Goal: Task Accomplishment & Management: Use online tool/utility

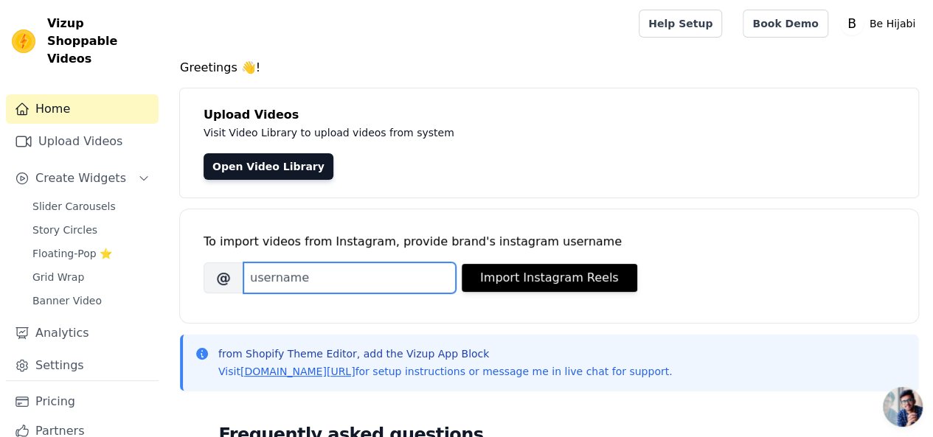
click at [276, 274] on input "Brand's Instagram Username" at bounding box center [349, 278] width 212 height 31
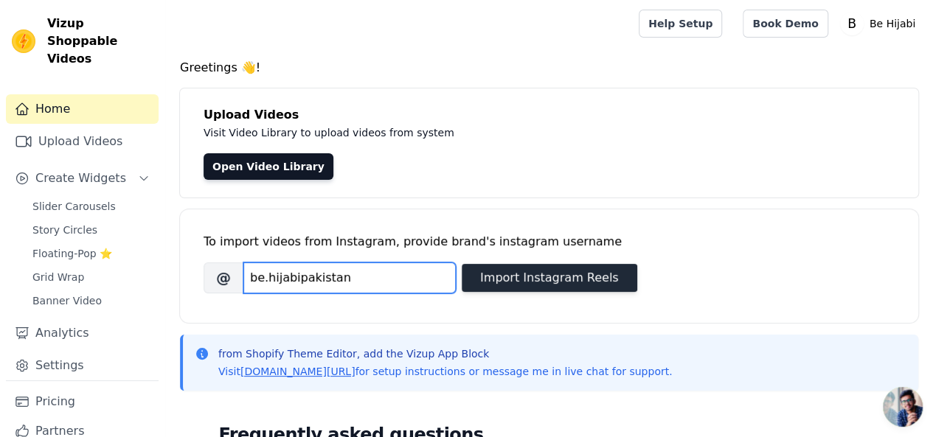
type input "be.hijabipakistan"
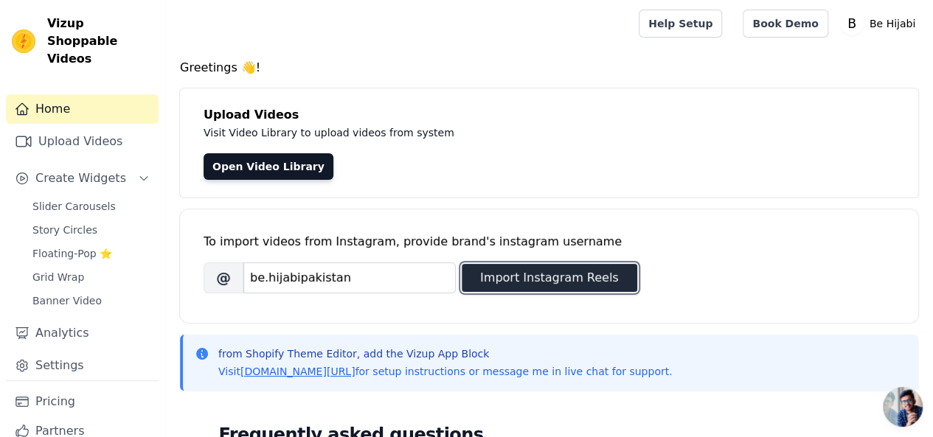
click at [497, 274] on button "Import Instagram Reels" at bounding box center [550, 278] width 176 height 28
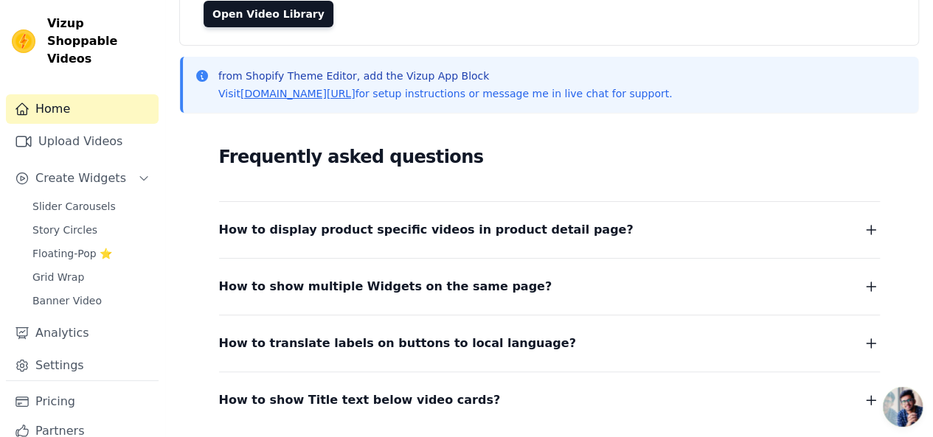
scroll to position [263, 0]
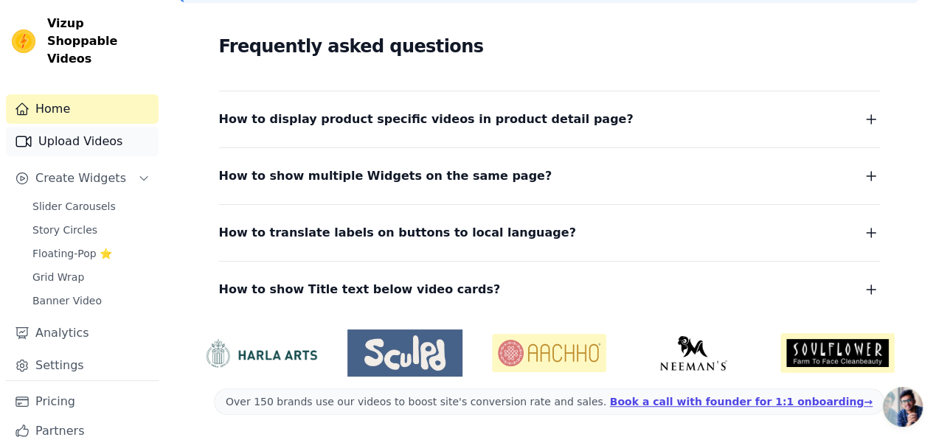
click at [109, 131] on link "Upload Videos" at bounding box center [82, 142] width 153 height 30
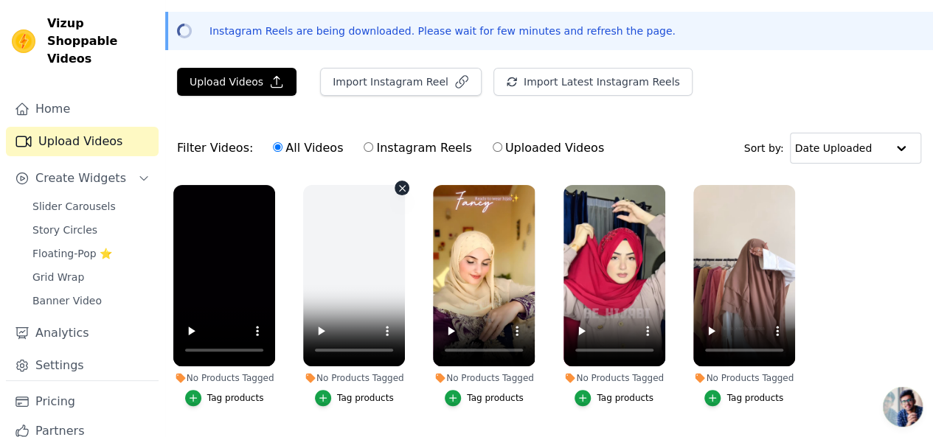
scroll to position [86, 0]
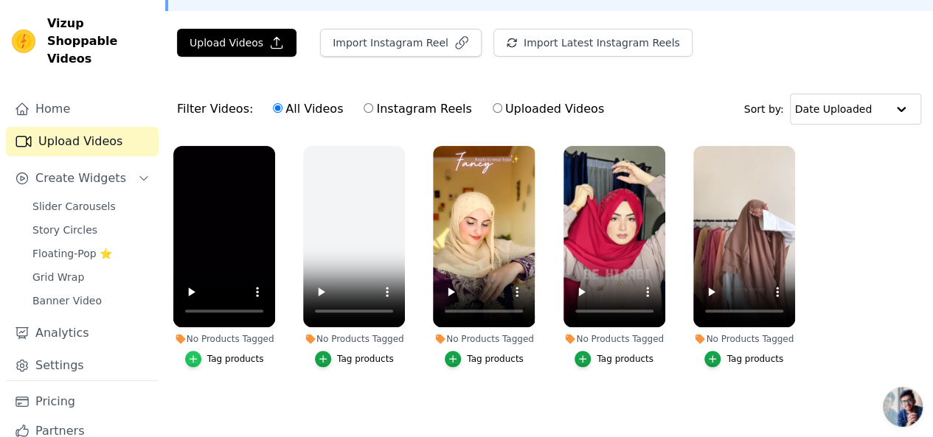
click at [196, 354] on icon "button" at bounding box center [193, 359] width 10 height 10
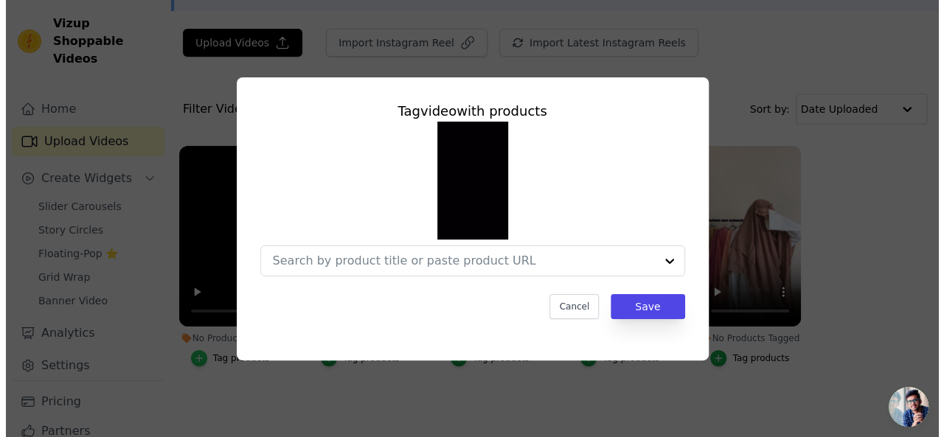
scroll to position [0, 0]
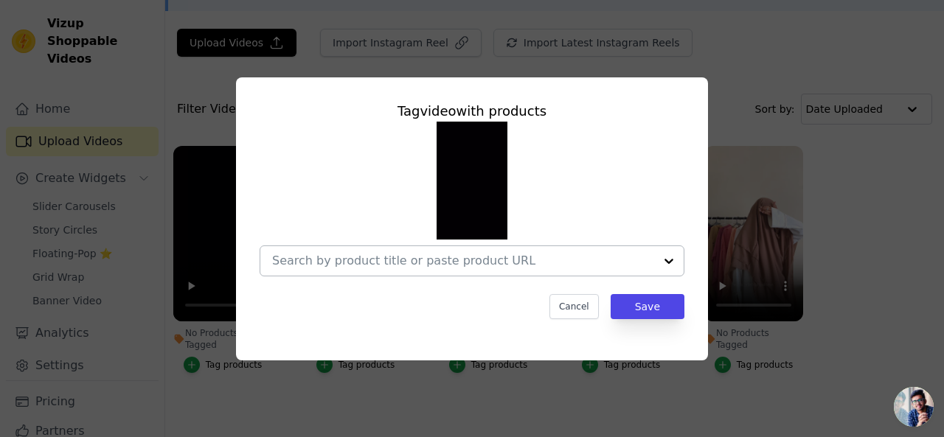
click at [623, 267] on input "No Products Tagged Tag video with products Cancel Save Tag products" at bounding box center [463, 261] width 382 height 14
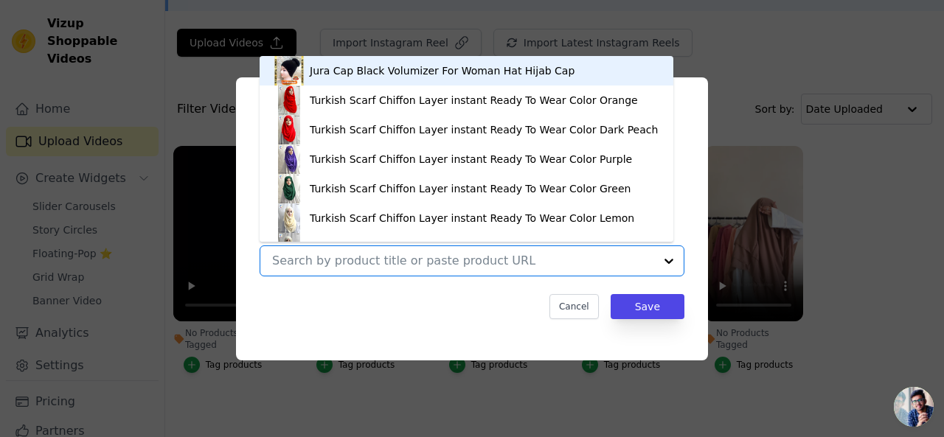
click at [623, 267] on input "No Products Tagged Tag video with products Jura Cap Black Volumizer For Woman H…" at bounding box center [463, 261] width 382 height 14
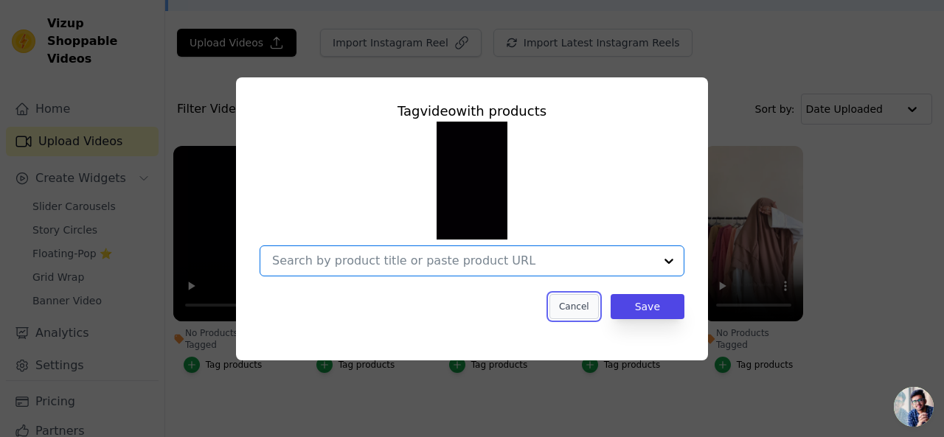
click at [589, 312] on button "Cancel" at bounding box center [574, 306] width 49 height 25
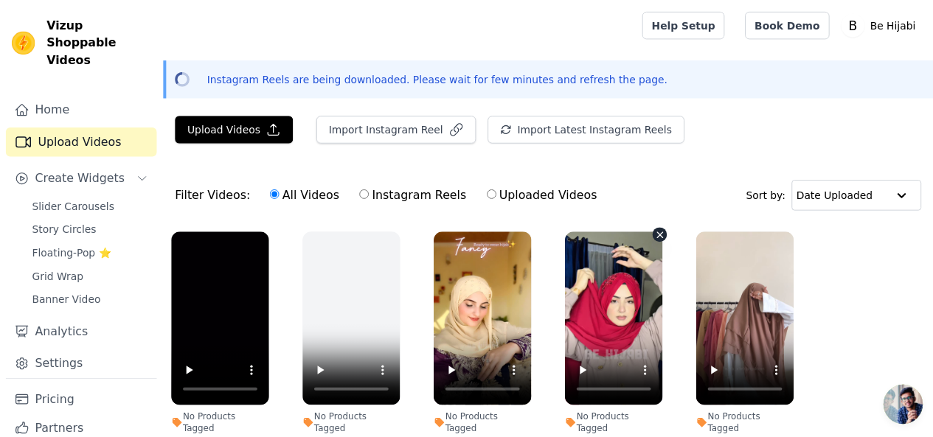
scroll to position [86, 0]
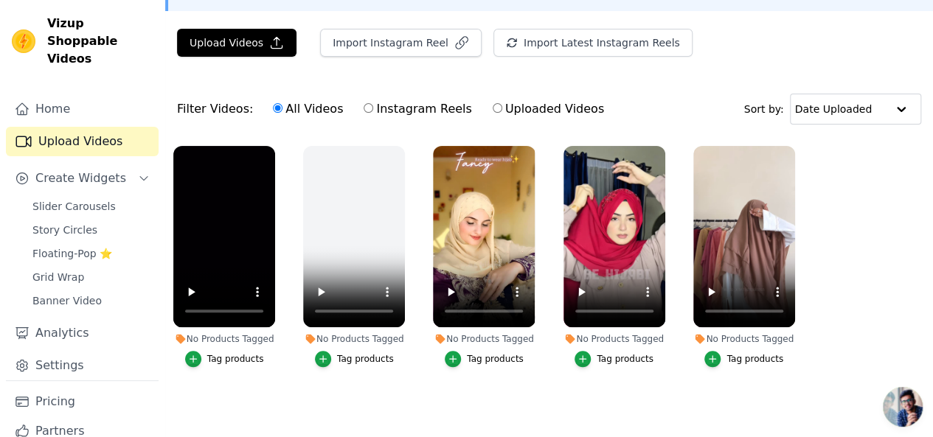
click at [364, 108] on input "Instagram Reels" at bounding box center [369, 108] width 10 height 10
radio input "true"
click at [892, 109] on div at bounding box center [902, 109] width 30 height 30
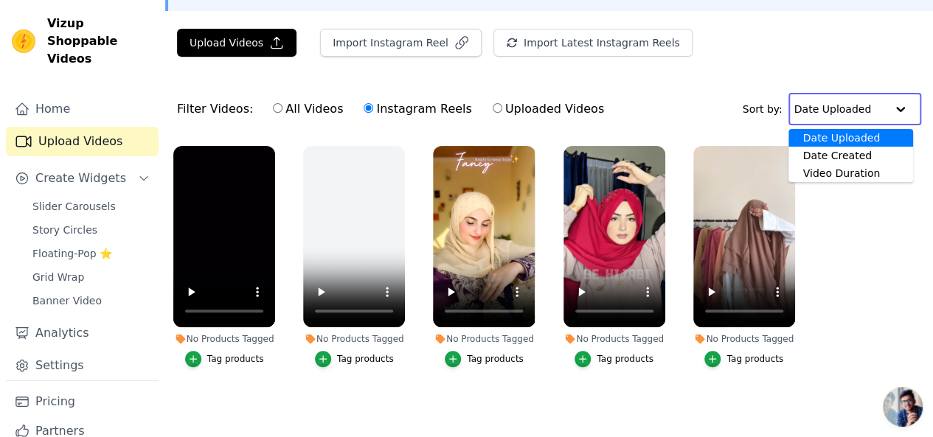
click at [892, 109] on div at bounding box center [901, 109] width 30 height 30
click at [876, 234] on ul "No Products Tagged Tag products No Products Tagged Tag products No Products Tag…" at bounding box center [549, 271] width 768 height 267
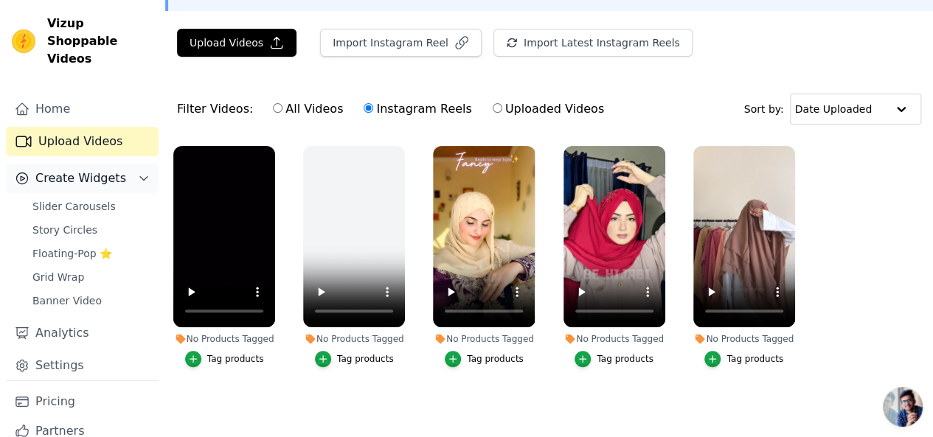
click at [106, 170] on span "Create Widgets" at bounding box center [80, 179] width 91 height 18
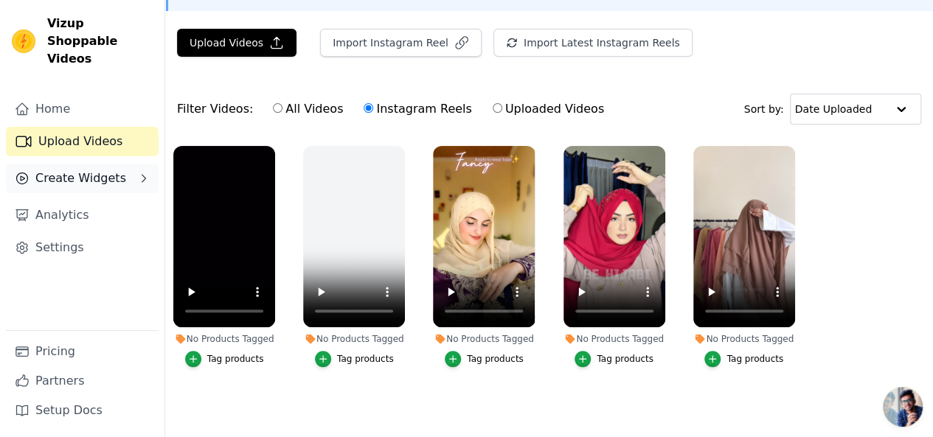
click at [109, 170] on span "Create Widgets" at bounding box center [80, 179] width 91 height 18
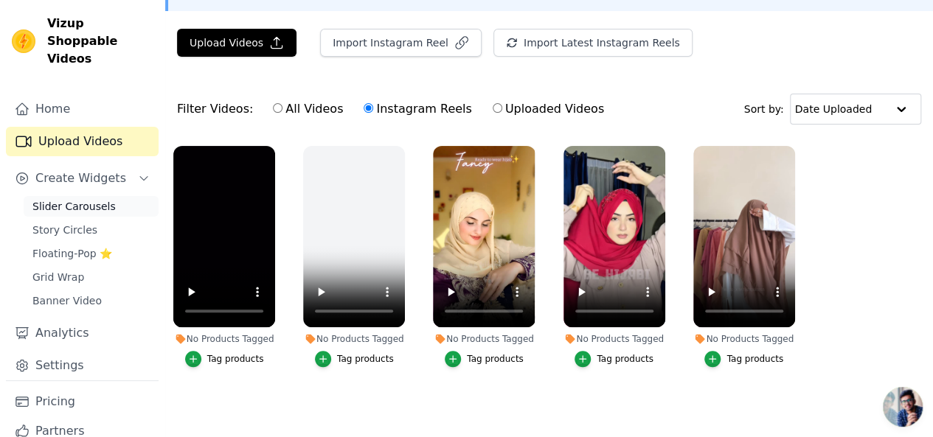
click at [79, 199] on span "Slider Carousels" at bounding box center [73, 206] width 83 height 15
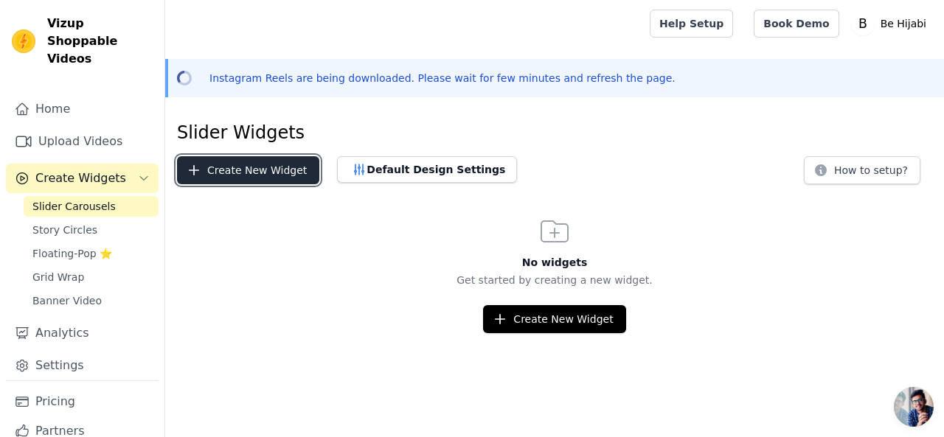
click at [250, 176] on button "Create New Widget" at bounding box center [248, 170] width 142 height 28
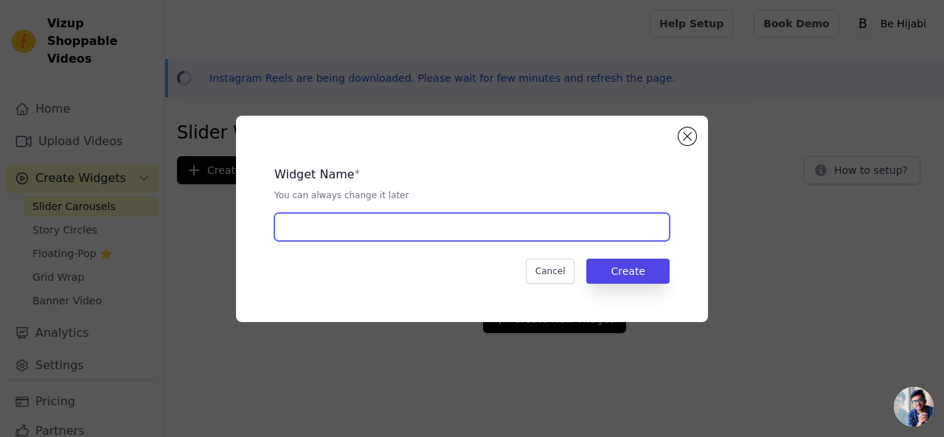
click at [316, 229] on input "text" at bounding box center [471, 227] width 395 height 28
click at [376, 226] on input "text" at bounding box center [471, 227] width 395 height 28
type input "Lovely"
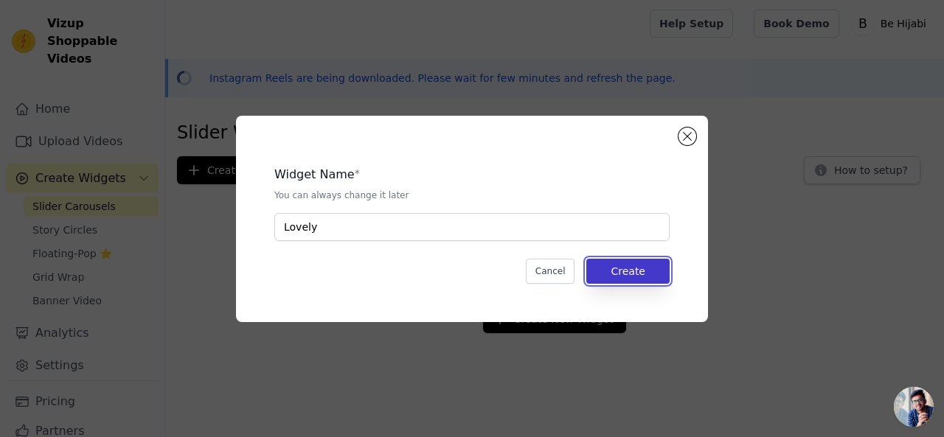
click at [643, 269] on button "Create" at bounding box center [627, 271] width 83 height 25
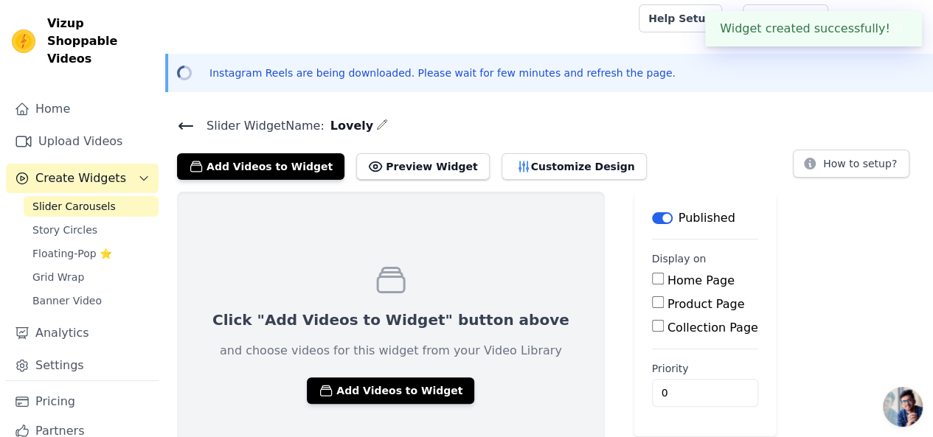
scroll to position [41, 0]
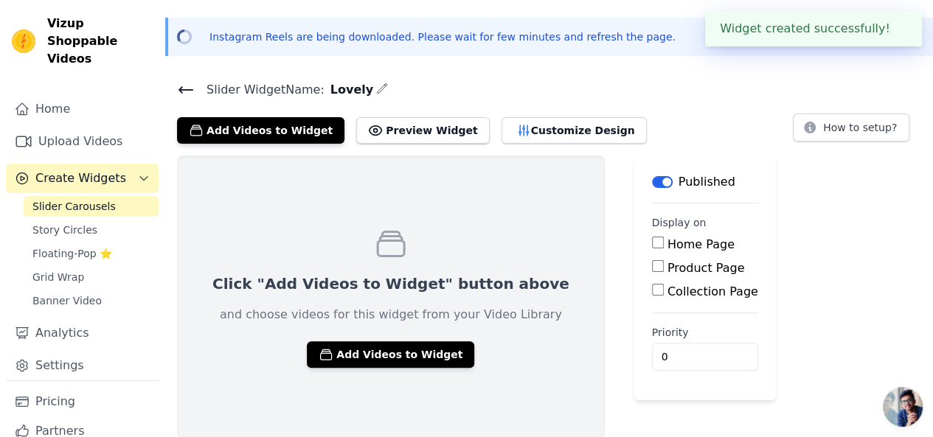
click at [652, 253] on div "Home Page Product Page Collection Page" at bounding box center [705, 268] width 106 height 65
click at [652, 240] on input "Home Page" at bounding box center [658, 243] width 12 height 12
checkbox input "true"
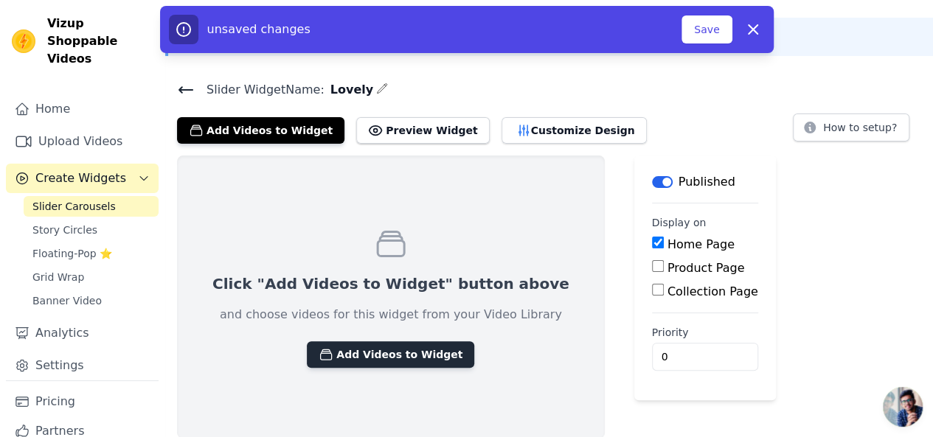
click at [319, 356] on icon "button" at bounding box center [326, 354] width 15 height 15
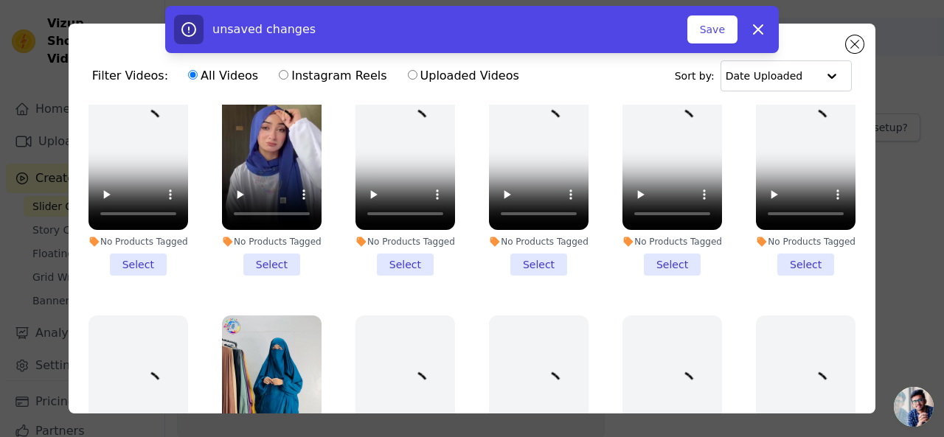
scroll to position [74, 0]
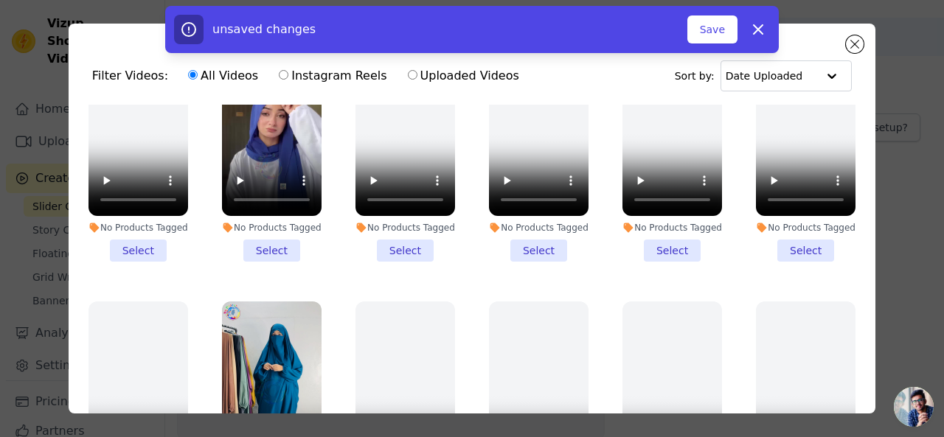
click at [280, 245] on li "No Products Tagged Select" at bounding box center [272, 150] width 100 height 223
click at [0, 0] on input "No Products Tagged Select" at bounding box center [0, 0] width 0 height 0
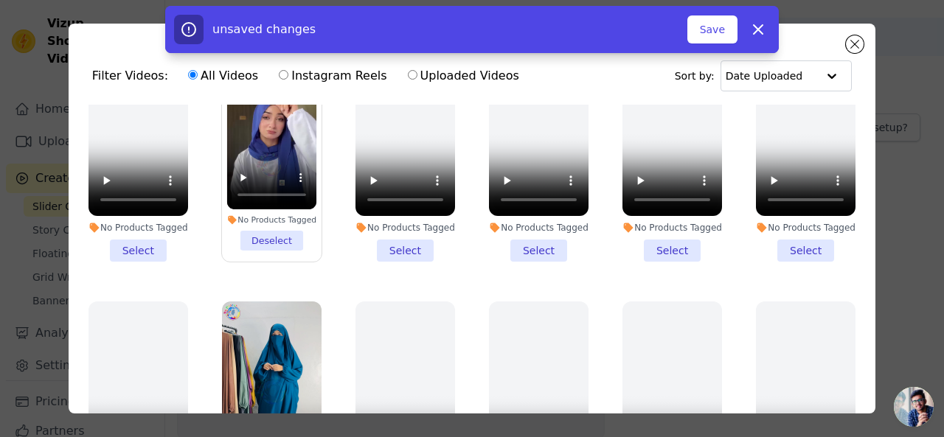
click at [264, 216] on div "No Products Tagged" at bounding box center [272, 220] width 90 height 10
click at [0, 0] on input "No Products Tagged Deselect" at bounding box center [0, 0] width 0 height 0
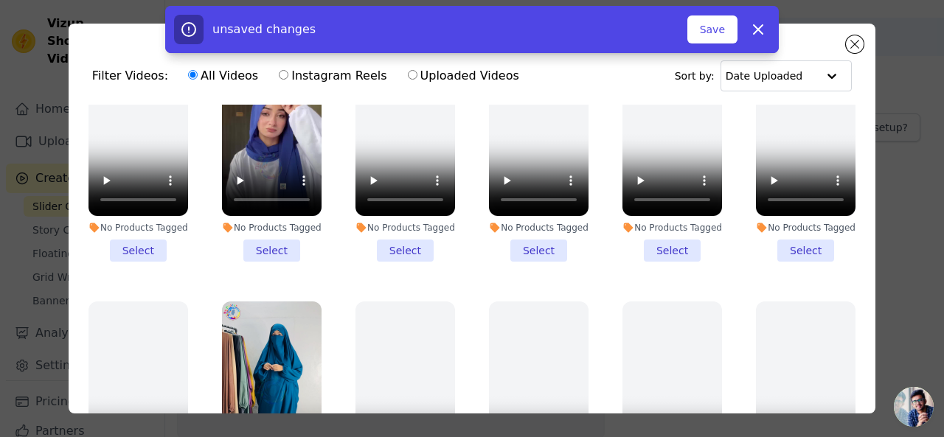
click at [266, 222] on div "No Products Tagged" at bounding box center [272, 228] width 100 height 12
click at [0, 0] on input "No Products Tagged Select" at bounding box center [0, 0] width 0 height 0
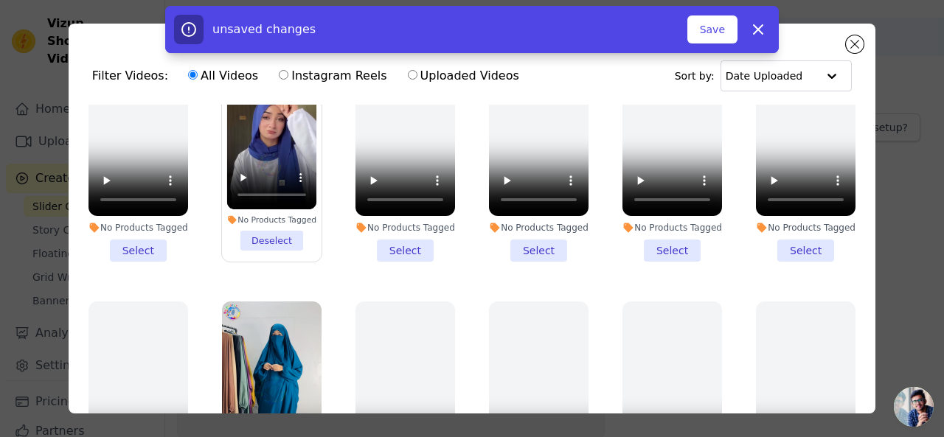
click at [266, 219] on div "No Products Tagged" at bounding box center [272, 220] width 90 height 10
click at [0, 0] on input "No Products Tagged Deselect" at bounding box center [0, 0] width 0 height 0
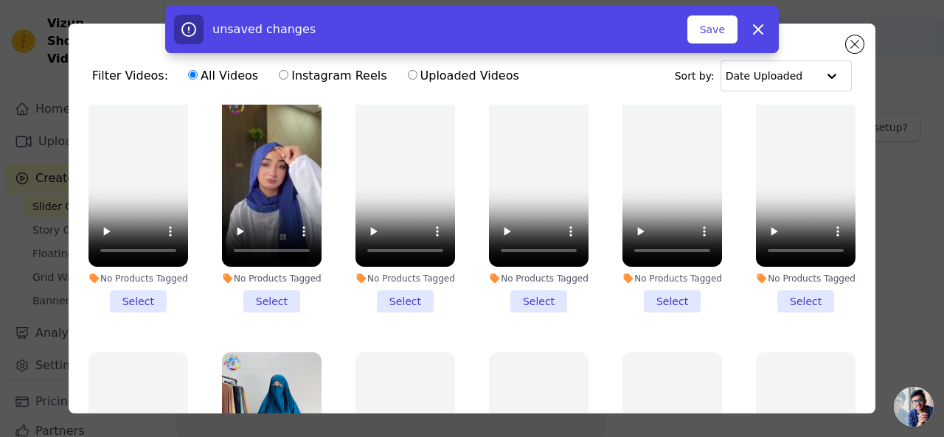
scroll to position [0, 0]
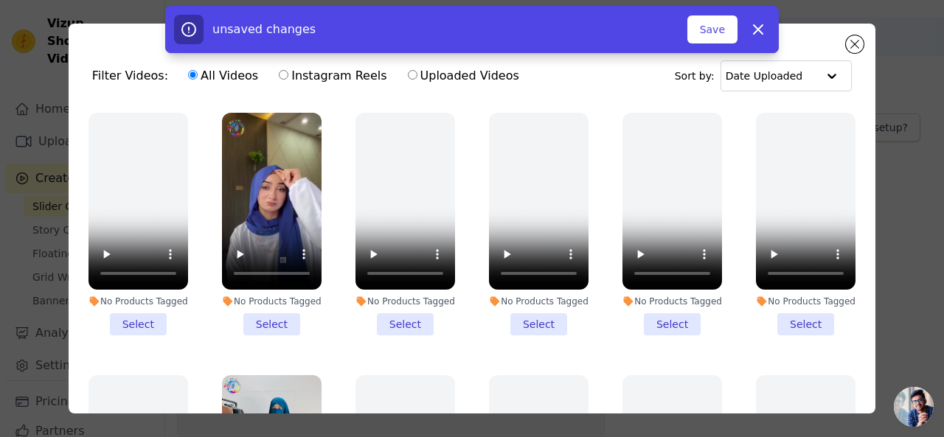
click at [325, 215] on ul "No Products Tagged Select No Products Tagged Select No Products Tagged Select N…" at bounding box center [471, 300] width 783 height 390
click at [273, 322] on li "No Products Tagged Select" at bounding box center [272, 224] width 100 height 223
click at [0, 0] on input "No Products Tagged Select" at bounding box center [0, 0] width 0 height 0
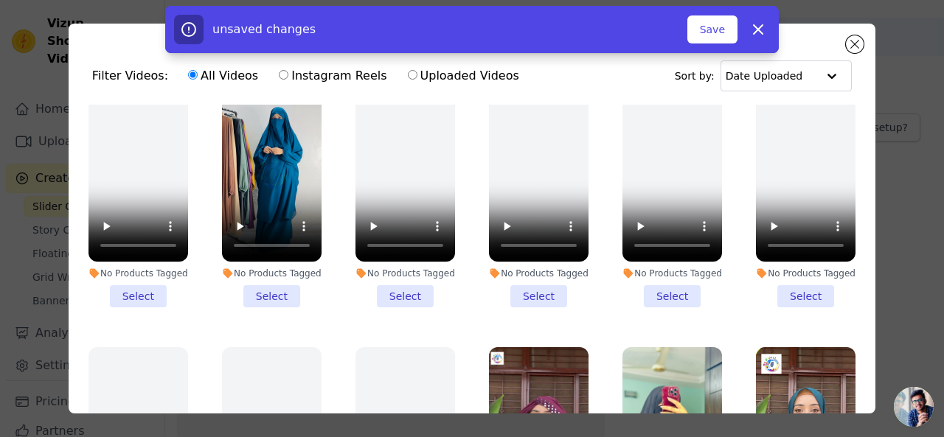
scroll to position [295, 0]
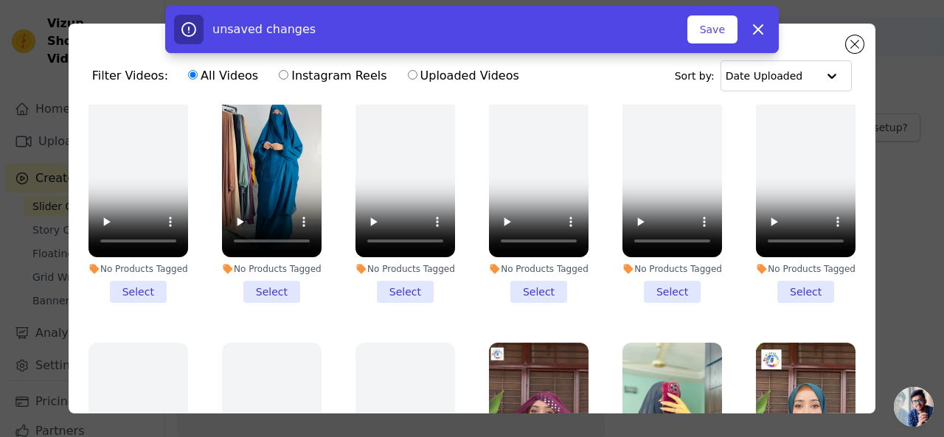
click at [310, 83] on label "Instagram Reels" at bounding box center [332, 75] width 109 height 19
click at [288, 80] on input "Instagram Reels" at bounding box center [284, 75] width 10 height 10
radio input "true"
click at [274, 283] on li "No Products Tagged Select" at bounding box center [272, 191] width 100 height 223
click at [0, 0] on input "No Products Tagged Select" at bounding box center [0, 0] width 0 height 0
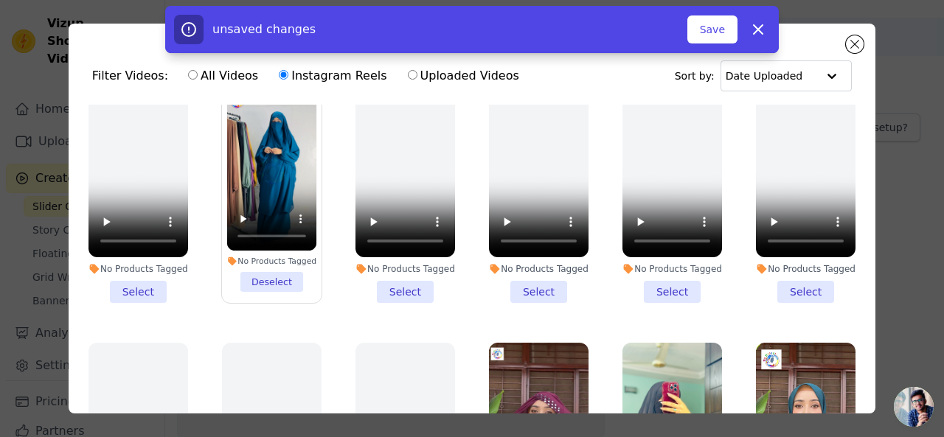
scroll to position [516, 0]
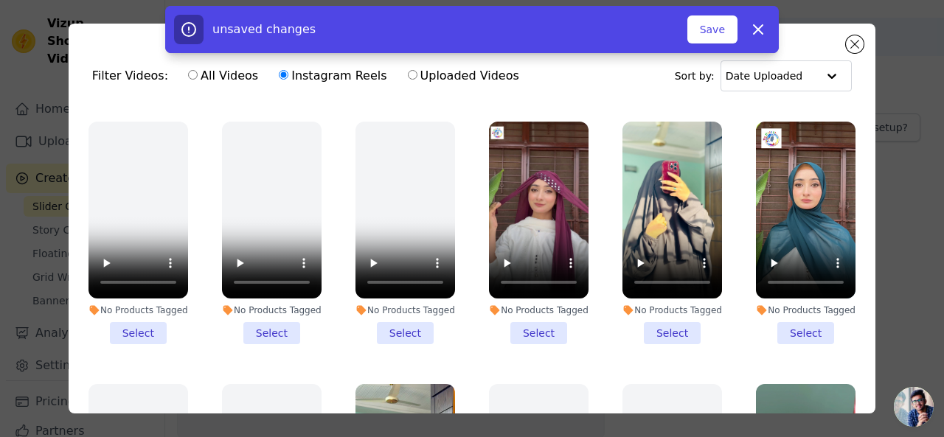
click at [538, 312] on li "No Products Tagged Select" at bounding box center [539, 233] width 100 height 223
click at [0, 0] on input "No Products Tagged Select" at bounding box center [0, 0] width 0 height 0
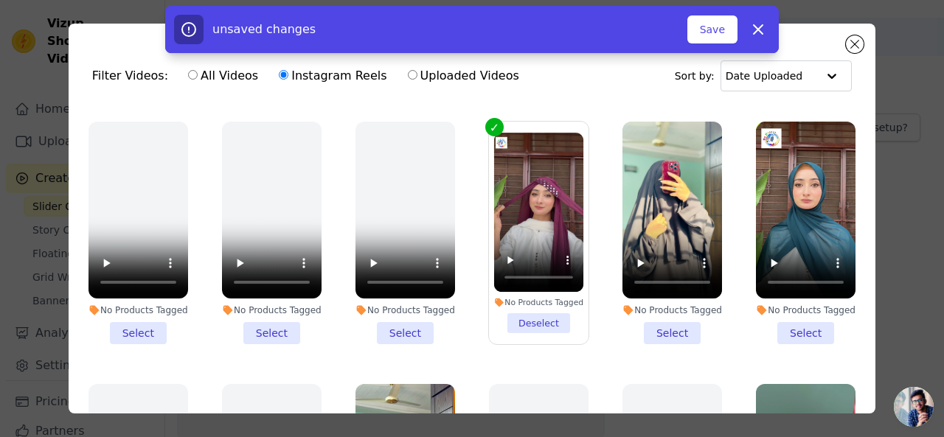
click at [645, 315] on li "No Products Tagged Select" at bounding box center [673, 233] width 100 height 223
click at [0, 0] on input "No Products Tagged Select" at bounding box center [0, 0] width 0 height 0
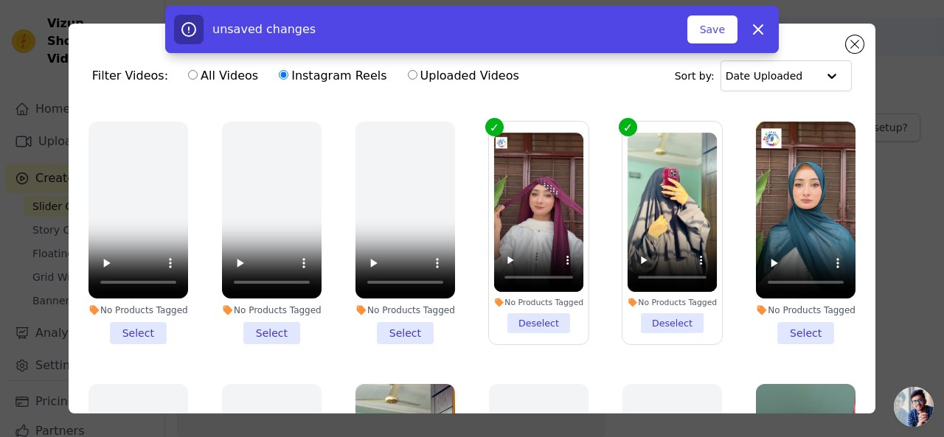
click at [782, 321] on li "No Products Tagged Select" at bounding box center [806, 233] width 100 height 223
click at [0, 0] on input "No Products Tagged Select" at bounding box center [0, 0] width 0 height 0
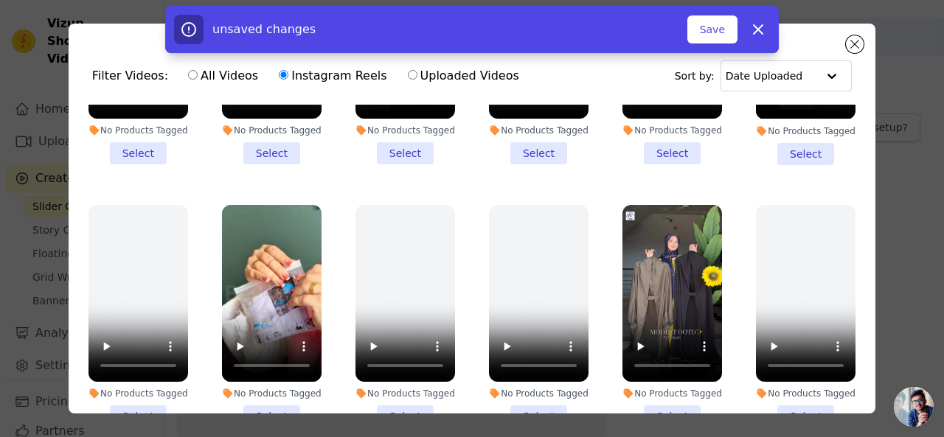
scroll to position [811, 0]
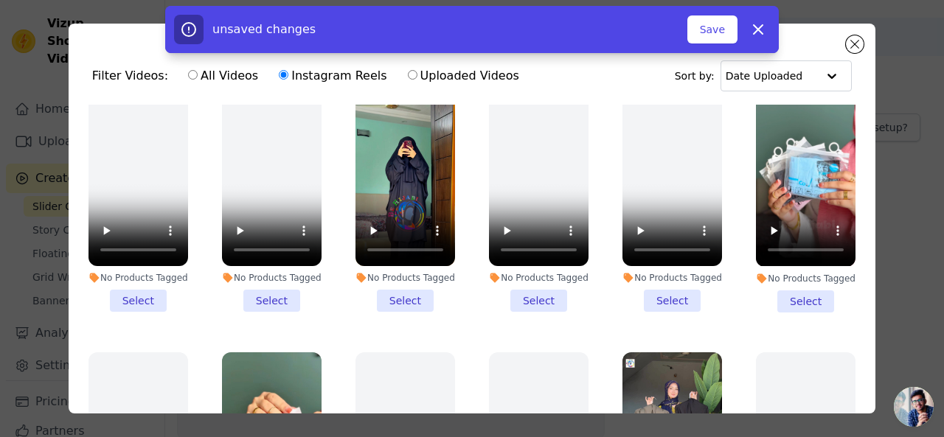
click at [401, 279] on li "No Products Tagged Select" at bounding box center [406, 200] width 100 height 223
click at [0, 0] on input "No Products Tagged Select" at bounding box center [0, 0] width 0 height 0
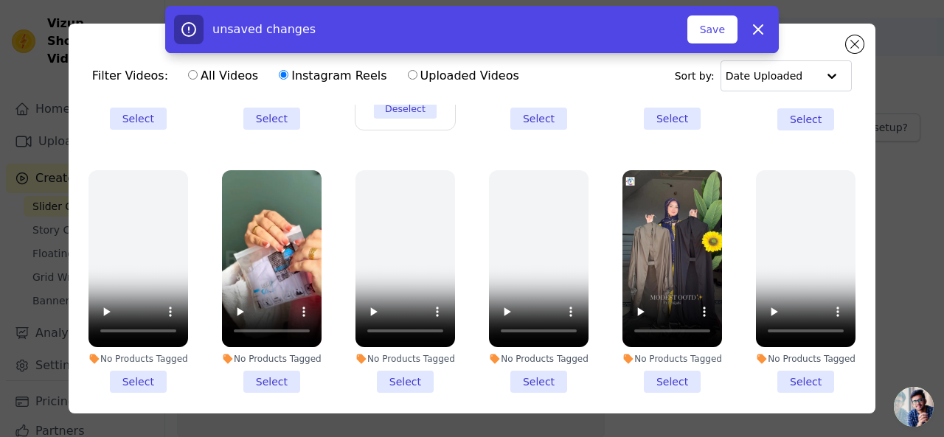
scroll to position [1033, 0]
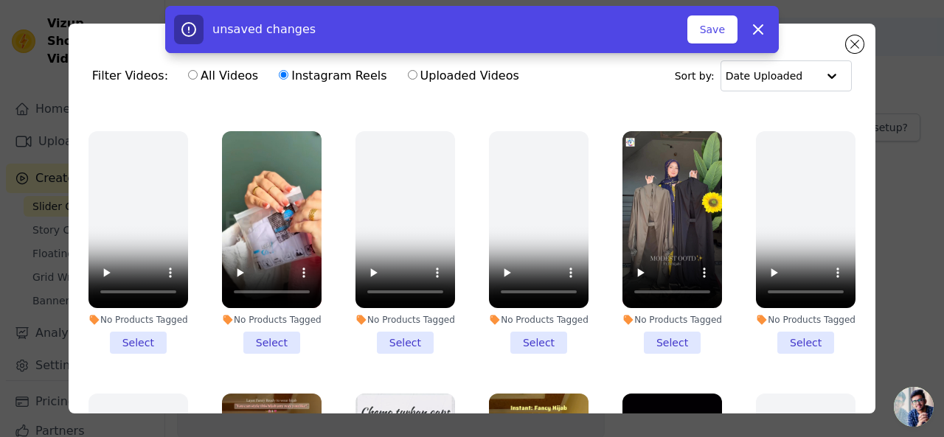
click at [651, 320] on li "No Products Tagged Select" at bounding box center [673, 242] width 100 height 223
click at [0, 0] on input "No Products Tagged Select" at bounding box center [0, 0] width 0 height 0
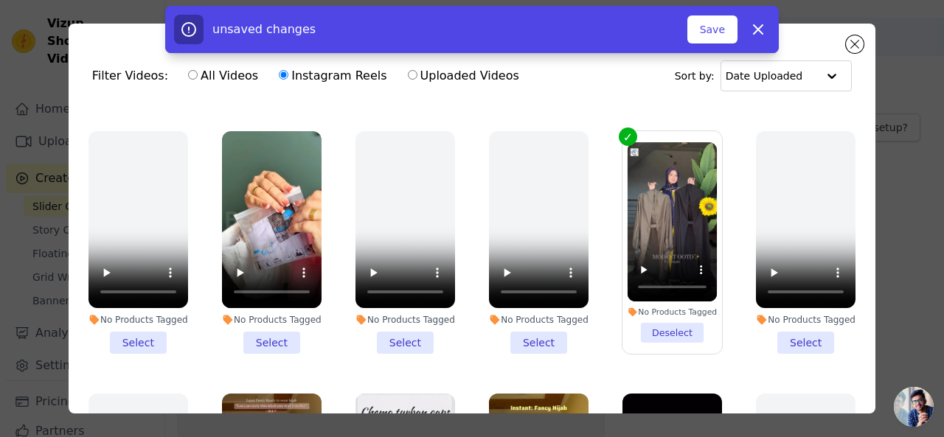
click at [277, 316] on li "No Products Tagged Select" at bounding box center [272, 242] width 100 height 223
click at [0, 0] on input "No Products Tagged Select" at bounding box center [0, 0] width 0 height 0
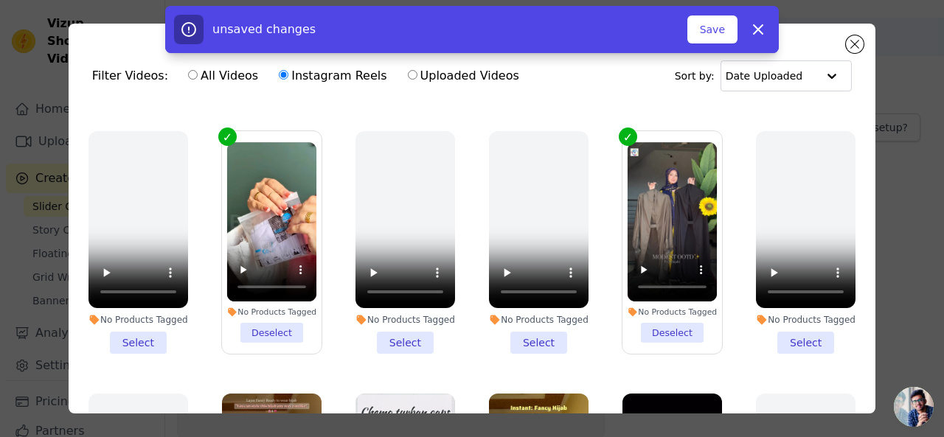
scroll to position [1254, 0]
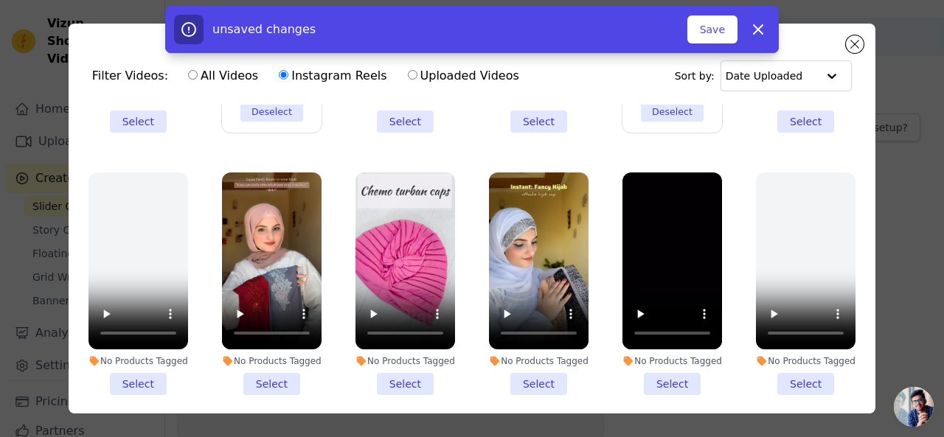
click at [280, 345] on li "No Products Tagged Select" at bounding box center [272, 284] width 100 height 223
click at [0, 0] on input "No Products Tagged Select" at bounding box center [0, 0] width 0 height 0
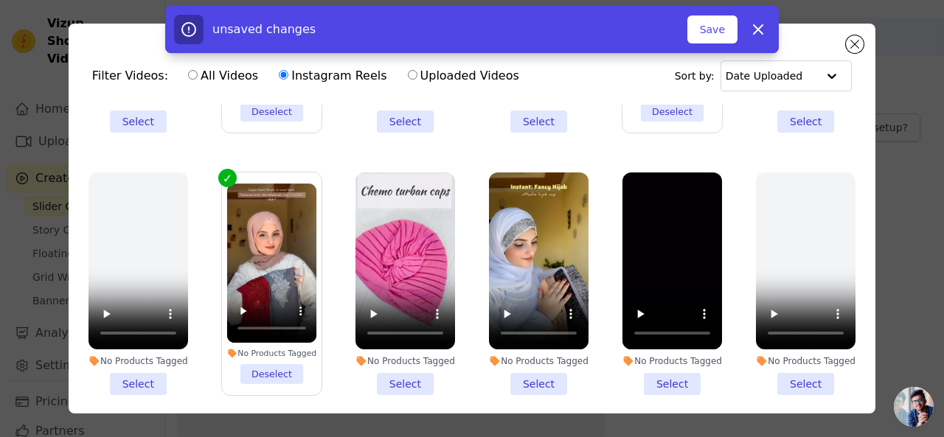
click at [530, 345] on li "No Products Tagged Select" at bounding box center [539, 284] width 100 height 223
click at [0, 0] on input "No Products Tagged Select" at bounding box center [0, 0] width 0 height 0
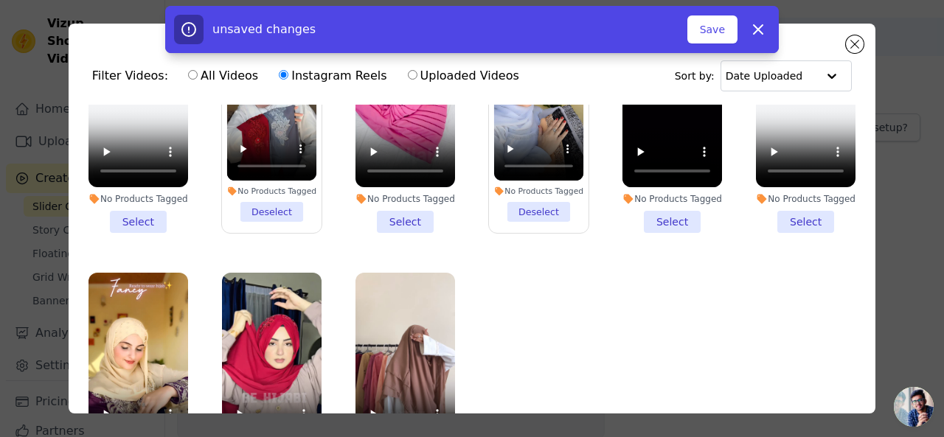
scroll to position [128, 0]
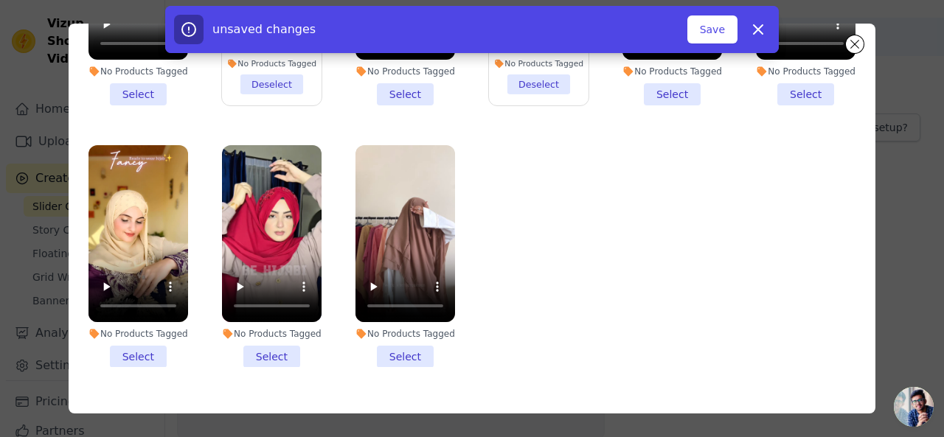
click at [150, 319] on li "No Products Tagged Select" at bounding box center [139, 256] width 100 height 223
click at [0, 0] on input "No Products Tagged Select" at bounding box center [0, 0] width 0 height 0
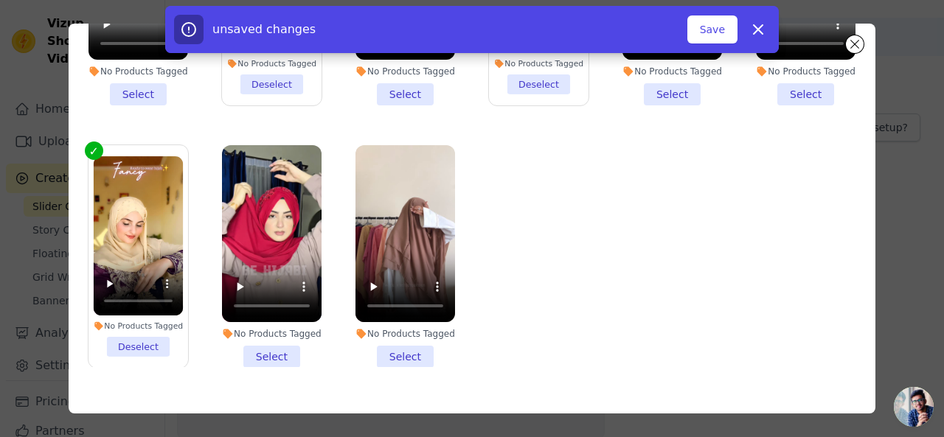
click at [402, 324] on li "No Products Tagged Select" at bounding box center [406, 256] width 100 height 223
click at [0, 0] on input "No Products Tagged Select" at bounding box center [0, 0] width 0 height 0
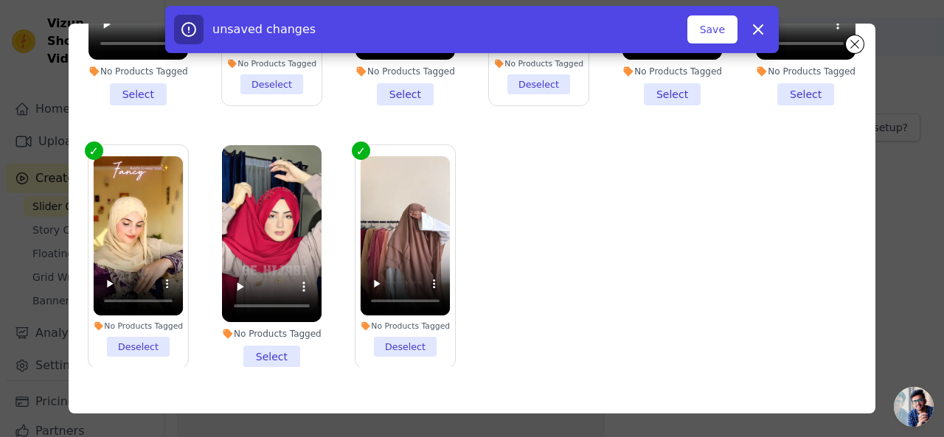
click at [280, 312] on li "No Products Tagged Select" at bounding box center [272, 256] width 100 height 223
click at [0, 0] on input "No Products Tagged Select" at bounding box center [0, 0] width 0 height 0
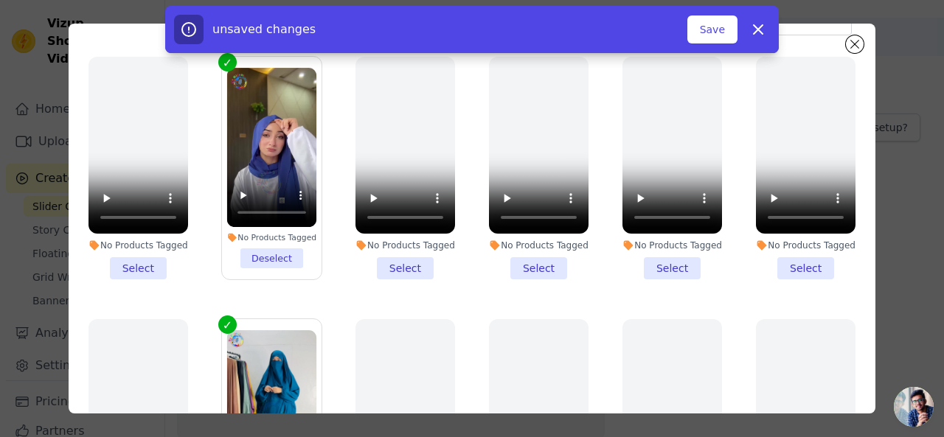
scroll to position [0, 0]
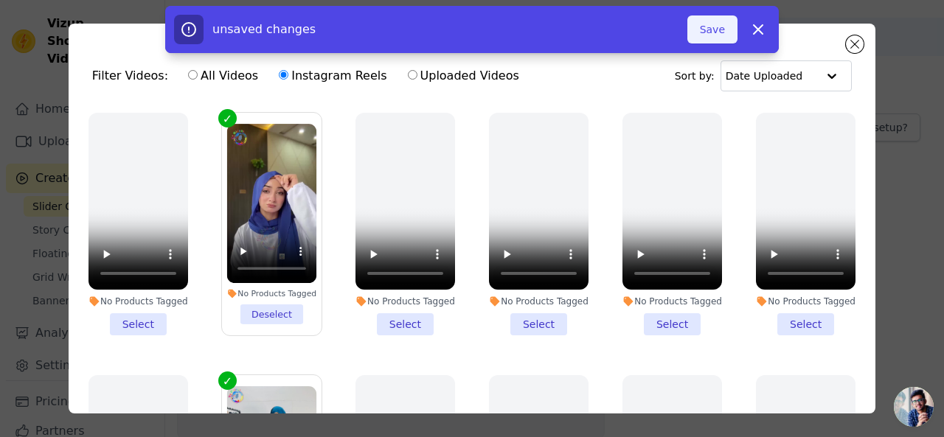
click at [715, 38] on button "Save" at bounding box center [713, 29] width 50 height 28
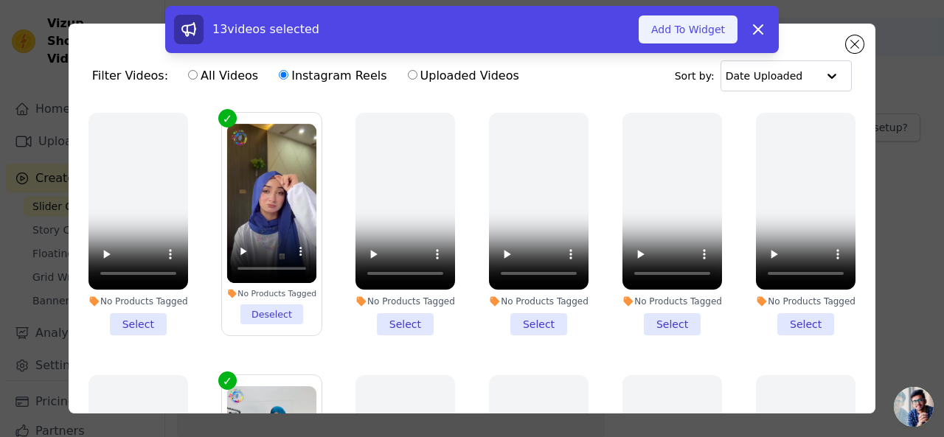
click at [667, 38] on button "Add To Widget" at bounding box center [688, 29] width 99 height 28
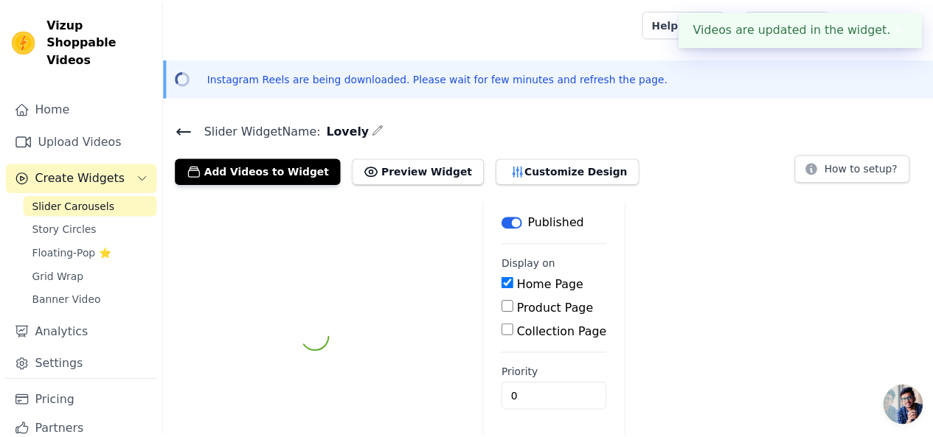
scroll to position [41, 0]
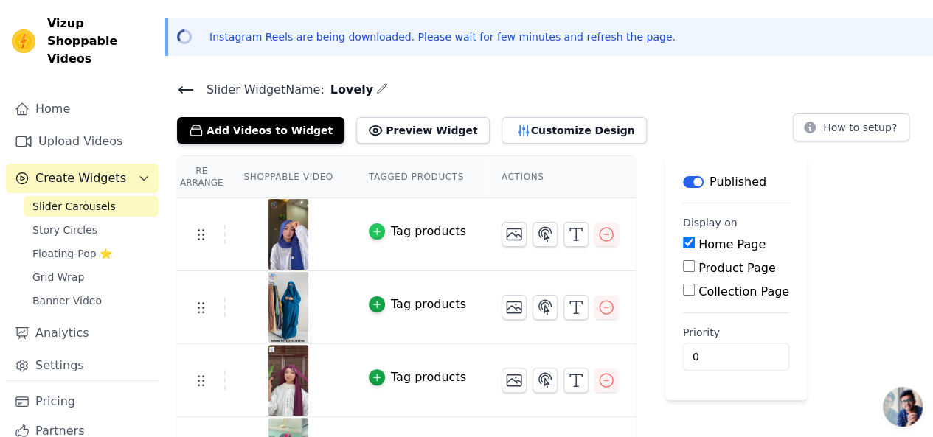
click at [372, 229] on icon "button" at bounding box center [377, 231] width 10 height 10
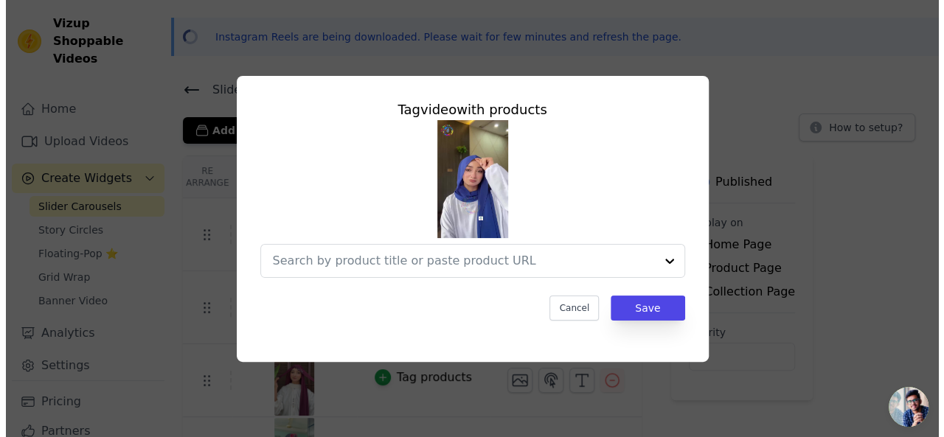
scroll to position [0, 0]
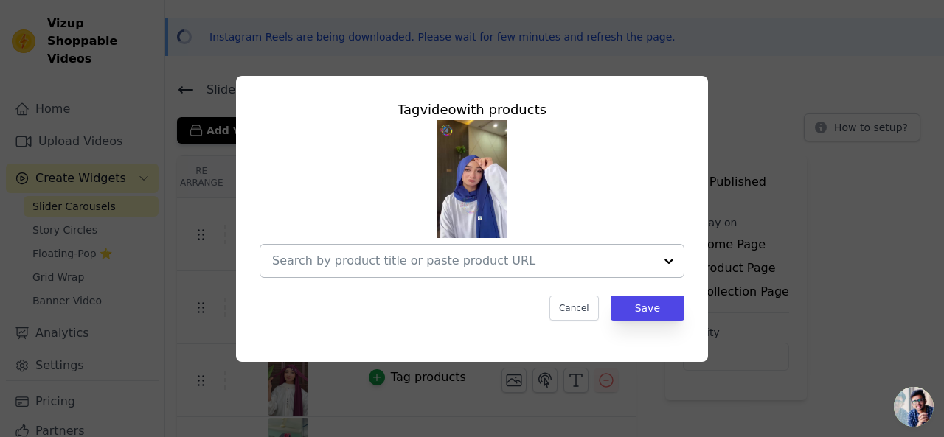
click at [588, 263] on input "text" at bounding box center [463, 261] width 382 height 18
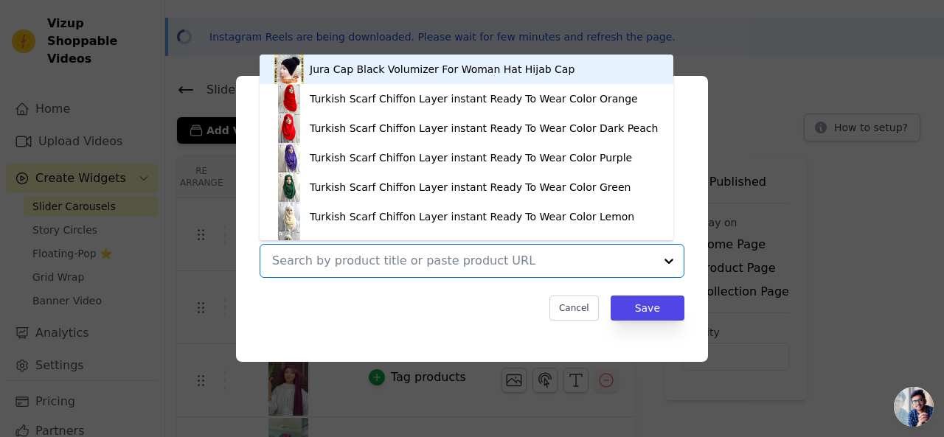
click at [588, 263] on input "text" at bounding box center [463, 261] width 382 height 18
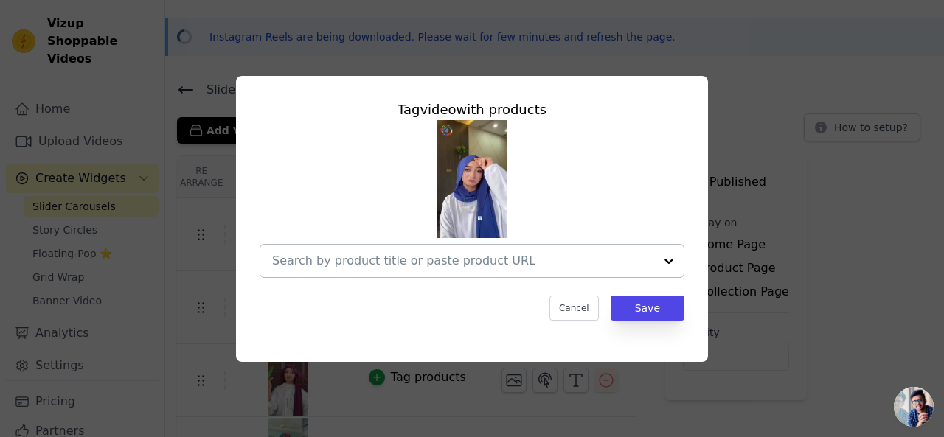
click at [503, 263] on input "text" at bounding box center [463, 261] width 382 height 18
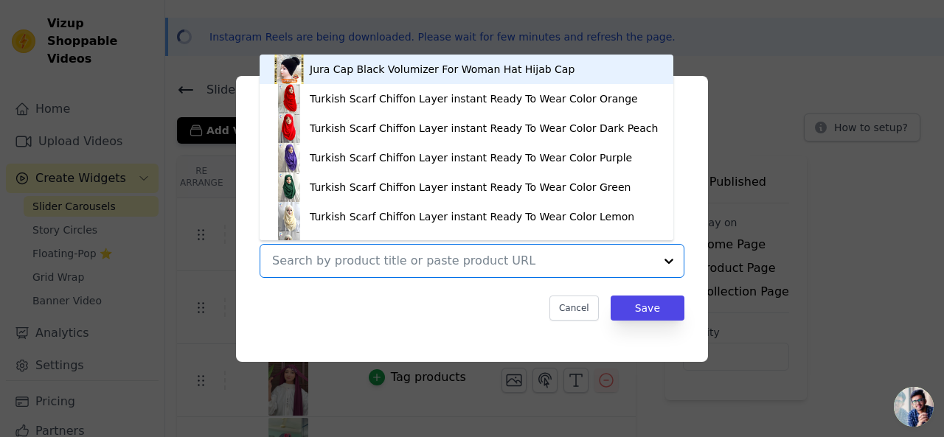
paste input "Cutwork Ready to Wear Hijab Colors Available"
type input "Cutwork Ready to Wear Hijab Colors Available"
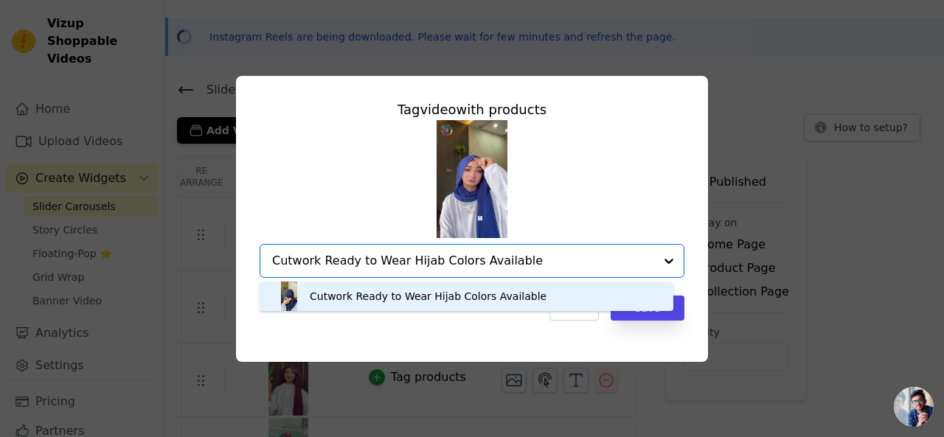
drag, startPoint x: 456, startPoint y: 291, endPoint x: 468, endPoint y: 297, distance: 13.2
click at [455, 291] on div "Cutwork Ready to Wear Hijab Colors Available" at bounding box center [428, 296] width 237 height 15
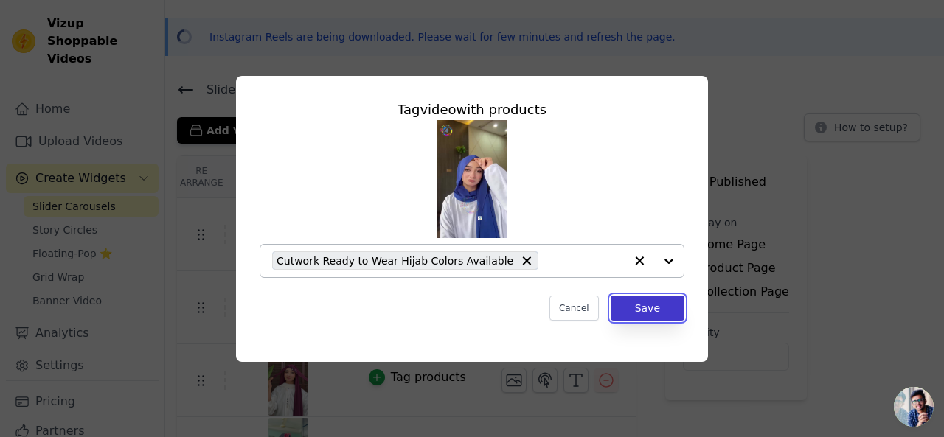
click at [655, 309] on button "Save" at bounding box center [648, 308] width 74 height 25
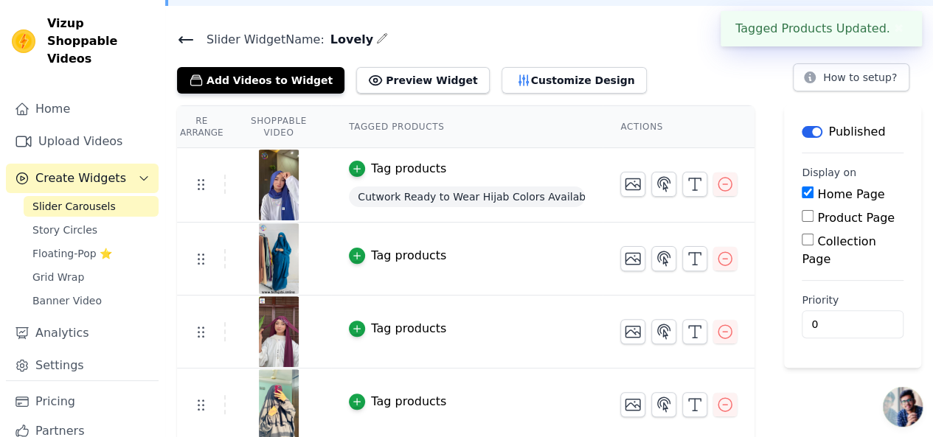
scroll to position [115, 0]
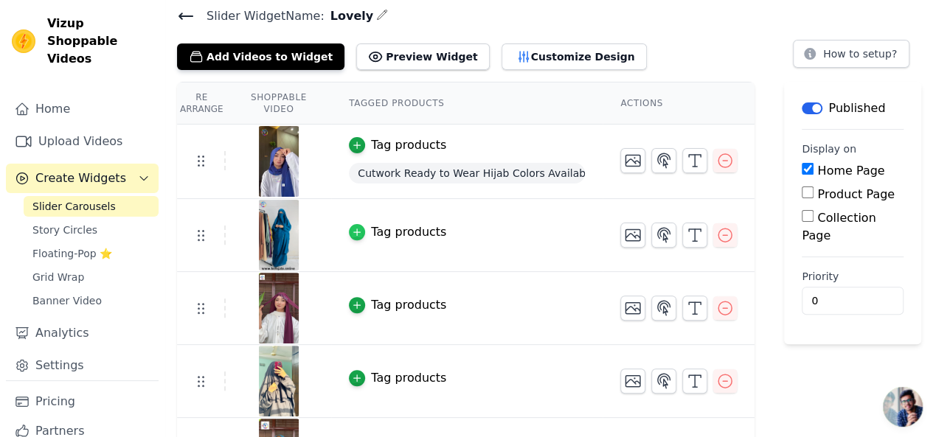
click at [362, 232] on icon "button" at bounding box center [357, 232] width 10 height 10
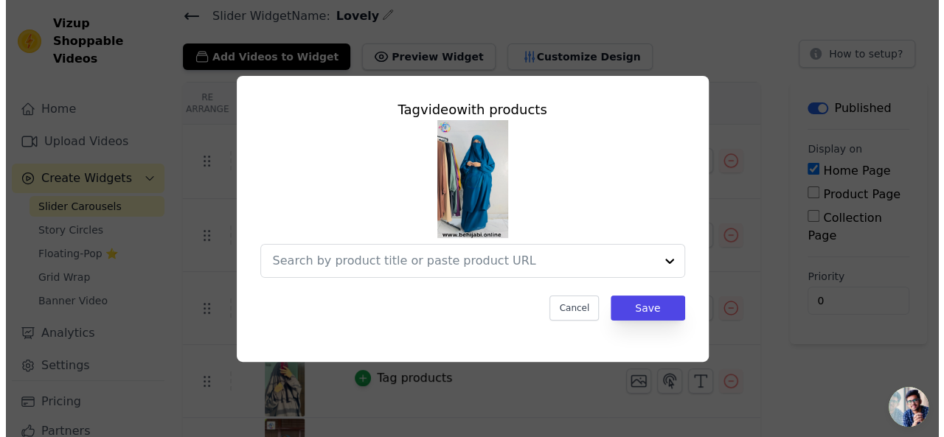
scroll to position [0, 0]
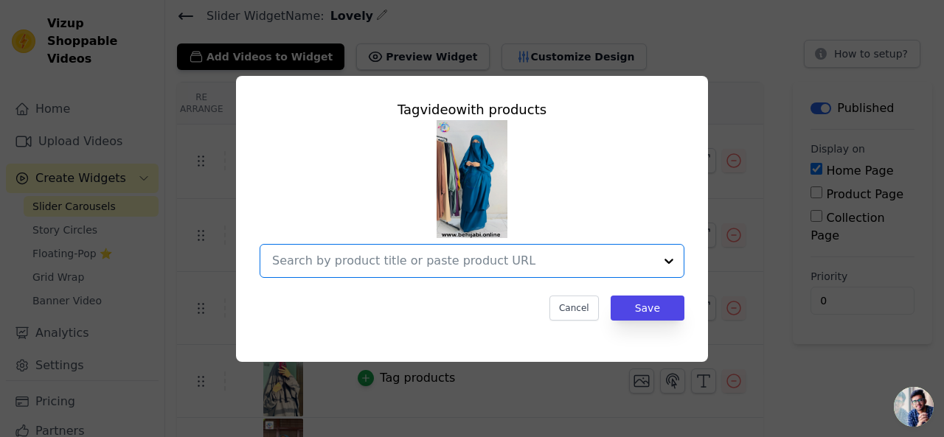
paste input "Three Piece Jilbab"
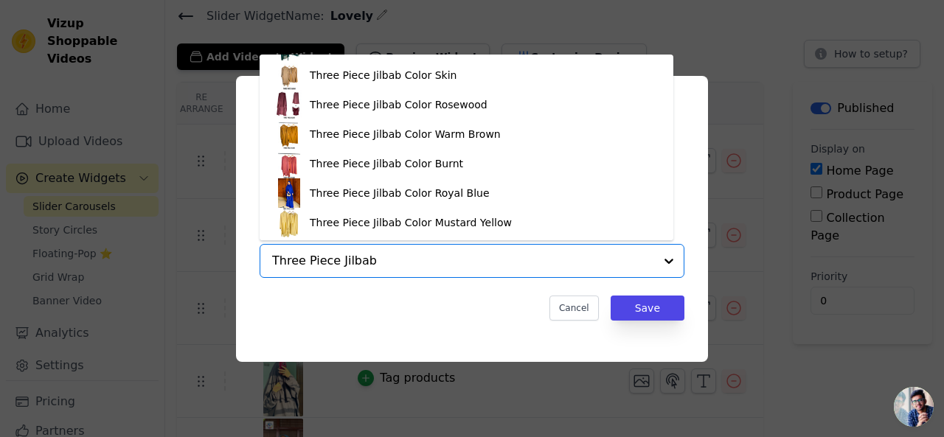
scroll to position [260, 0]
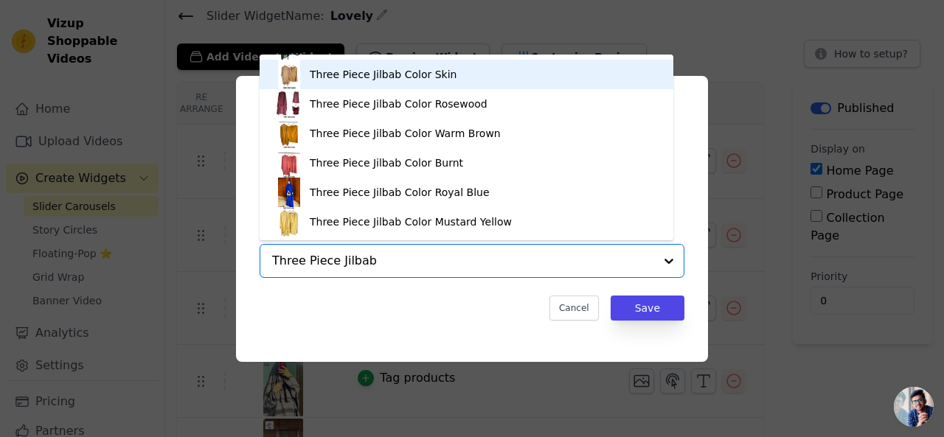
type input "Three Piece Jilbab"
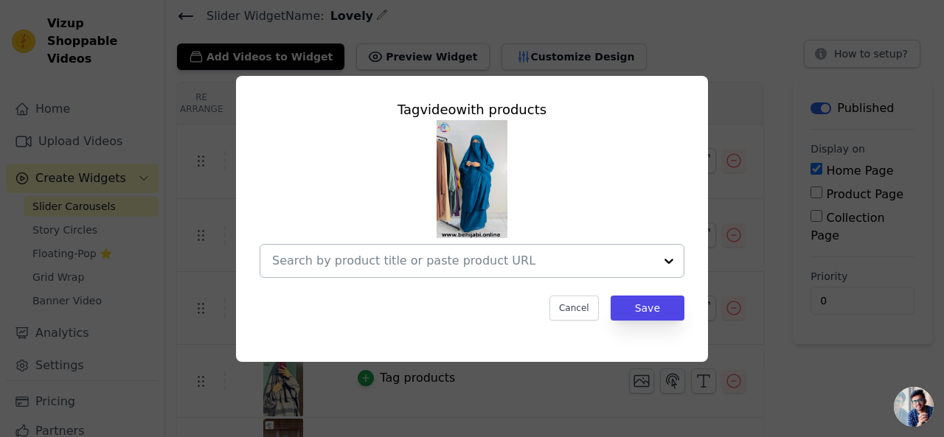
click at [370, 261] on input "text" at bounding box center [463, 261] width 382 height 18
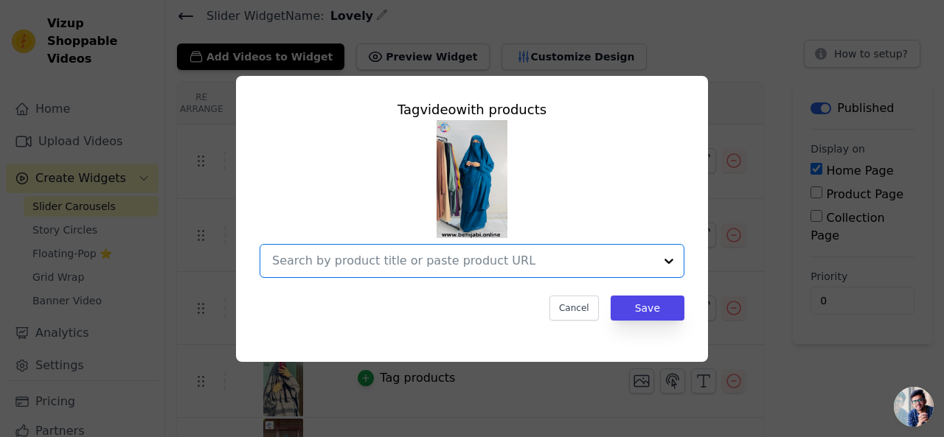
paste input "https://behijabi.online/collections/three-piece-jilbab"
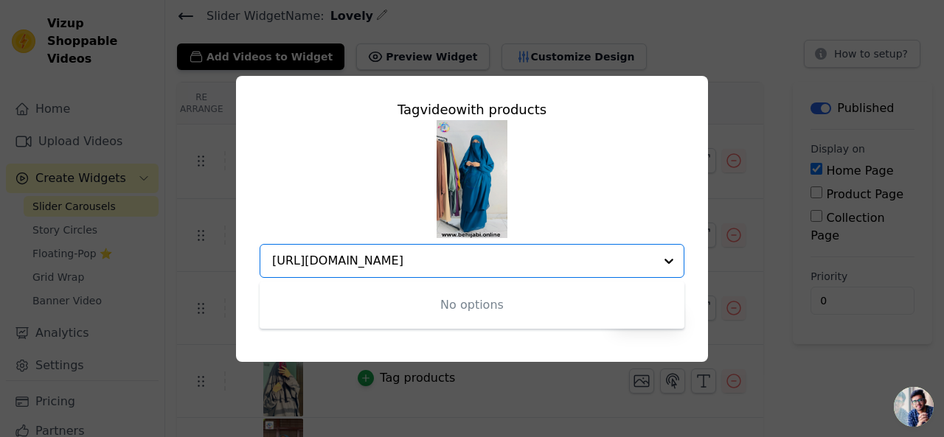
type input "https://behijabi.online/collections/three-piece-jilbab"
click at [620, 49] on div "Tag video with products No options Option undefined, selected. Cancel Save" at bounding box center [472, 218] width 944 height 437
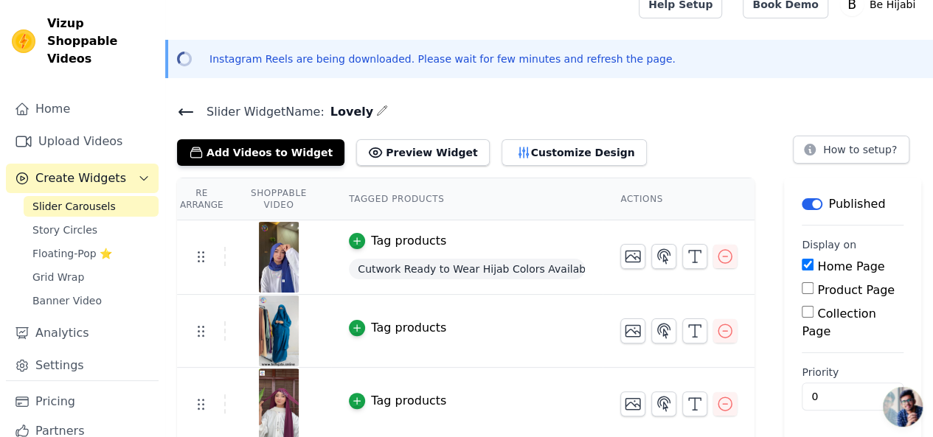
scroll to position [0, 0]
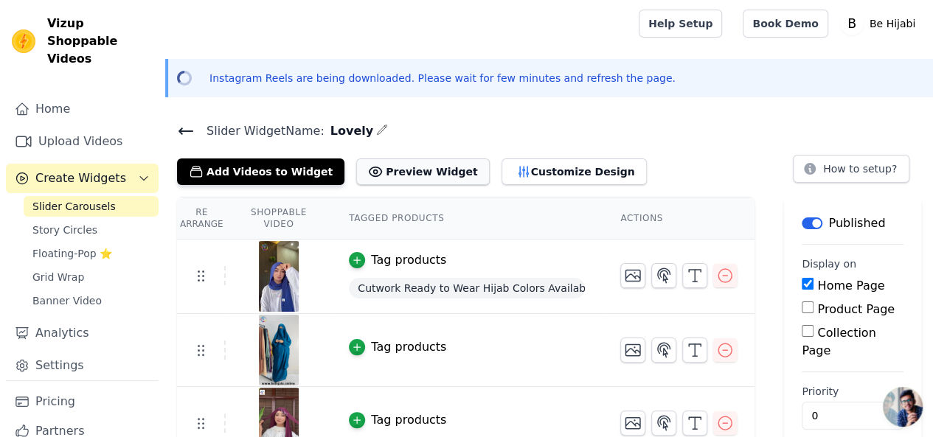
click at [378, 173] on button "Preview Widget" at bounding box center [422, 172] width 133 height 27
click at [502, 167] on button "Customize Design" at bounding box center [574, 172] width 145 height 27
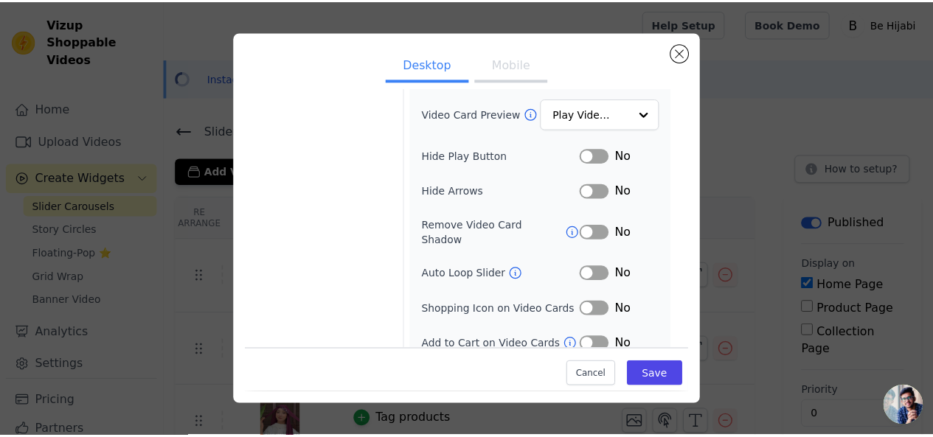
scroll to position [195, 0]
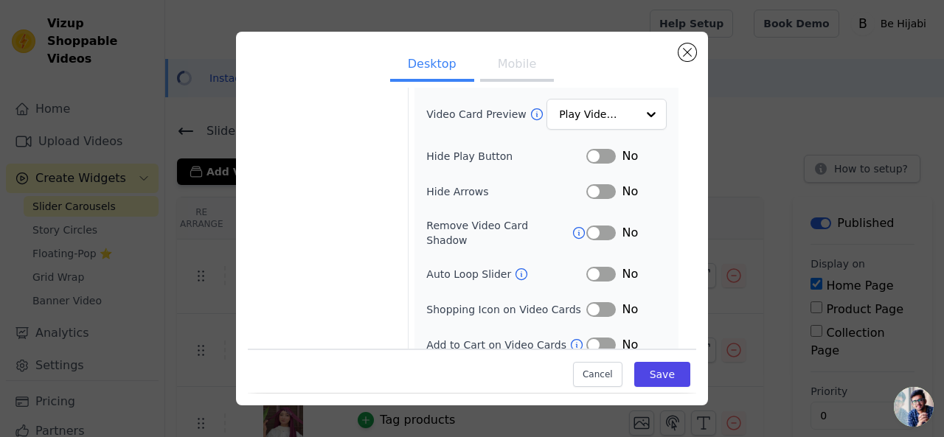
click at [586, 267] on button "Label" at bounding box center [601, 274] width 30 height 15
click at [586, 338] on button "Label" at bounding box center [601, 345] width 30 height 15
click at [649, 375] on button "Save" at bounding box center [662, 375] width 56 height 25
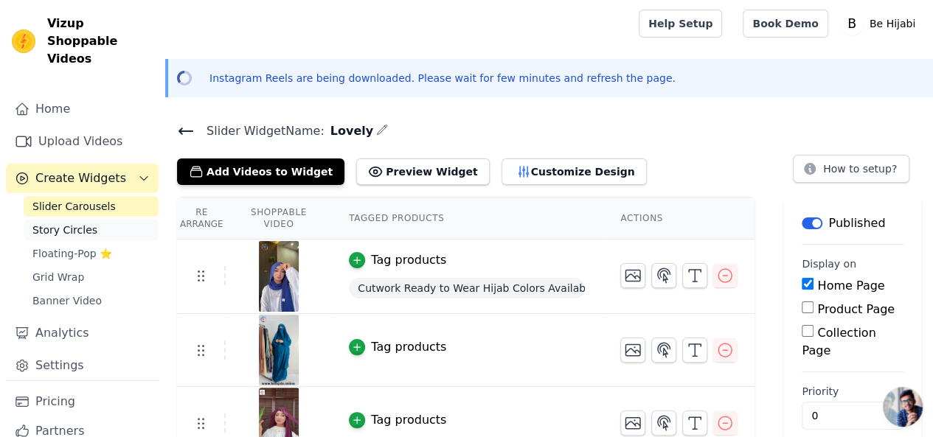
click at [77, 223] on span "Story Circles" at bounding box center [64, 230] width 65 height 15
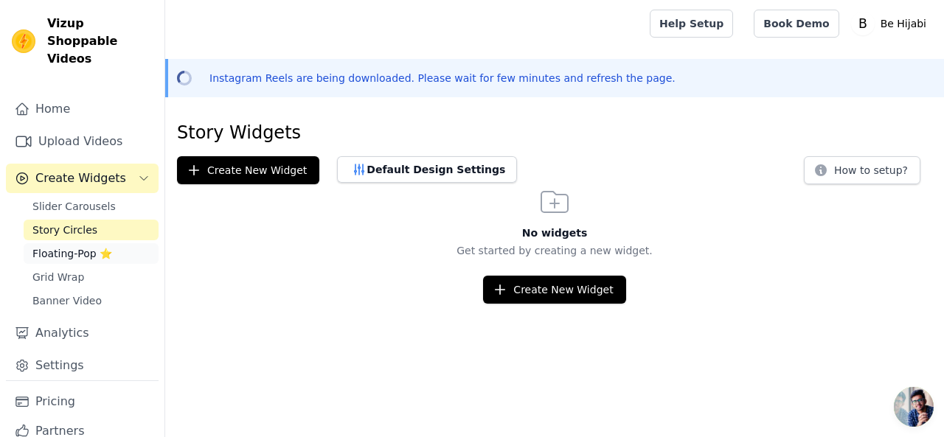
click at [81, 246] on span "Floating-Pop ⭐" at bounding box center [72, 253] width 80 height 15
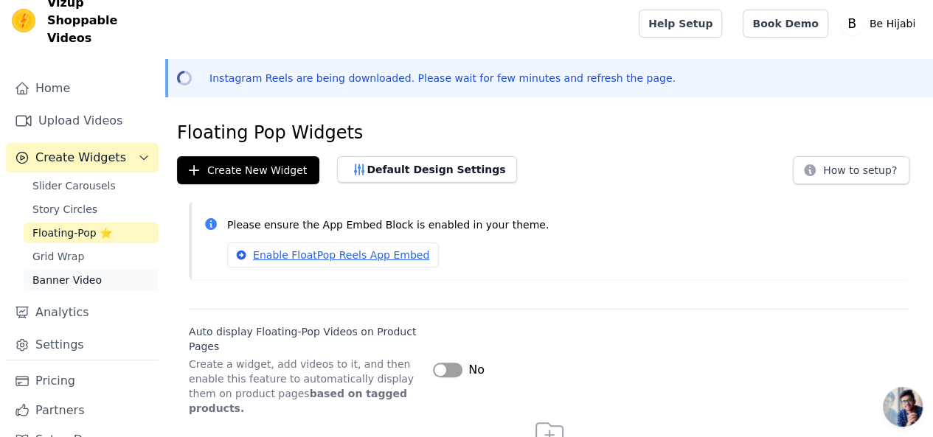
scroll to position [32, 0]
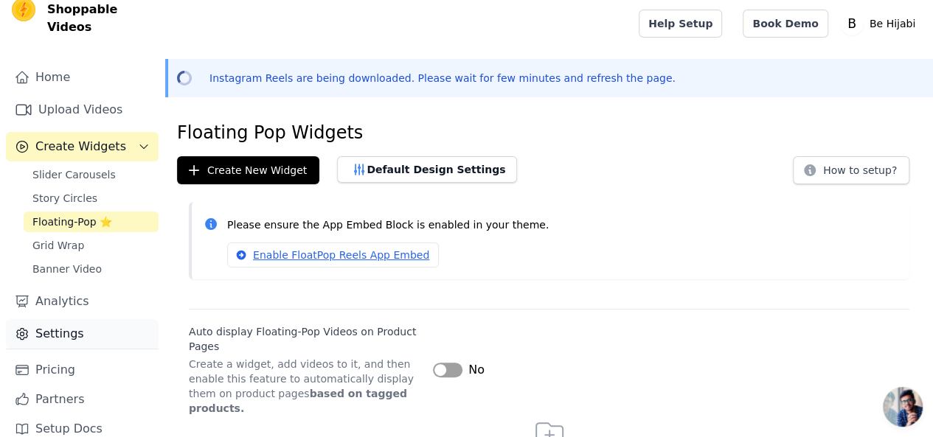
click at [106, 319] on link "Settings" at bounding box center [82, 334] width 153 height 30
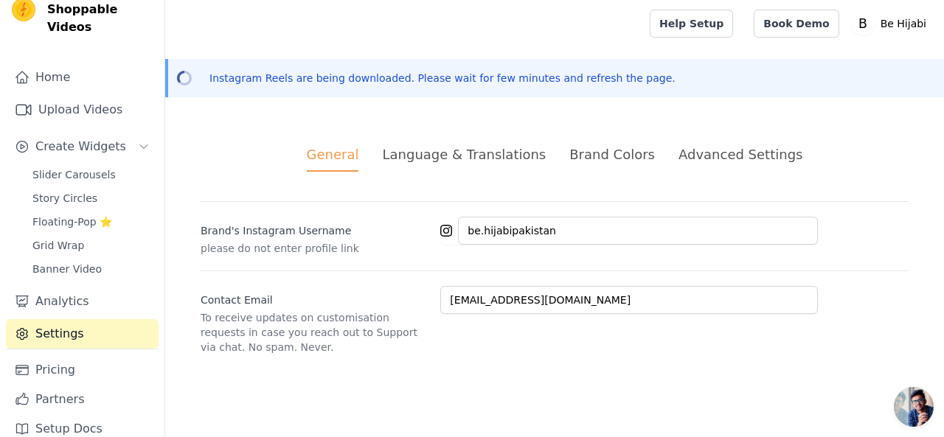
click at [595, 155] on div "Brand Colors" at bounding box center [613, 155] width 86 height 20
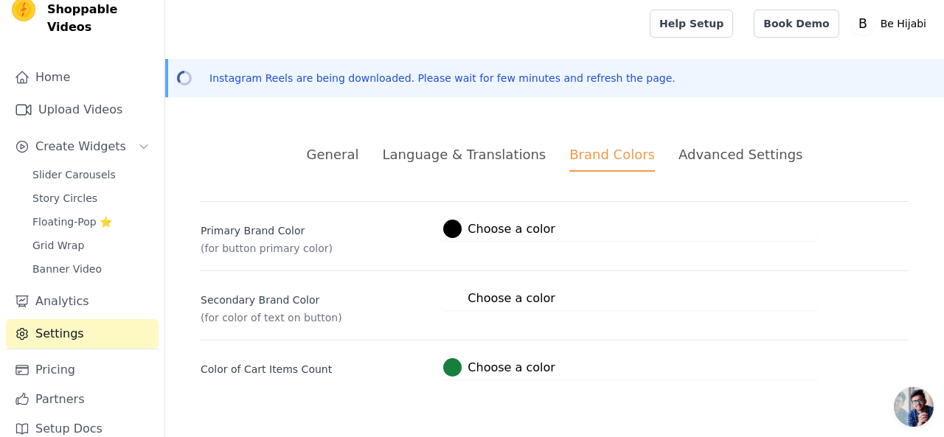
click at [706, 159] on div "Advanced Settings" at bounding box center [741, 155] width 124 height 20
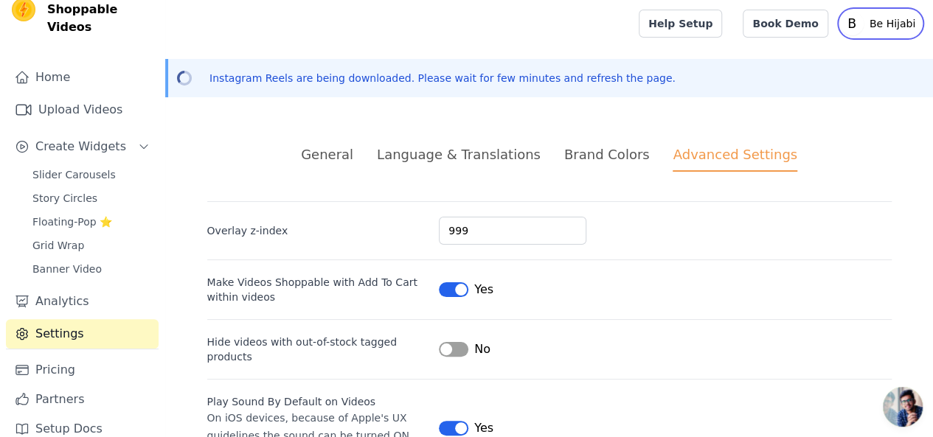
click at [899, 24] on p "Be Hijabi" at bounding box center [893, 23] width 58 height 27
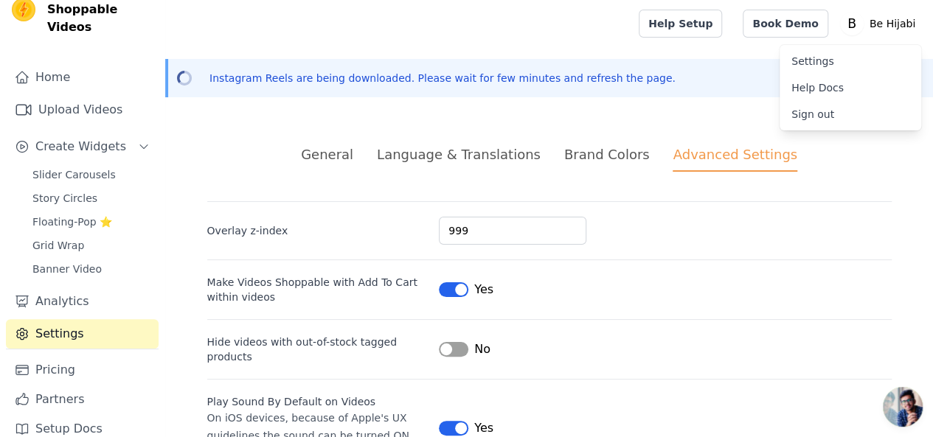
click at [808, 66] on link "Settings" at bounding box center [851, 61] width 142 height 27
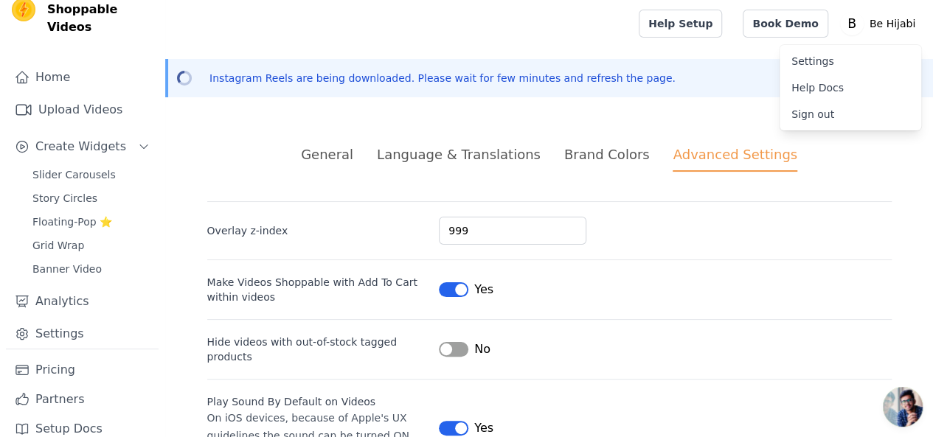
click at [807, 61] on link "Settings" at bounding box center [851, 61] width 142 height 27
click at [63, 319] on link "Settings" at bounding box center [82, 334] width 153 height 30
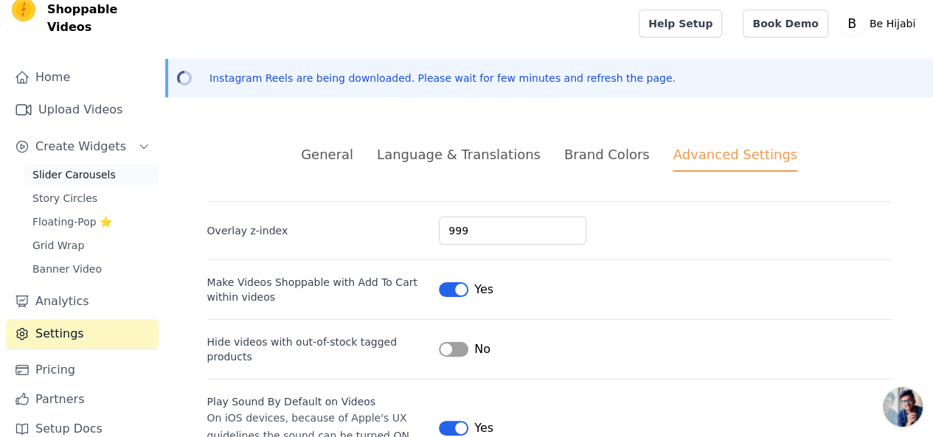
click at [87, 165] on link "Slider Carousels" at bounding box center [91, 175] width 135 height 21
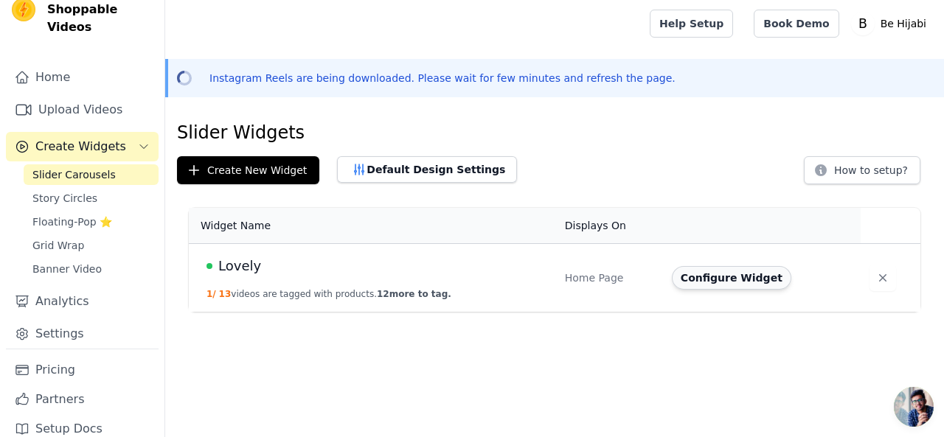
click at [709, 275] on button "Configure Widget" at bounding box center [732, 278] width 120 height 24
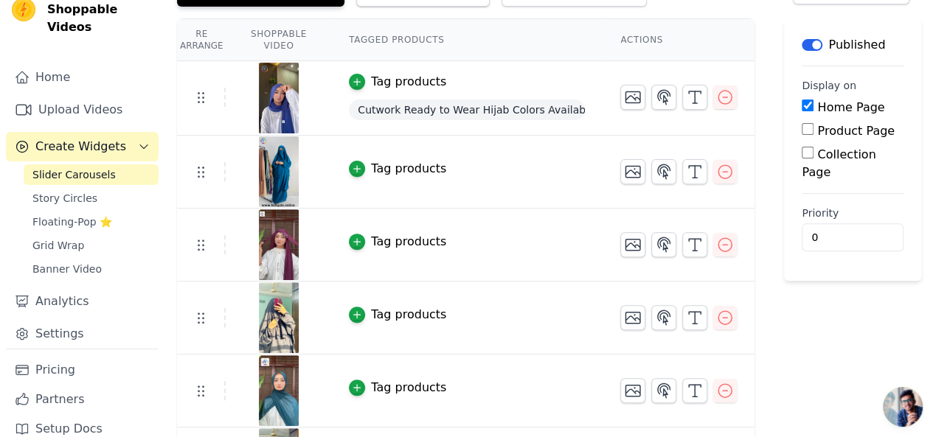
scroll to position [74, 0]
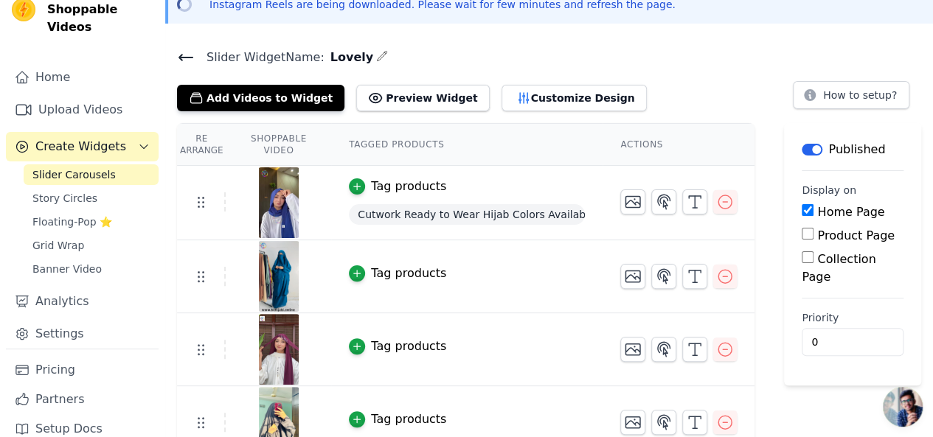
click at [816, 151] on button "Label" at bounding box center [812, 150] width 21 height 12
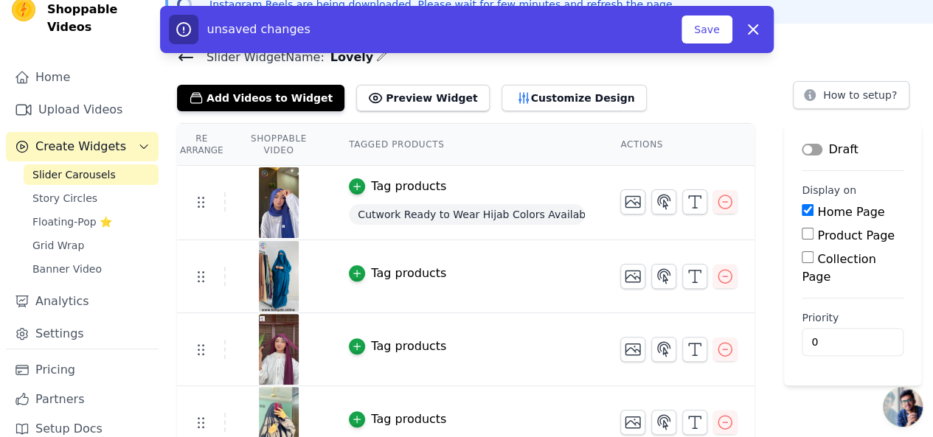
click at [816, 151] on button "Label" at bounding box center [812, 150] width 21 height 12
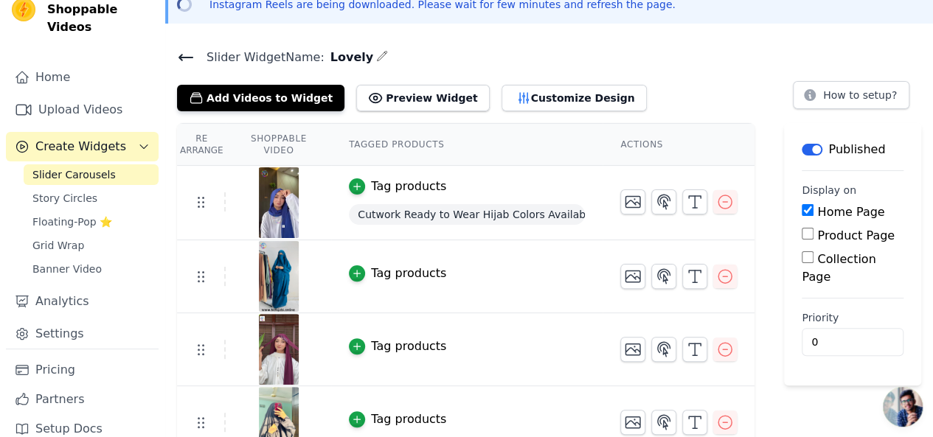
scroll to position [0, 0]
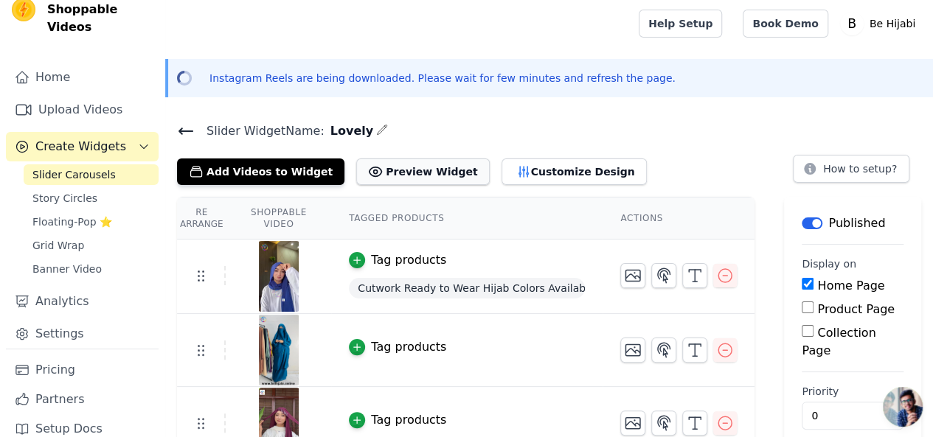
click at [372, 172] on button "Preview Widget" at bounding box center [422, 172] width 133 height 27
click at [77, 356] on link "Pricing" at bounding box center [82, 371] width 153 height 30
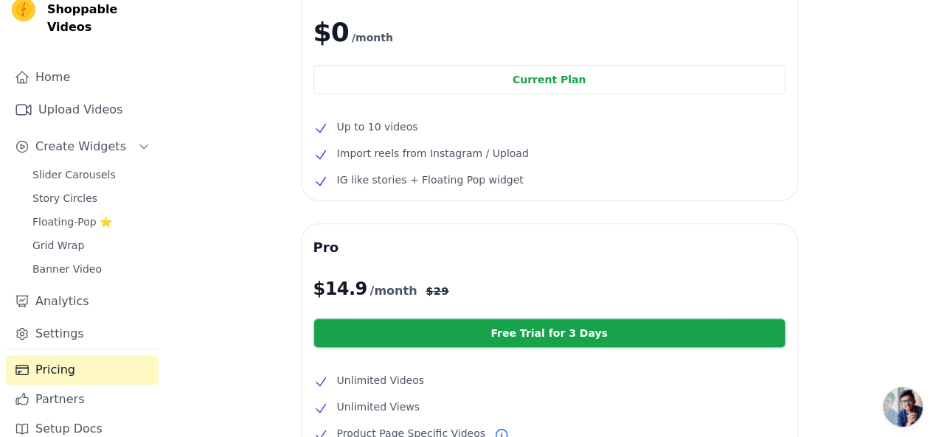
scroll to position [99, 0]
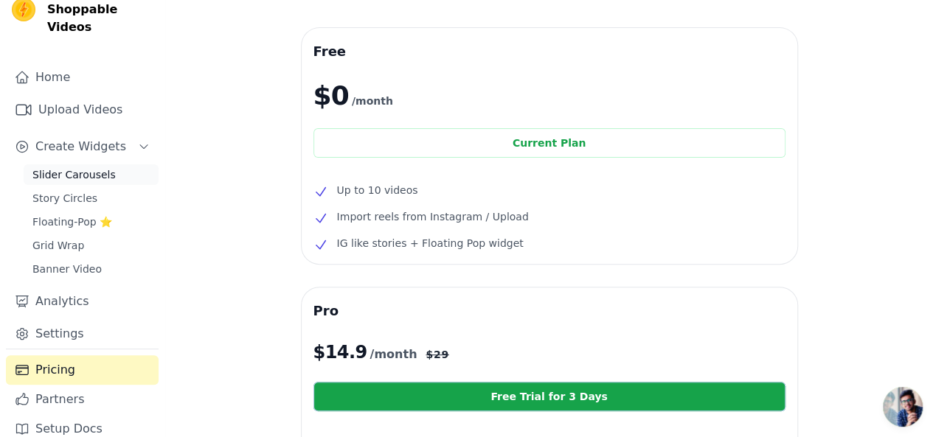
click at [81, 167] on span "Slider Carousels" at bounding box center [73, 174] width 83 height 15
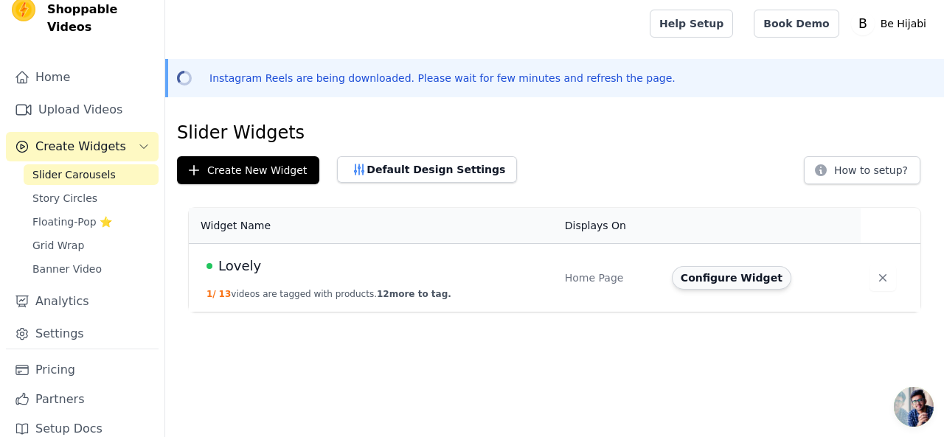
click at [696, 274] on button "Configure Widget" at bounding box center [732, 278] width 120 height 24
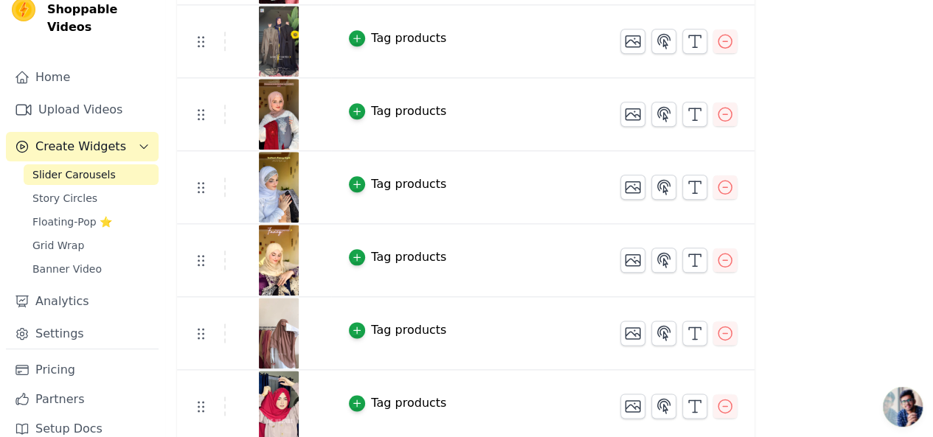
scroll to position [748, 0]
click at [732, 114] on icon "button" at bounding box center [725, 113] width 13 height 13
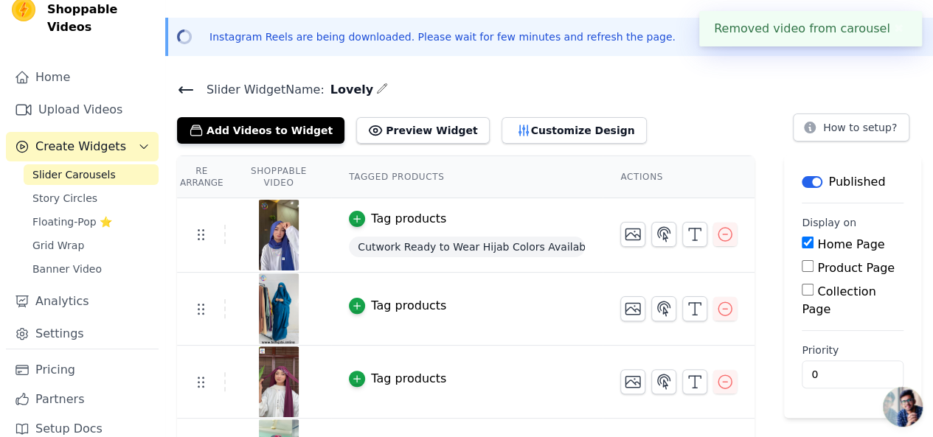
scroll to position [675, 0]
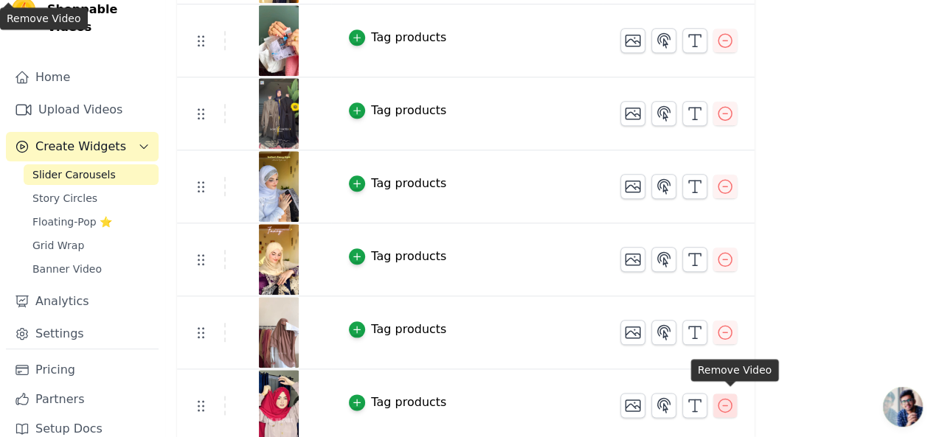
click at [732, 398] on icon "button" at bounding box center [725, 406] width 18 height 18
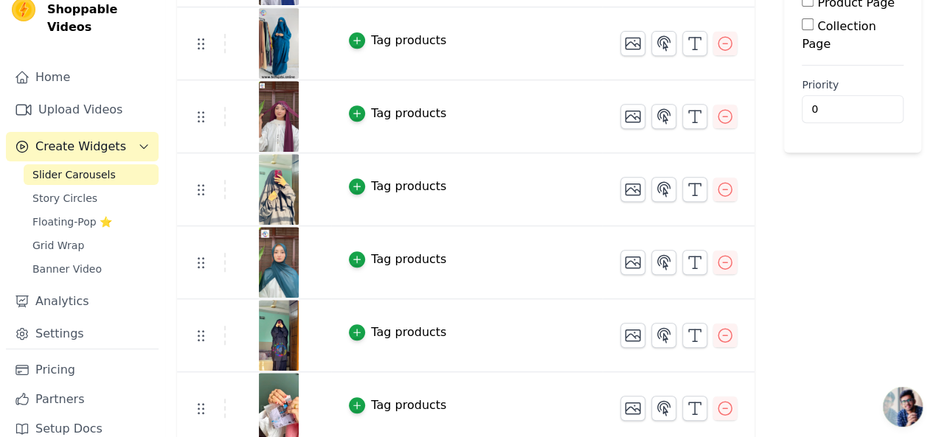
scroll to position [233, 0]
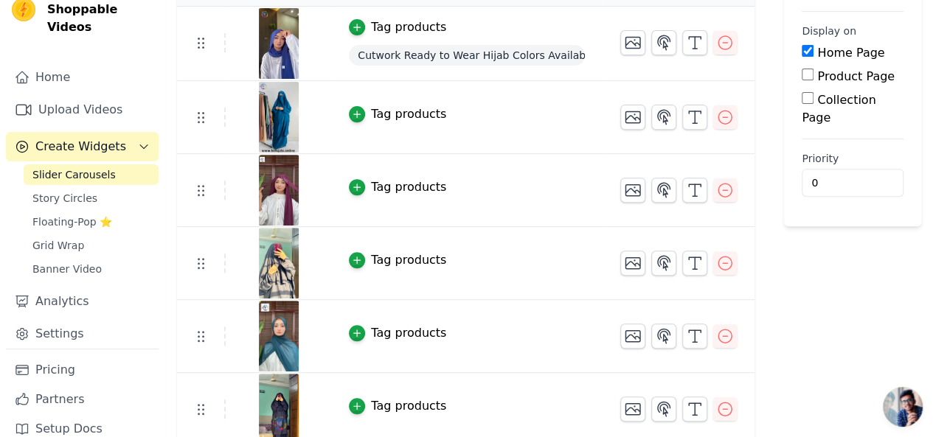
click at [730, 126] on div at bounding box center [678, 117] width 117 height 25
click at [732, 122] on icon "button" at bounding box center [725, 117] width 18 height 18
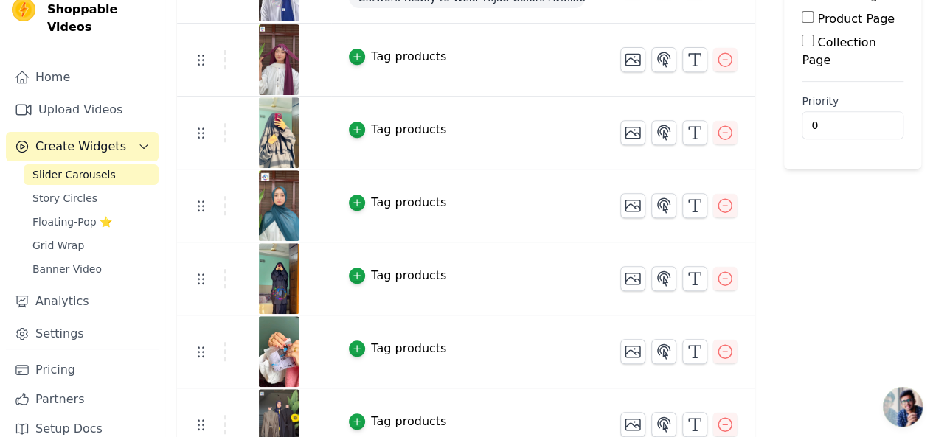
scroll to position [221, 0]
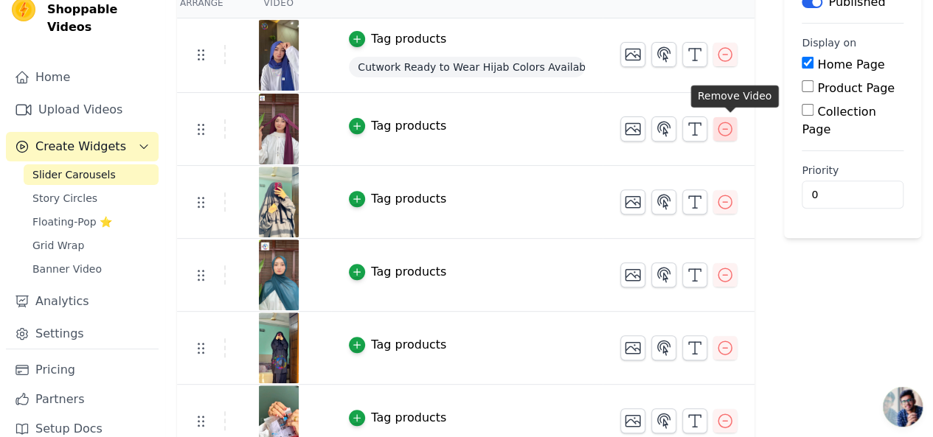
click at [730, 126] on icon "button" at bounding box center [725, 129] width 18 height 18
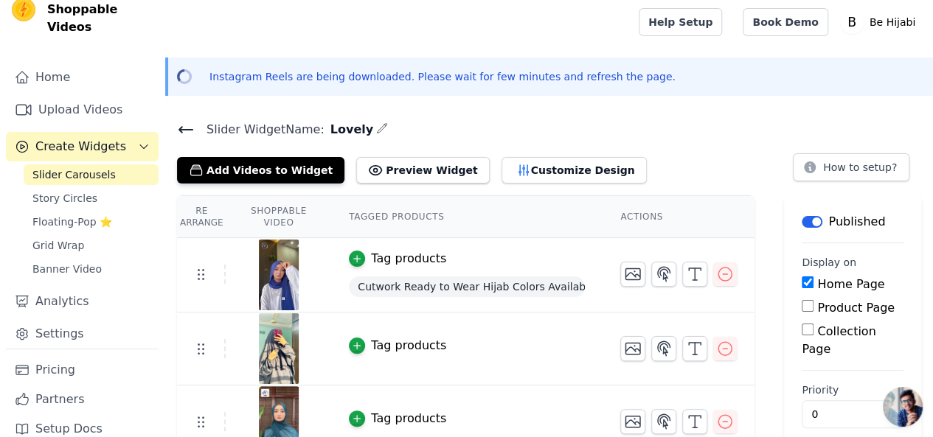
scroll to position [0, 0]
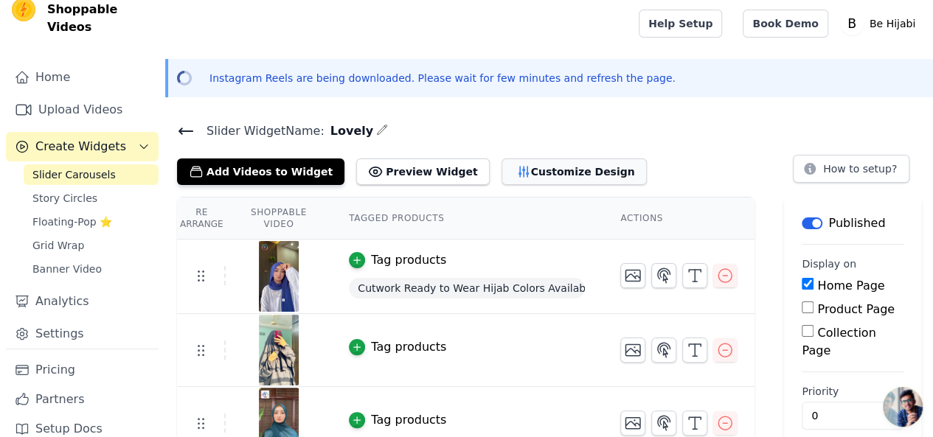
click at [507, 175] on button "Customize Design" at bounding box center [574, 172] width 145 height 27
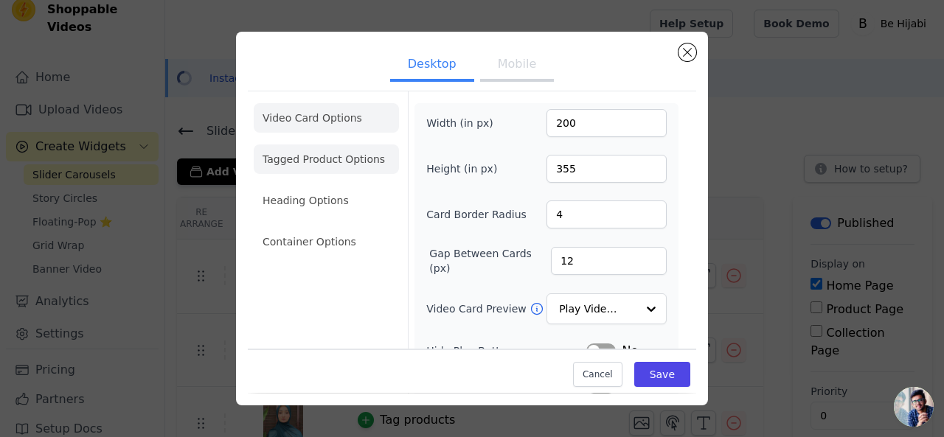
click at [339, 163] on li "Tagged Product Options" at bounding box center [326, 160] width 145 height 30
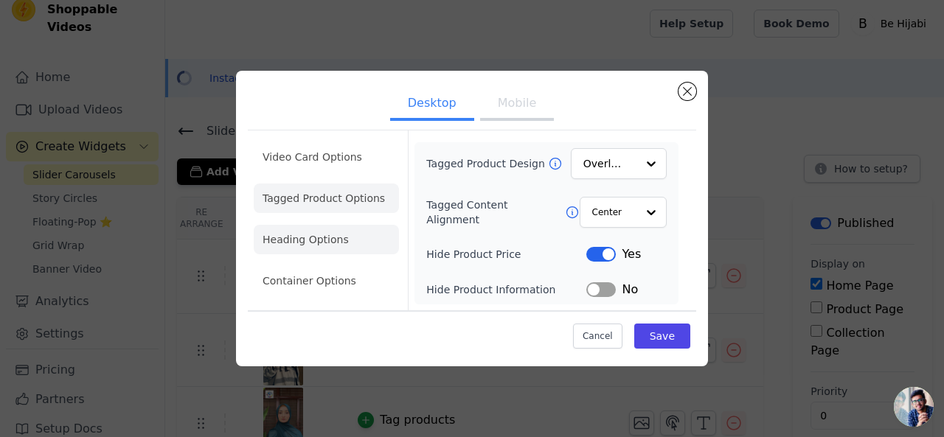
click at [332, 247] on li "Heading Options" at bounding box center [326, 240] width 145 height 30
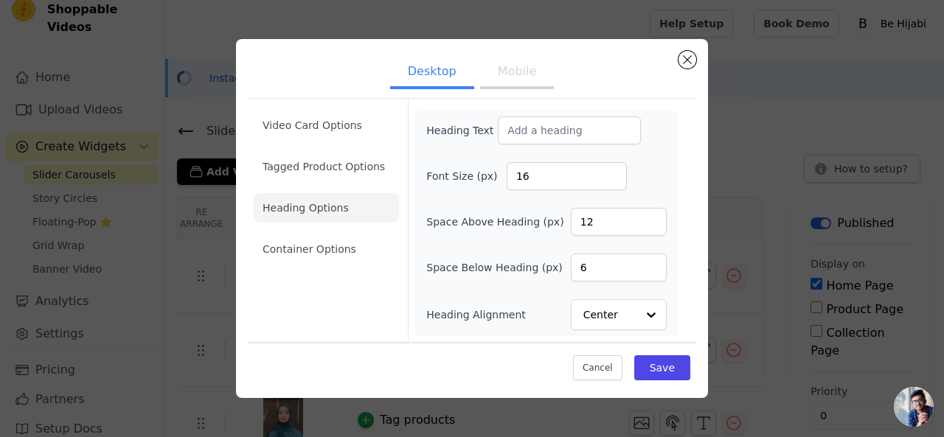
click at [515, 76] on button "Mobile" at bounding box center [517, 73] width 74 height 32
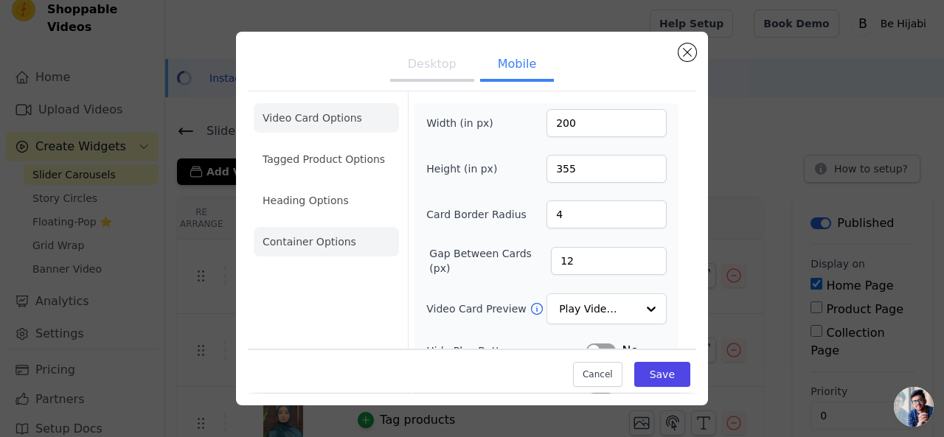
click at [317, 251] on li "Container Options" at bounding box center [326, 242] width 145 height 30
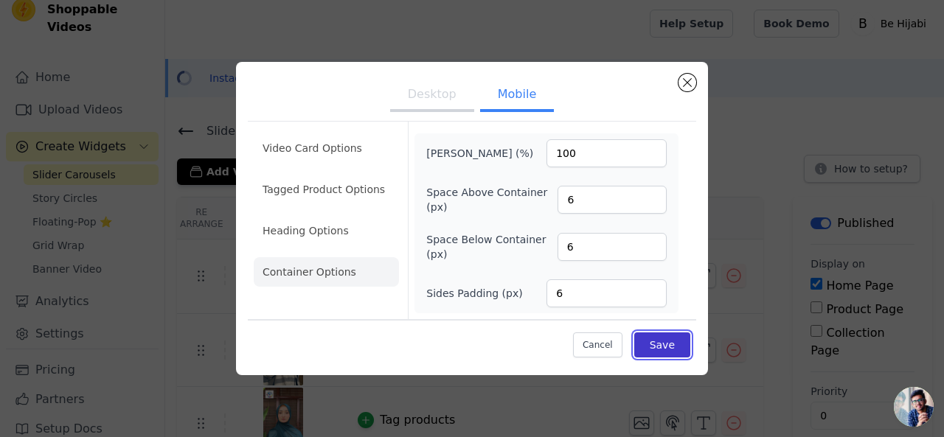
click at [656, 339] on button "Save" at bounding box center [662, 345] width 56 height 25
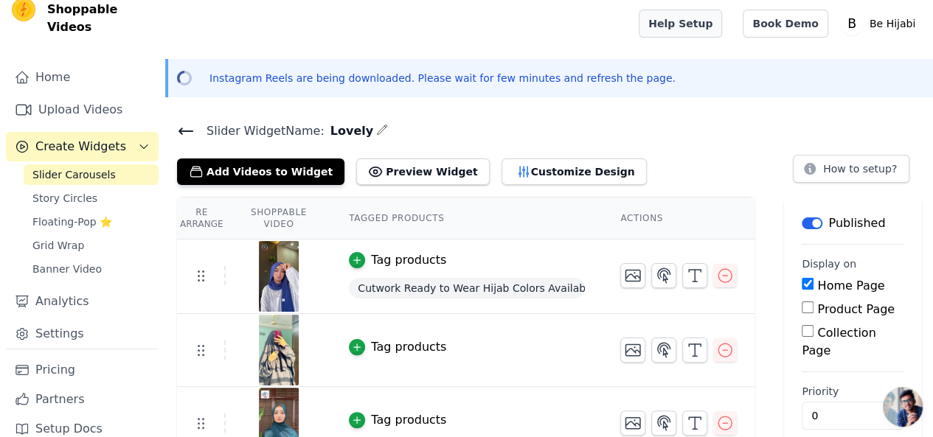
click at [693, 10] on link "Help Setup" at bounding box center [680, 24] width 83 height 28
click at [340, 136] on span "Lovely" at bounding box center [349, 131] width 49 height 18
copy span "Lovely"
click at [808, 310] on input "Product Page" at bounding box center [808, 308] width 12 height 12
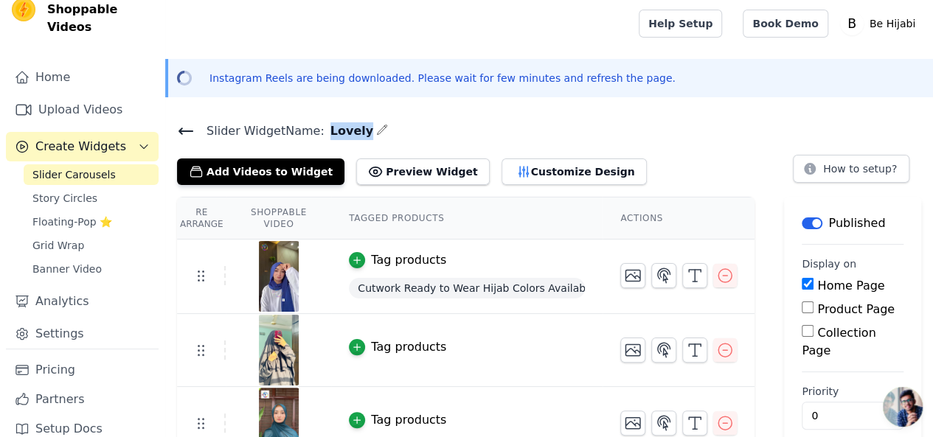
checkbox input "true"
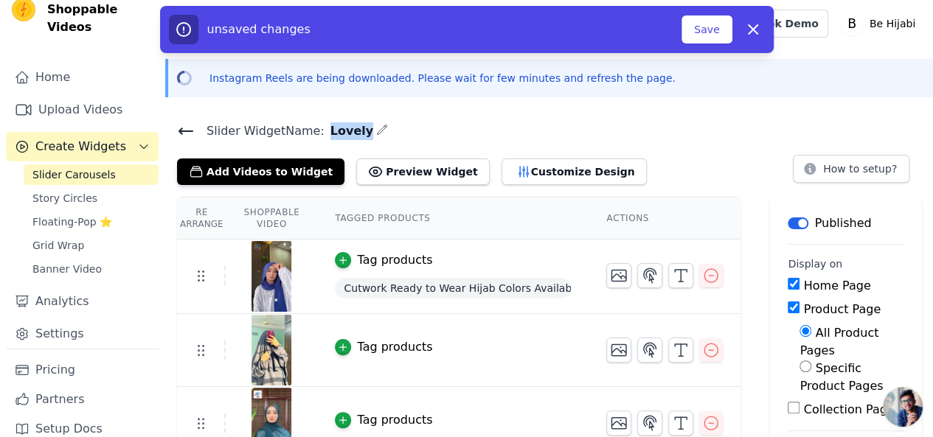
click at [788, 402] on input "Collection Page" at bounding box center [794, 408] width 12 height 12
checkbox input "true"
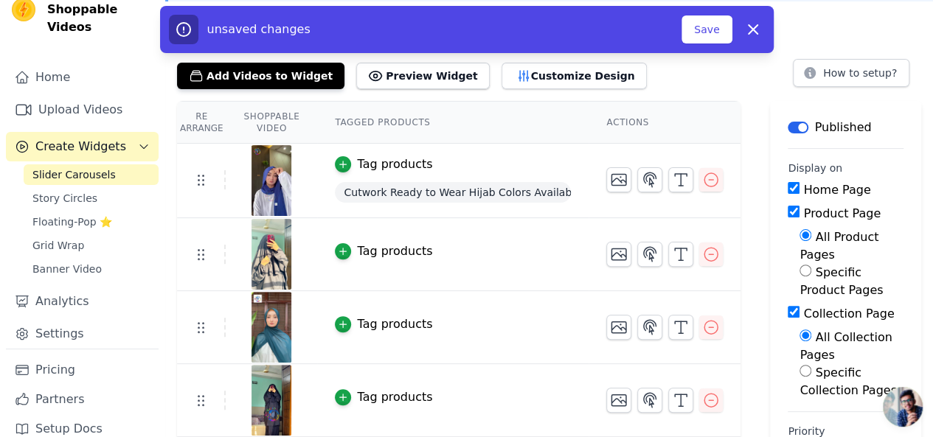
scroll to position [74, 0]
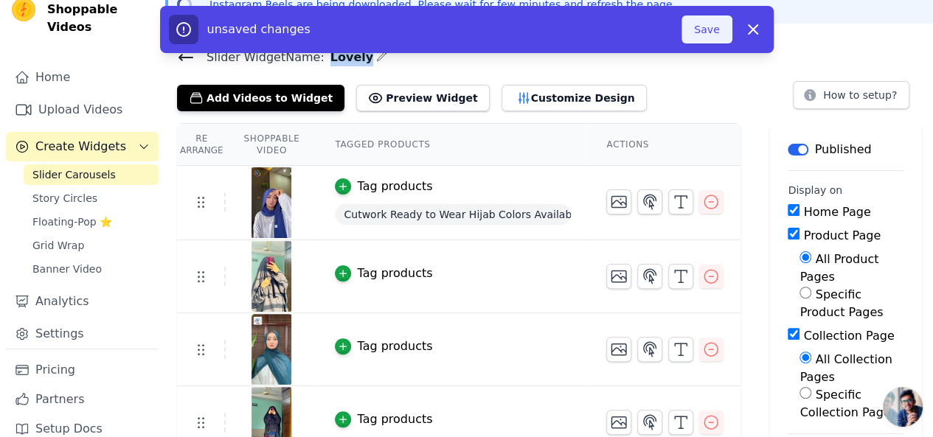
click at [706, 33] on button "Save" at bounding box center [707, 29] width 50 height 28
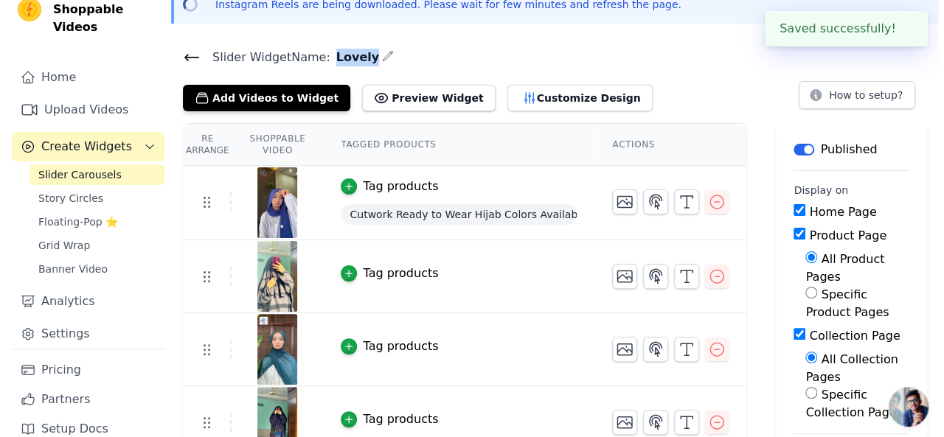
scroll to position [0, 0]
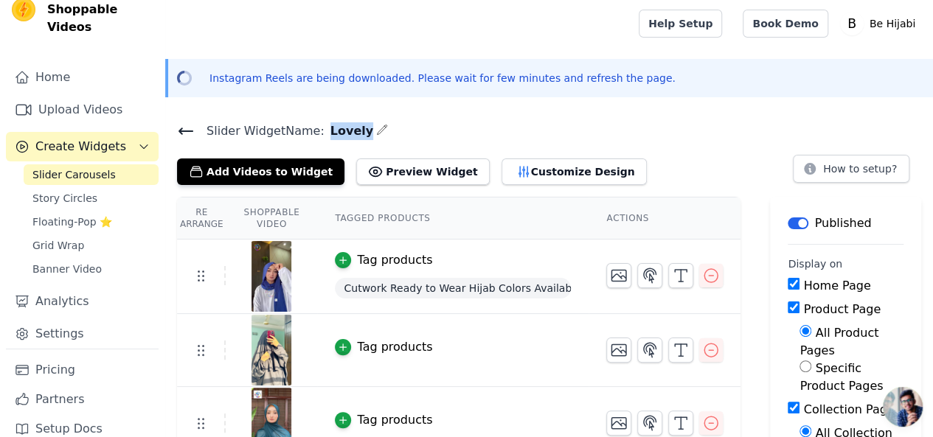
click at [788, 309] on input "Product Page" at bounding box center [794, 308] width 12 height 12
checkbox input "false"
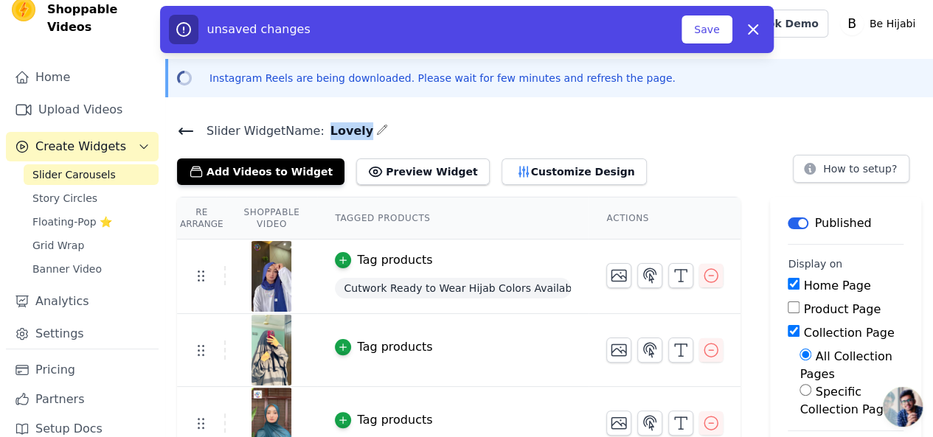
click at [788, 327] on input "Collection Page" at bounding box center [794, 331] width 12 height 12
checkbox input "false"
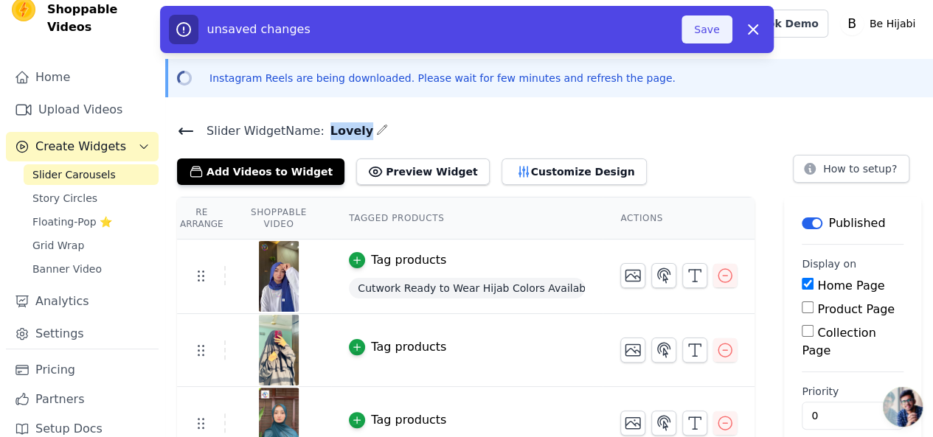
click at [717, 30] on button "Save" at bounding box center [707, 29] width 50 height 28
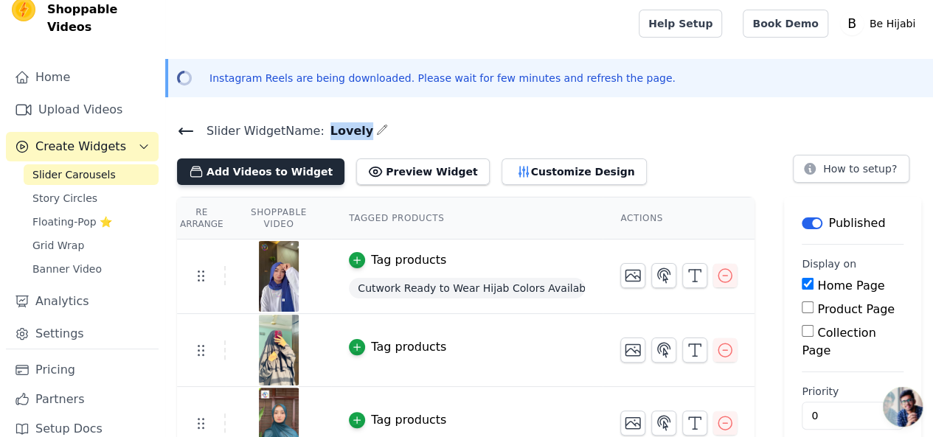
click at [224, 167] on button "Add Videos to Widget" at bounding box center [260, 172] width 167 height 27
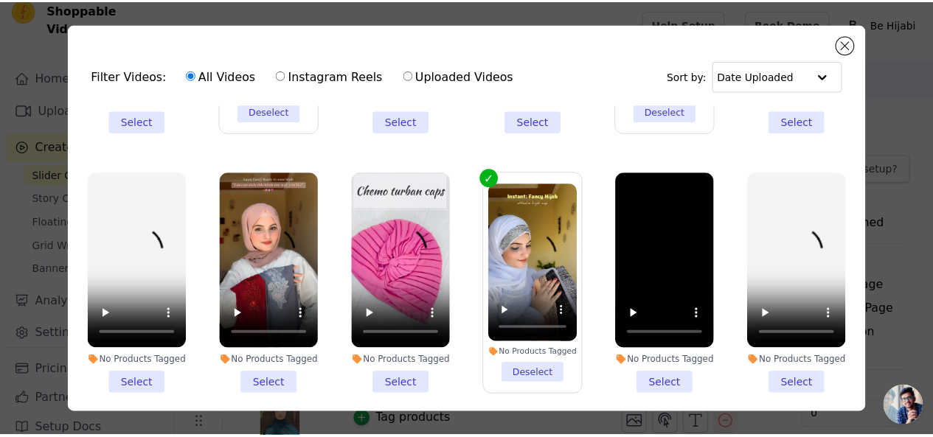
scroll to position [1416, 0]
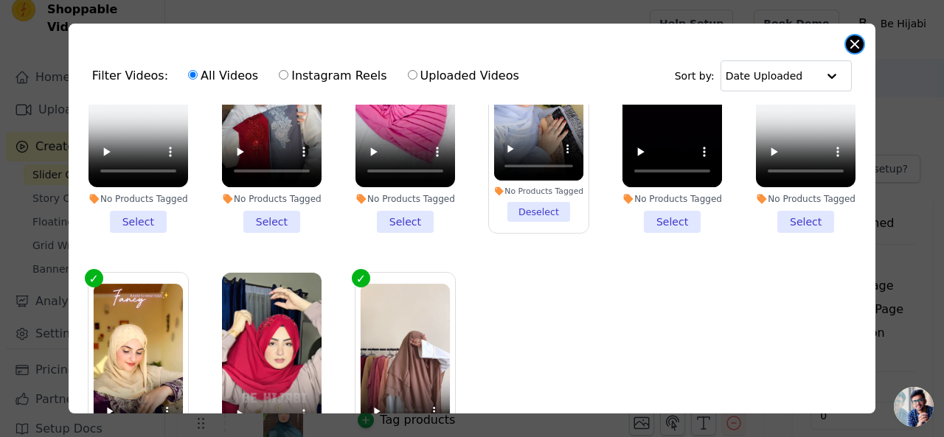
click at [854, 44] on button "Close modal" at bounding box center [855, 44] width 18 height 18
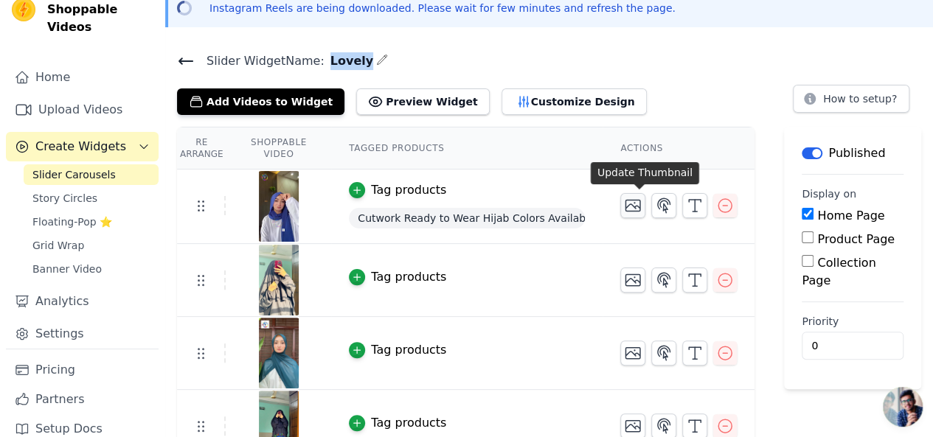
scroll to position [148, 0]
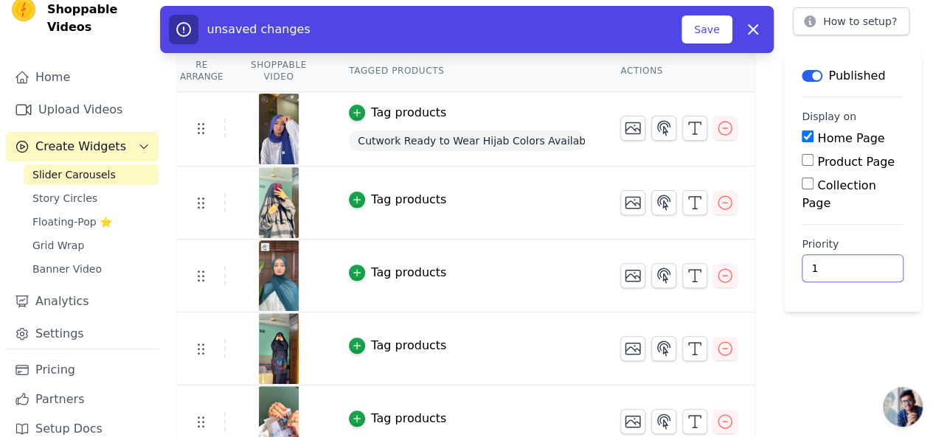
type input "1"
click at [869, 255] on input "1" at bounding box center [853, 269] width 102 height 28
click at [690, 30] on button "Save" at bounding box center [707, 29] width 50 height 28
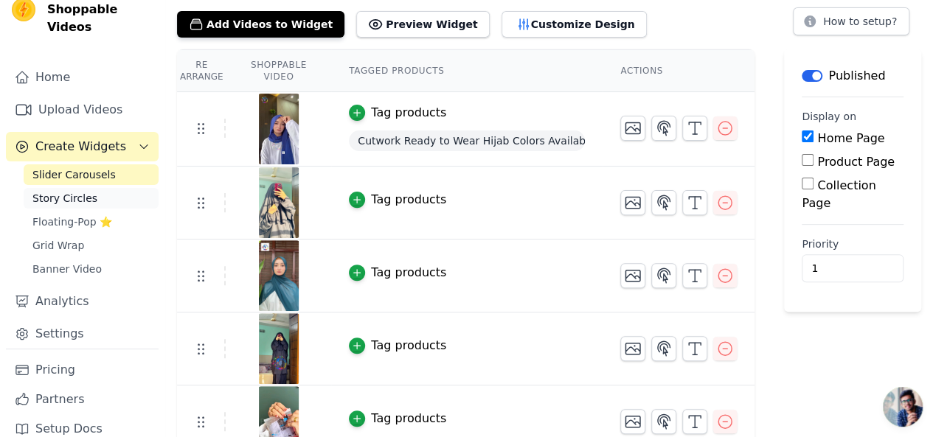
click at [74, 191] on span "Story Circles" at bounding box center [64, 198] width 65 height 15
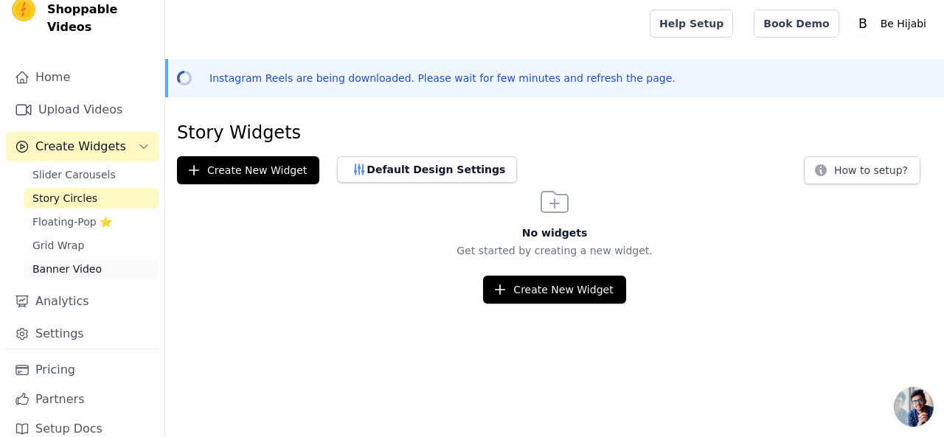
click at [83, 262] on span "Banner Video" at bounding box center [66, 269] width 69 height 15
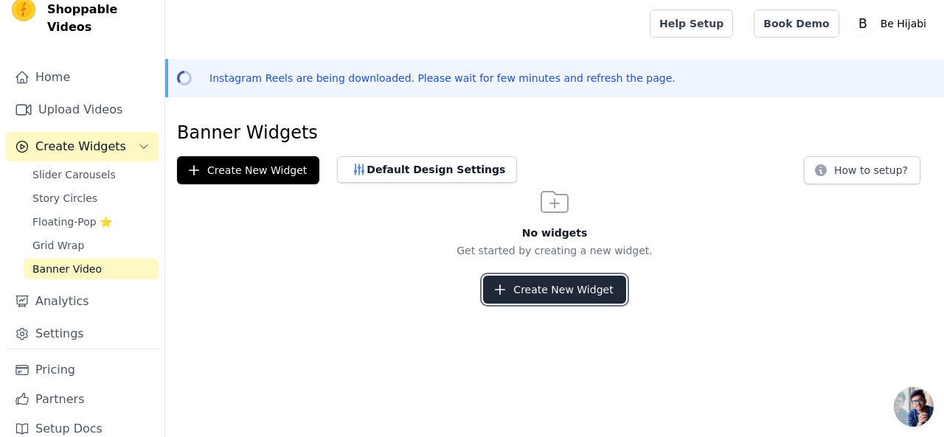
click at [518, 291] on button "Create New Widget" at bounding box center [554, 290] width 142 height 28
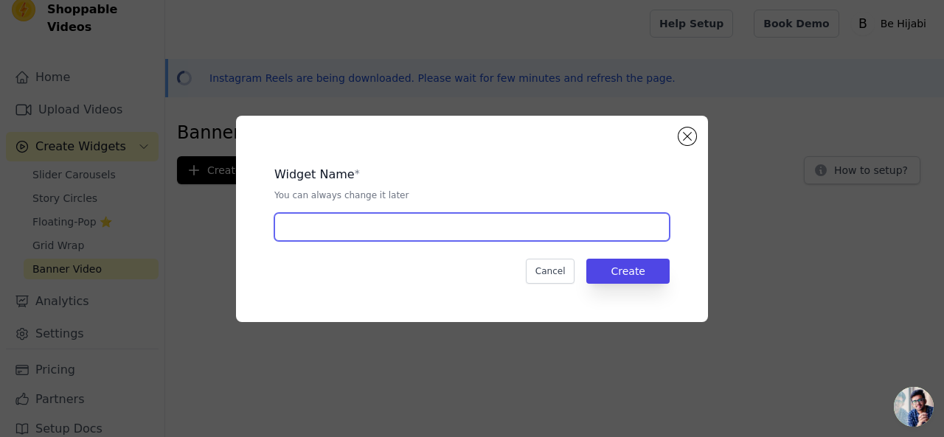
click at [419, 229] on input "text" at bounding box center [471, 227] width 395 height 28
type input "Lovely"
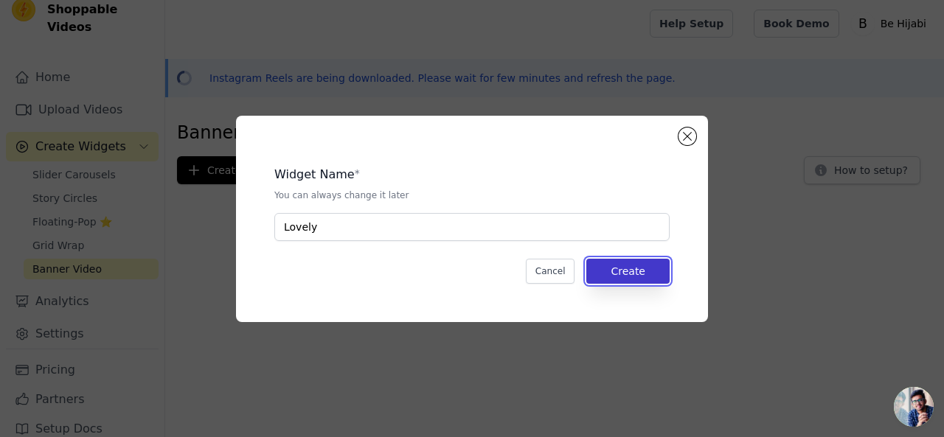
click at [629, 267] on button "Create" at bounding box center [627, 271] width 83 height 25
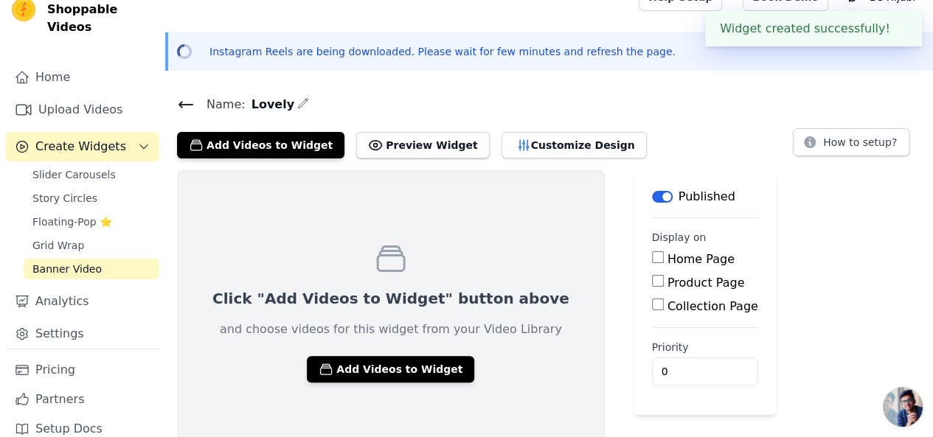
scroll to position [41, 0]
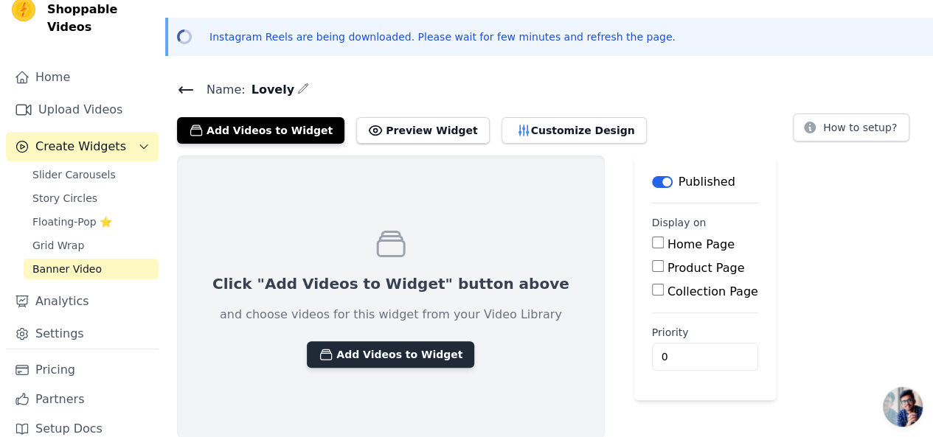
click at [369, 359] on button "Add Videos to Widget" at bounding box center [390, 355] width 167 height 27
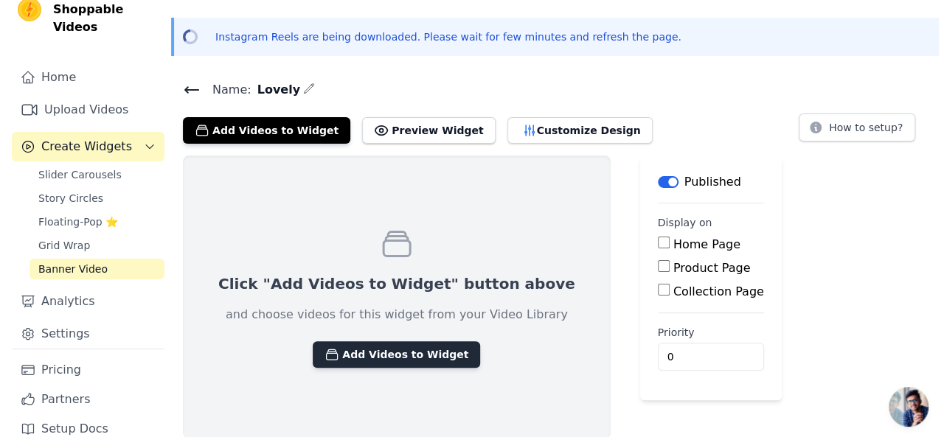
scroll to position [0, 0]
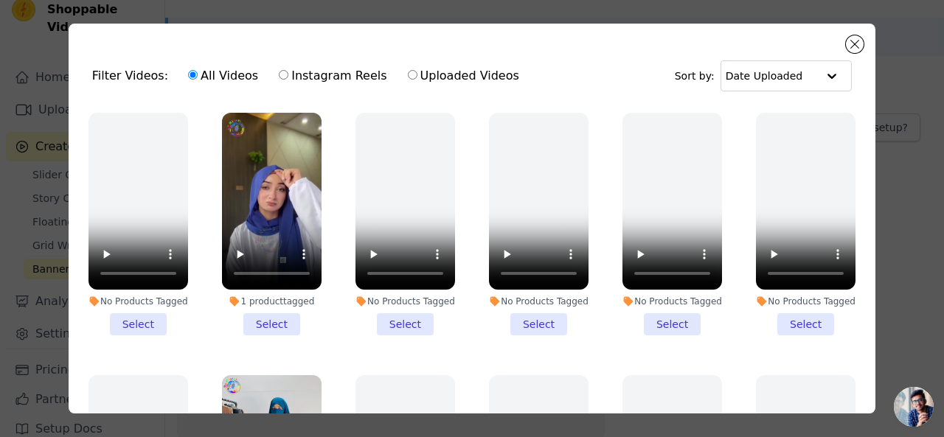
click at [261, 317] on li "1 product tagged Select" at bounding box center [272, 224] width 100 height 223
click at [0, 0] on input "1 product tagged Select" at bounding box center [0, 0] width 0 height 0
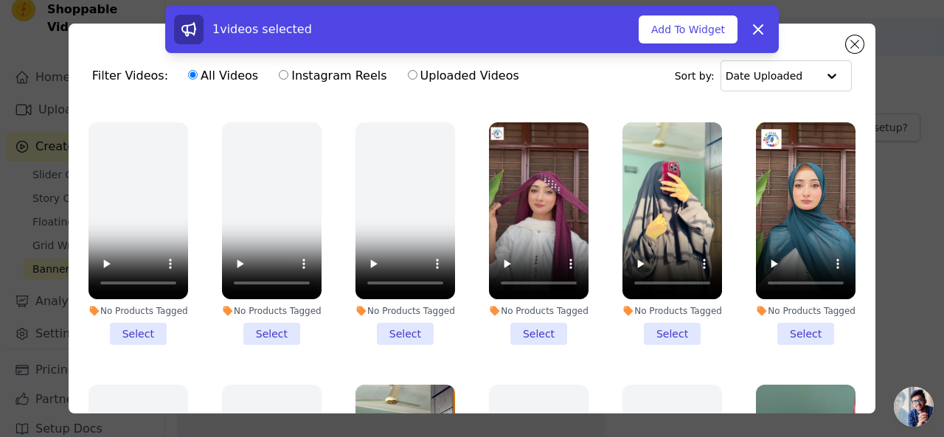
scroll to position [516, 0]
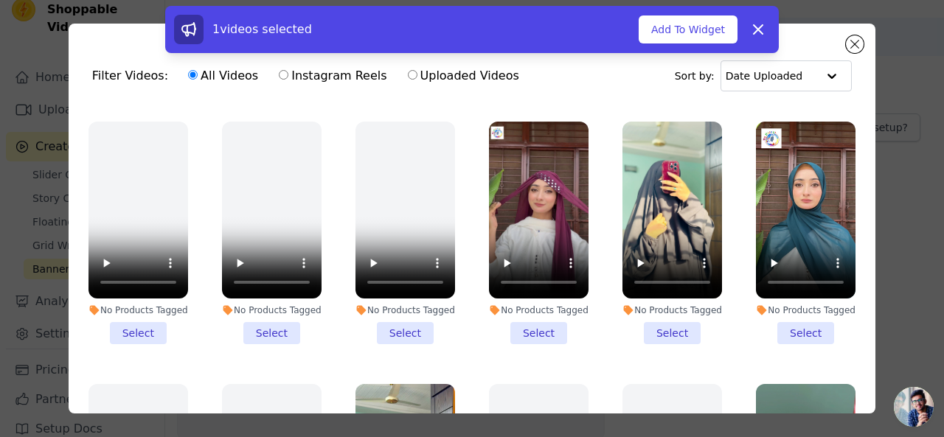
click at [670, 316] on li "No Products Tagged Select" at bounding box center [673, 233] width 100 height 223
click at [0, 0] on input "No Products Tagged Select" at bounding box center [0, 0] width 0 height 0
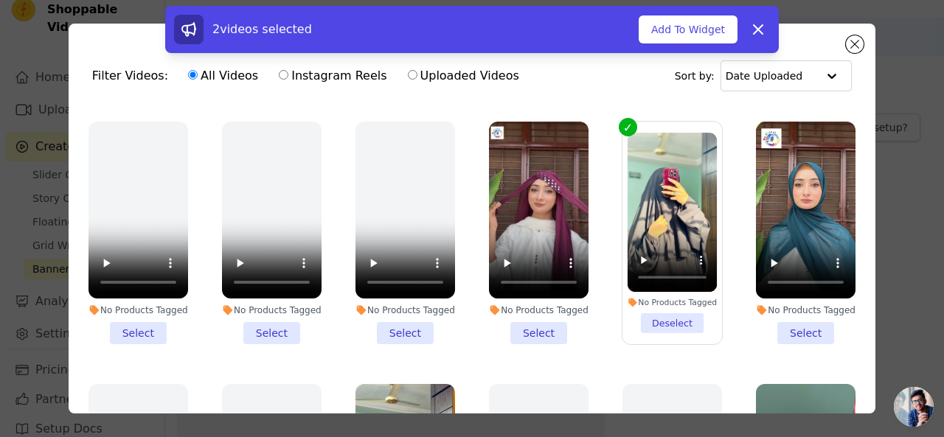
click at [797, 319] on li "No Products Tagged Select" at bounding box center [806, 233] width 100 height 223
click at [0, 0] on input "No Products Tagged Select" at bounding box center [0, 0] width 0 height 0
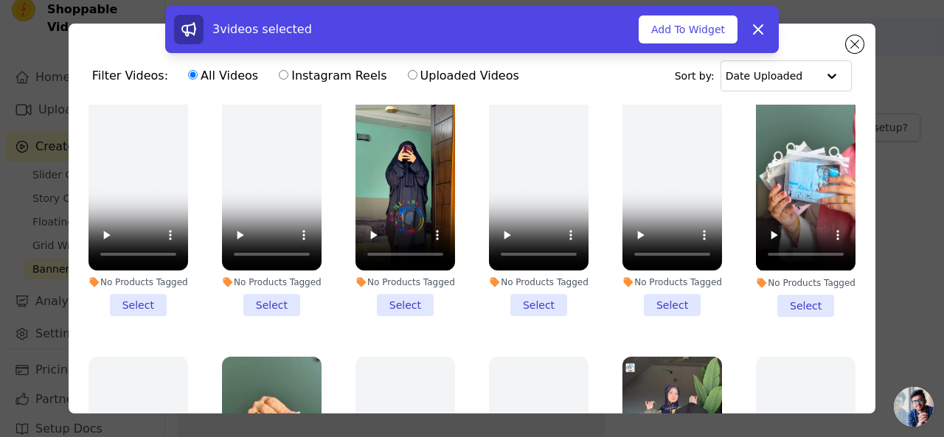
scroll to position [811, 0]
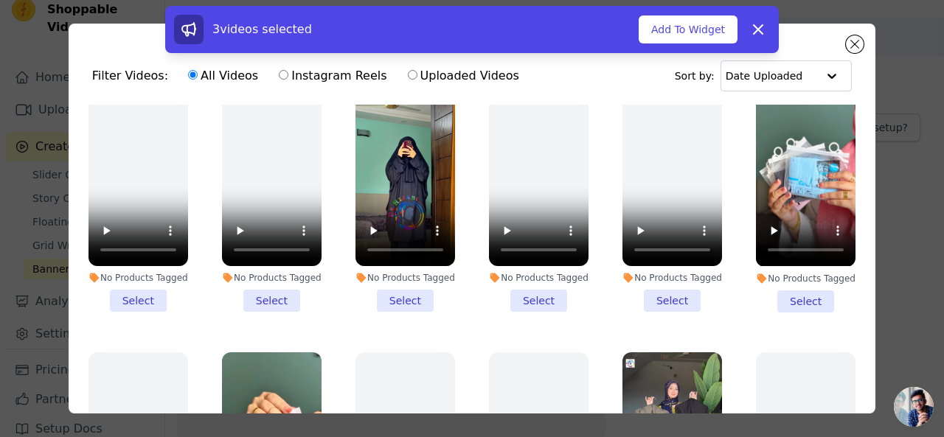
click at [410, 283] on li "No Products Tagged Select" at bounding box center [406, 200] width 100 height 223
click at [0, 0] on input "No Products Tagged Select" at bounding box center [0, 0] width 0 height 0
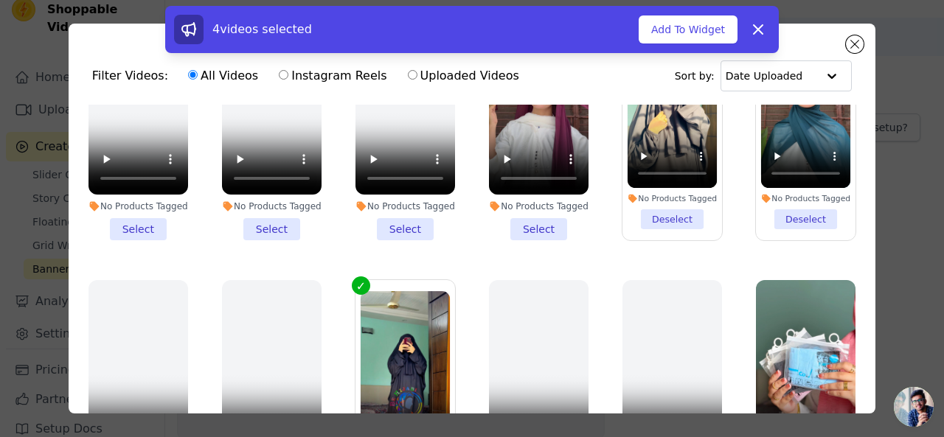
scroll to position [516, 0]
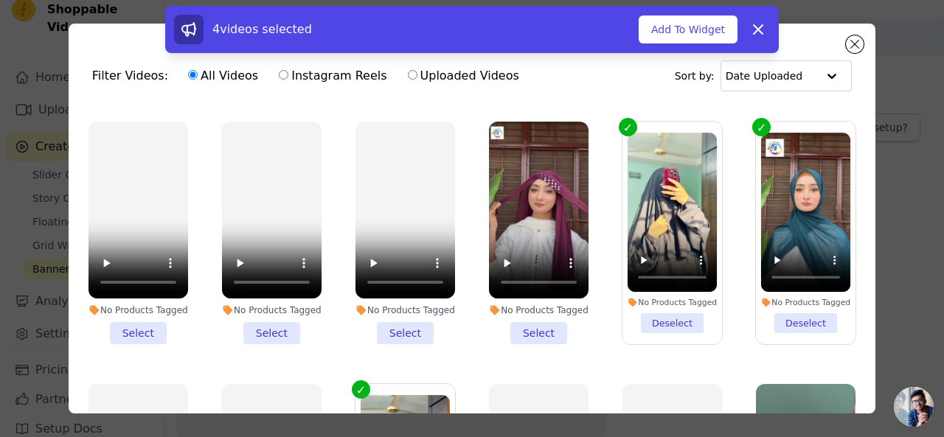
click at [674, 316] on li "No Products Tagged Deselect" at bounding box center [673, 233] width 90 height 201
click at [0, 0] on input "No Products Tagged Deselect" at bounding box center [0, 0] width 0 height 0
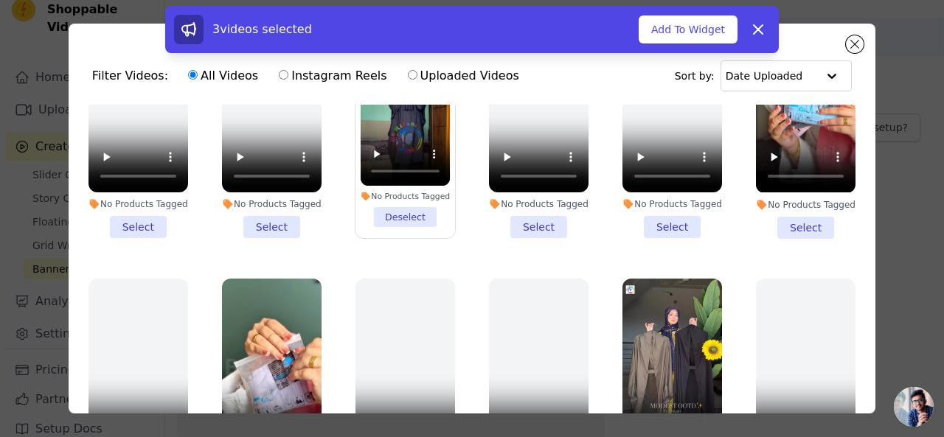
scroll to position [811, 0]
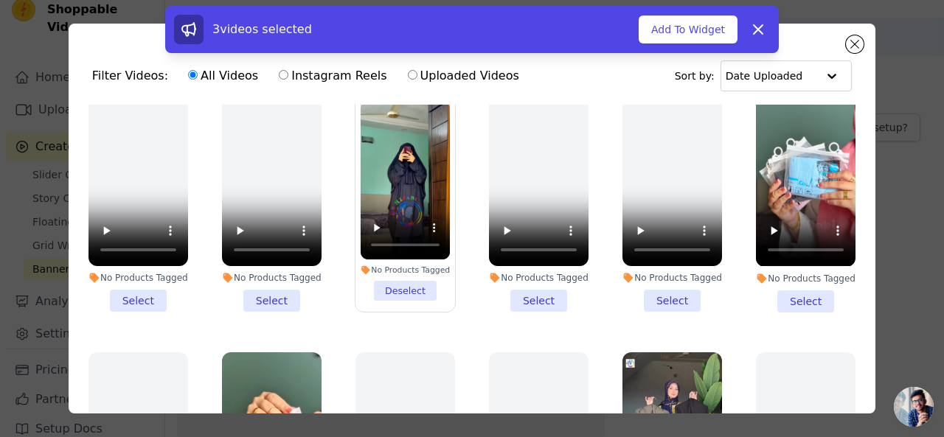
click at [776, 274] on li "No Products Tagged Select" at bounding box center [806, 200] width 100 height 223
click at [0, 0] on input "No Products Tagged Select" at bounding box center [0, 0] width 0 height 0
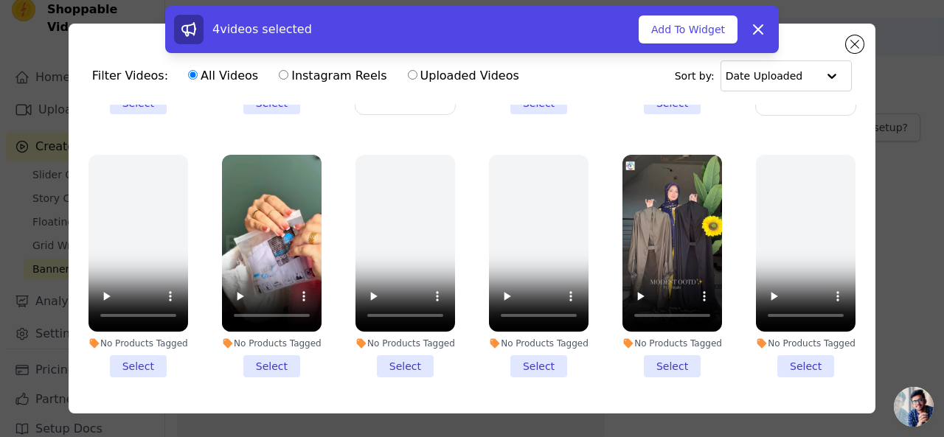
scroll to position [1033, 0]
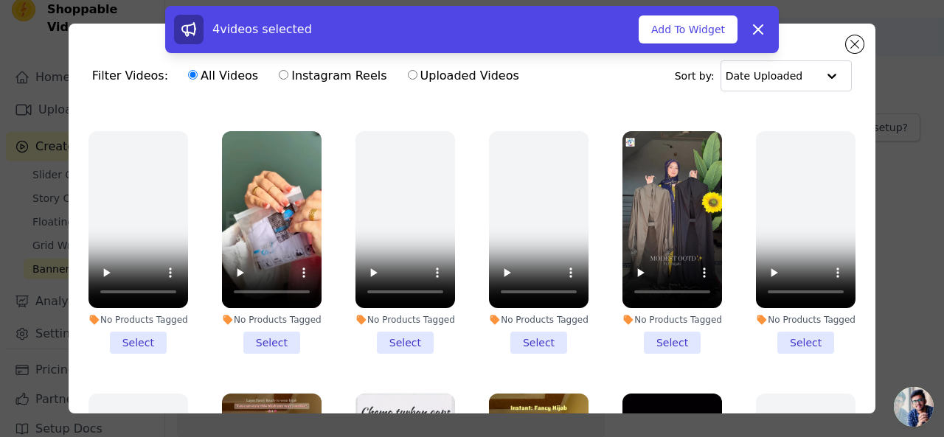
click at [661, 305] on li "No Products Tagged Select" at bounding box center [673, 242] width 100 height 223
click at [0, 0] on input "No Products Tagged Select" at bounding box center [0, 0] width 0 height 0
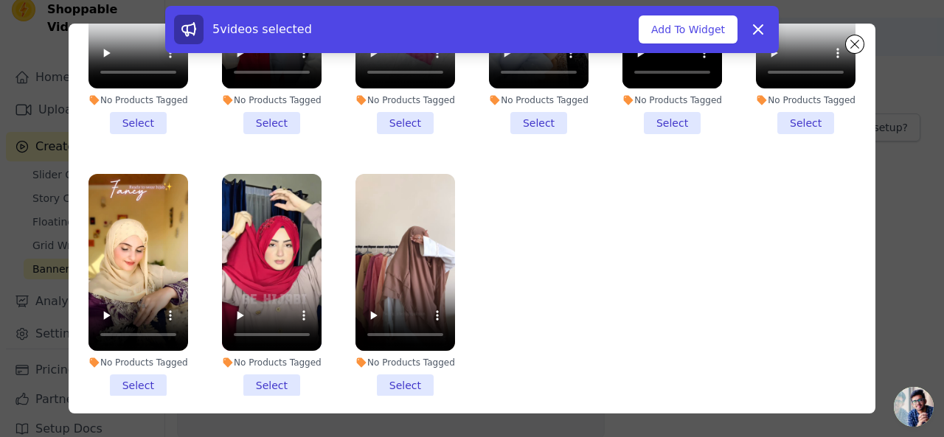
scroll to position [128, 0]
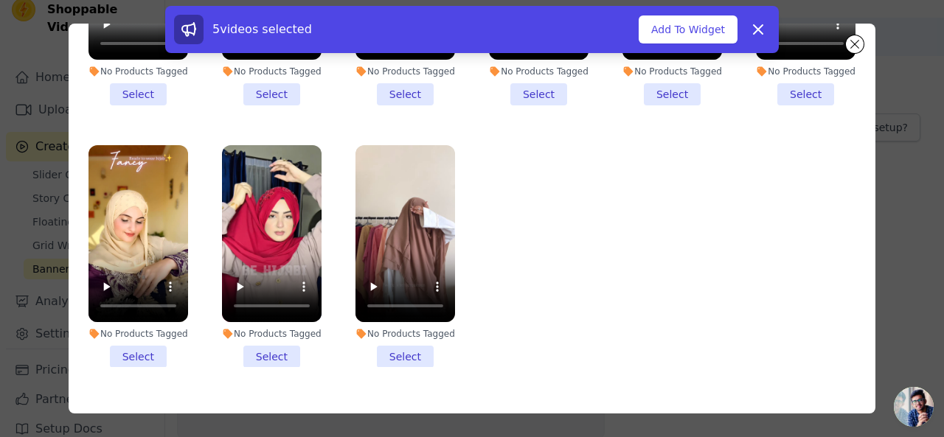
click at [411, 318] on li "No Products Tagged Select" at bounding box center [406, 256] width 100 height 223
click at [0, 0] on input "No Products Tagged Select" at bounding box center [0, 0] width 0 height 0
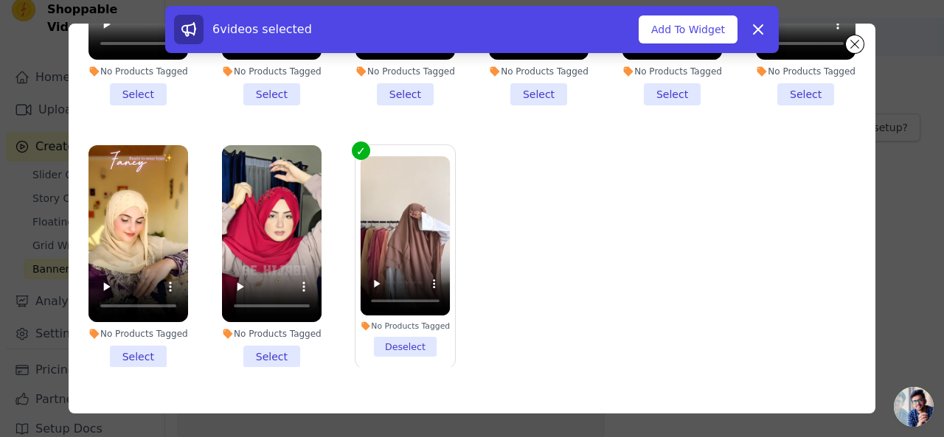
click at [140, 313] on li "No Products Tagged Select" at bounding box center [139, 256] width 100 height 223
click at [0, 0] on input "No Products Tagged Select" at bounding box center [0, 0] width 0 height 0
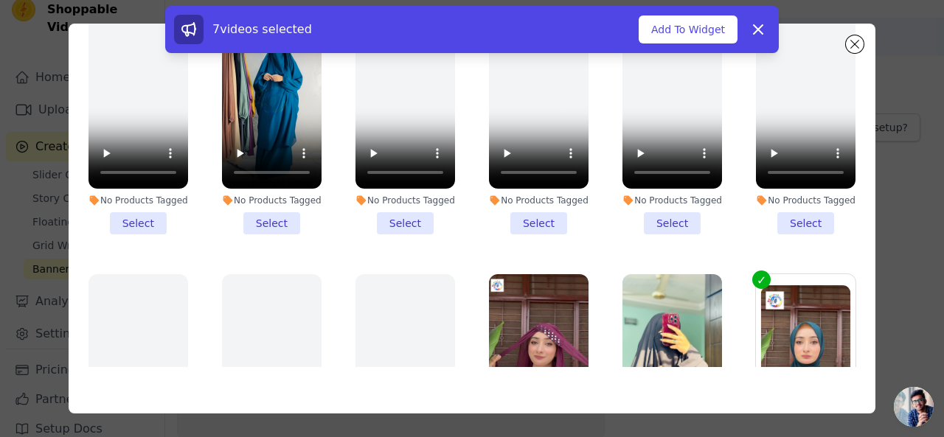
scroll to position [0, 0]
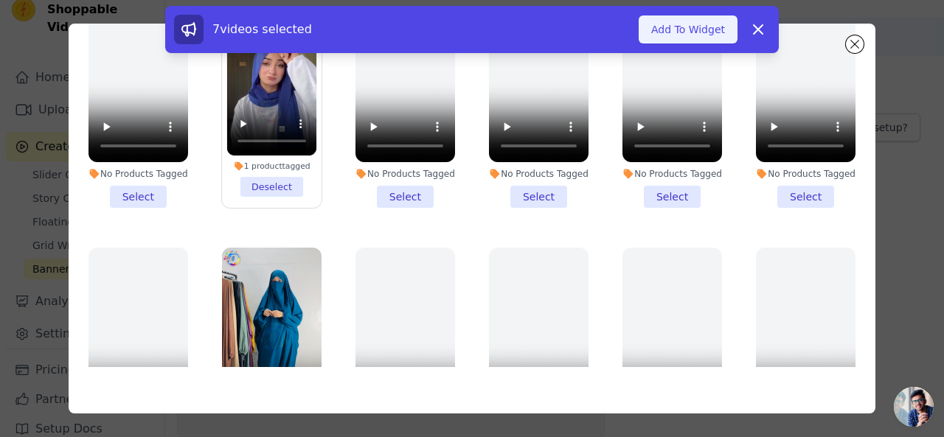
click at [716, 33] on button "Add To Widget" at bounding box center [688, 29] width 99 height 28
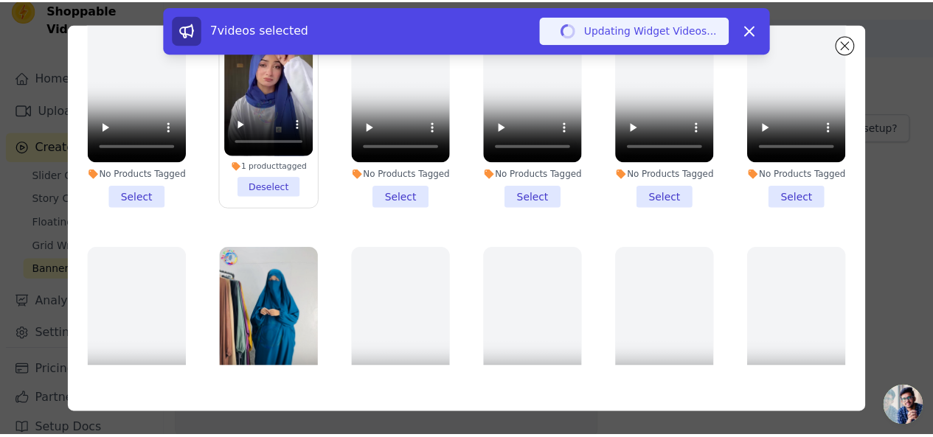
scroll to position [41, 0]
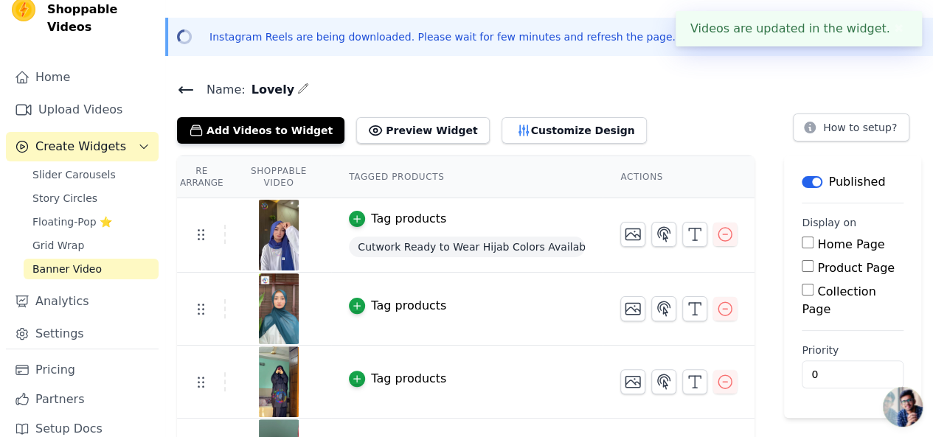
click at [810, 243] on input "Home Page" at bounding box center [808, 243] width 12 height 12
checkbox input "true"
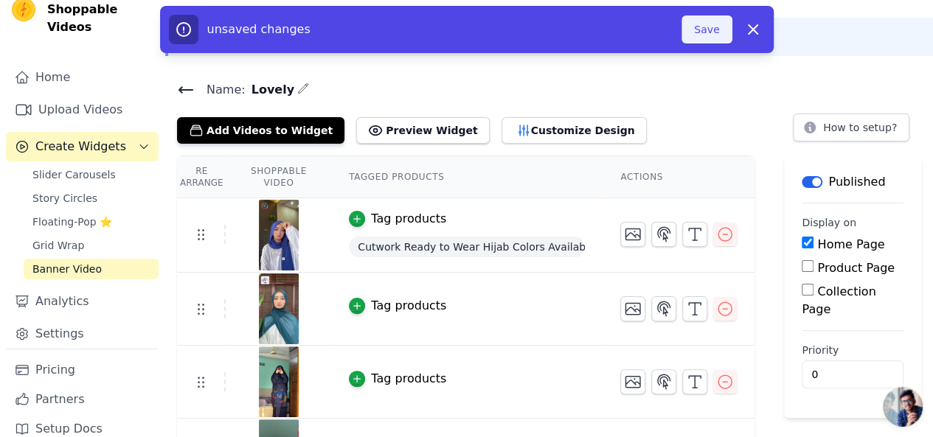
click at [711, 33] on button "Save" at bounding box center [707, 29] width 50 height 28
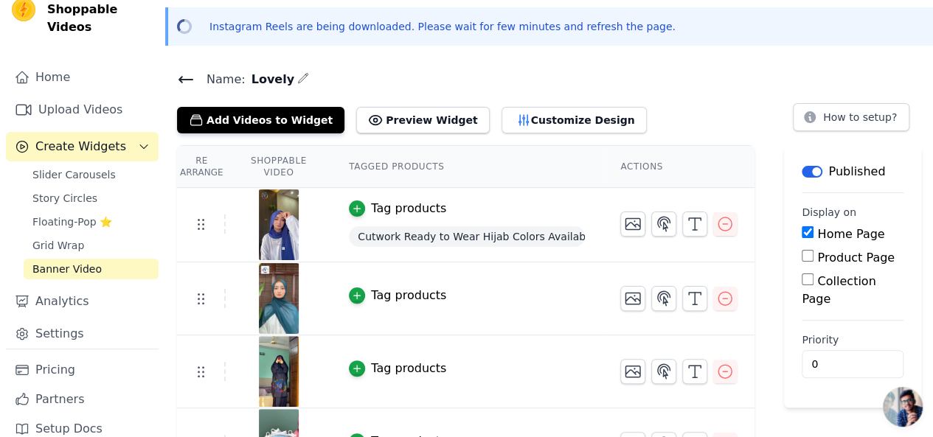
scroll to position [74, 0]
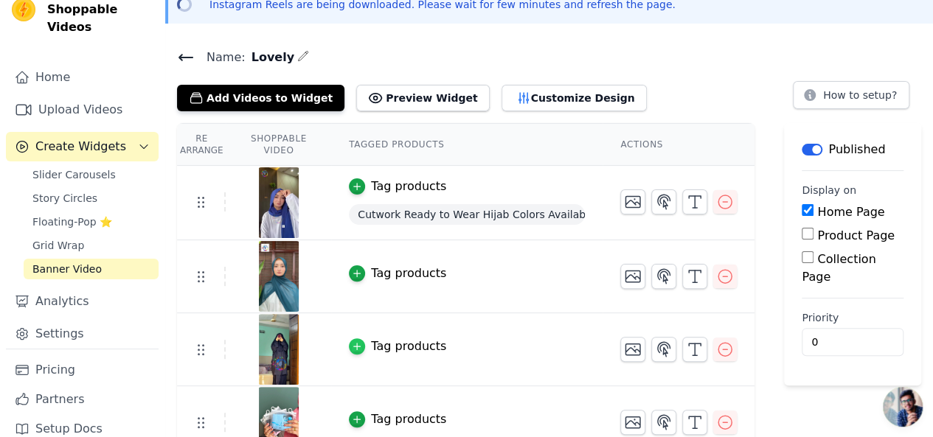
click at [362, 342] on icon "button" at bounding box center [357, 347] width 10 height 10
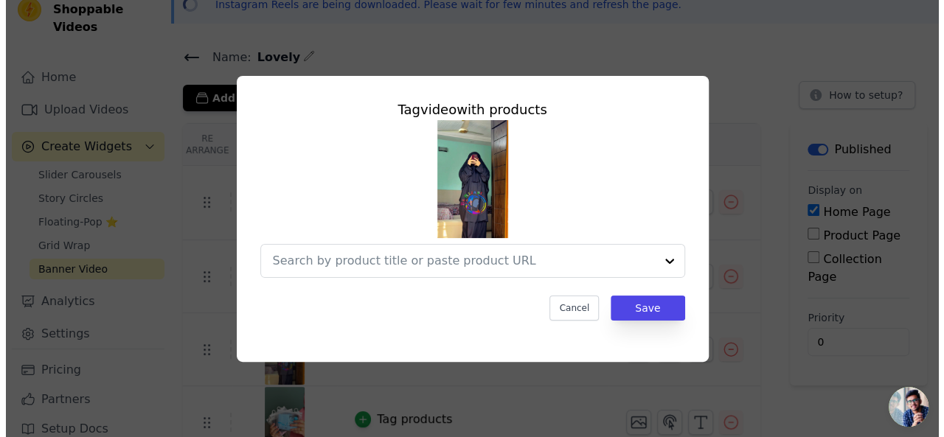
scroll to position [0, 0]
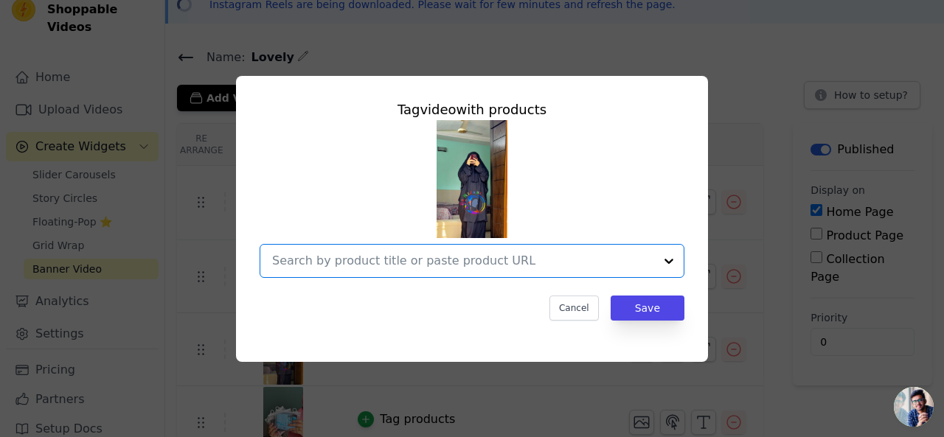
click at [425, 265] on input "text" at bounding box center [463, 261] width 382 height 18
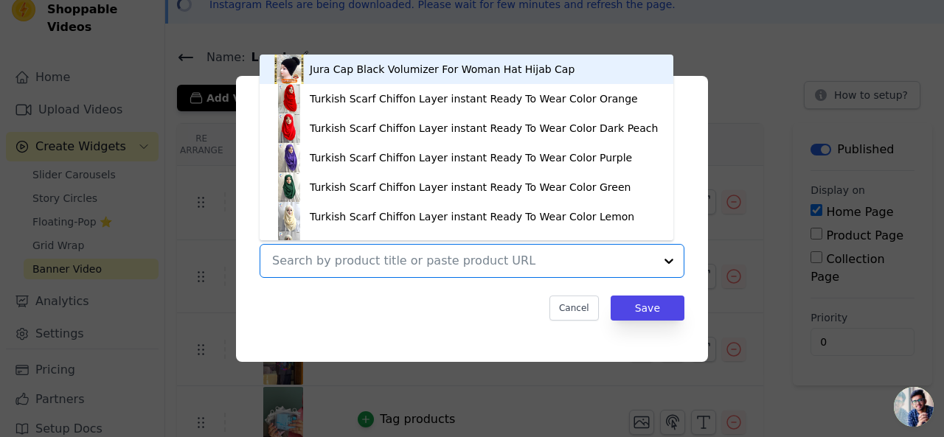
paste input "Three Piece Jilbab Color Black"
type input "Three Piece Jilbab Color Black"
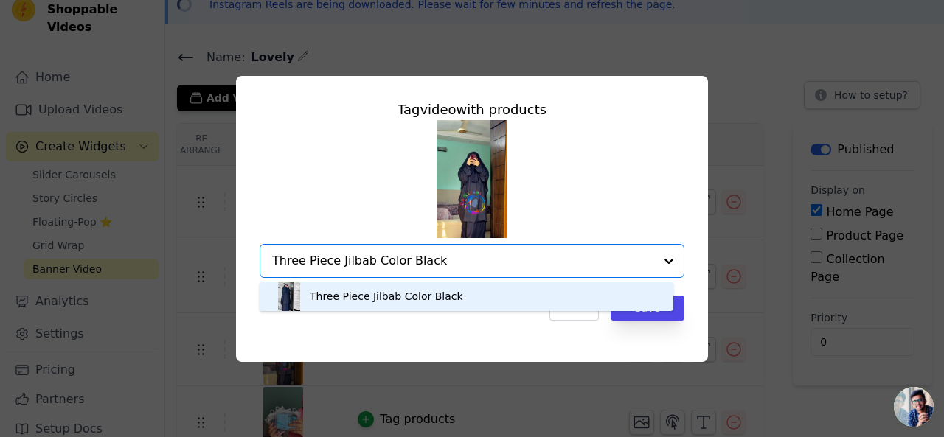
click at [424, 297] on div "Three Piece Jilbab Color Black" at bounding box center [386, 296] width 153 height 15
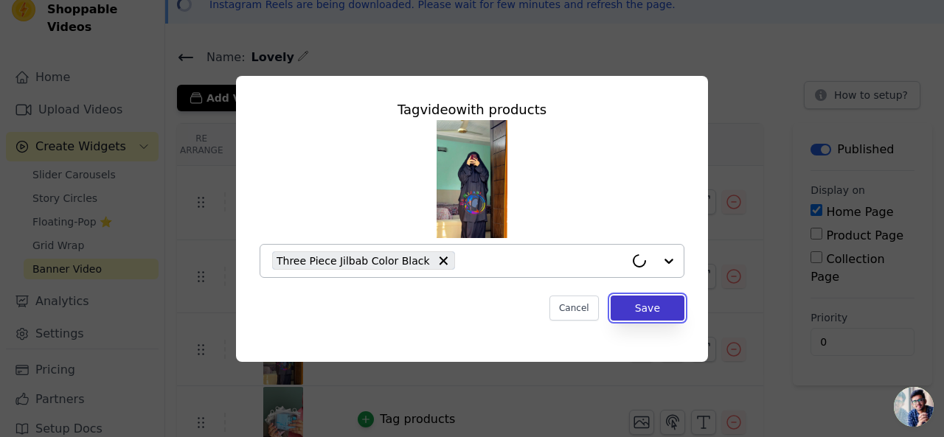
click at [643, 309] on button "Save" at bounding box center [648, 308] width 74 height 25
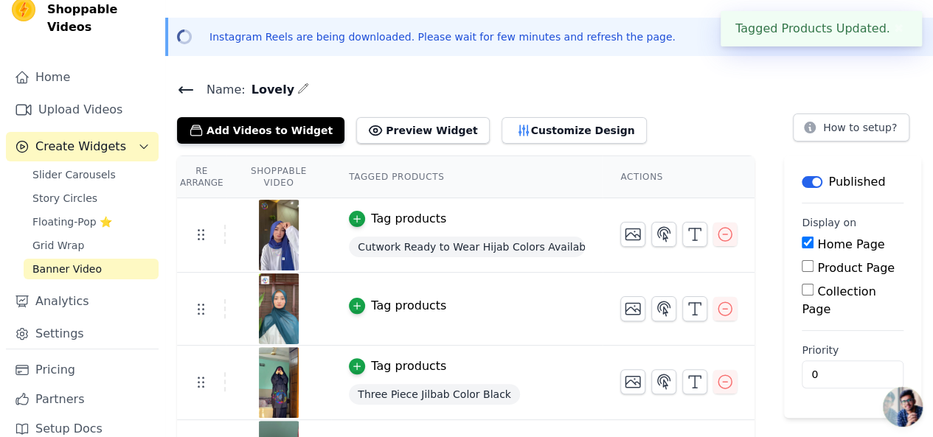
scroll to position [115, 0]
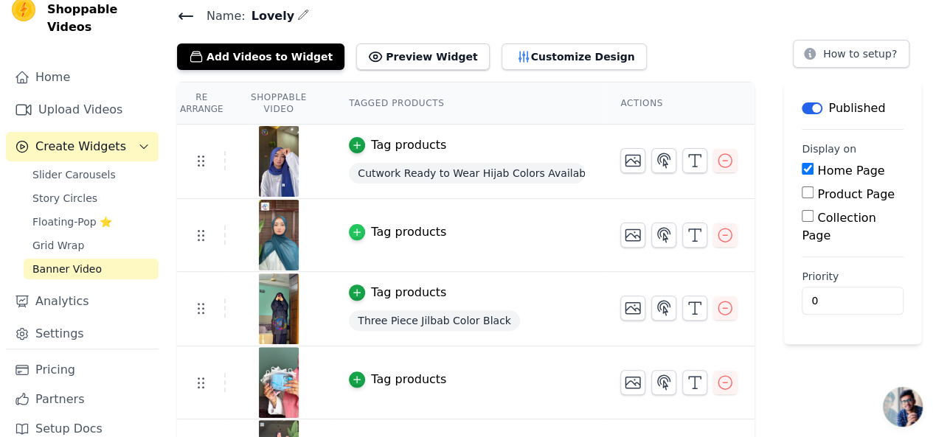
click at [362, 233] on icon "button" at bounding box center [357, 232] width 10 height 10
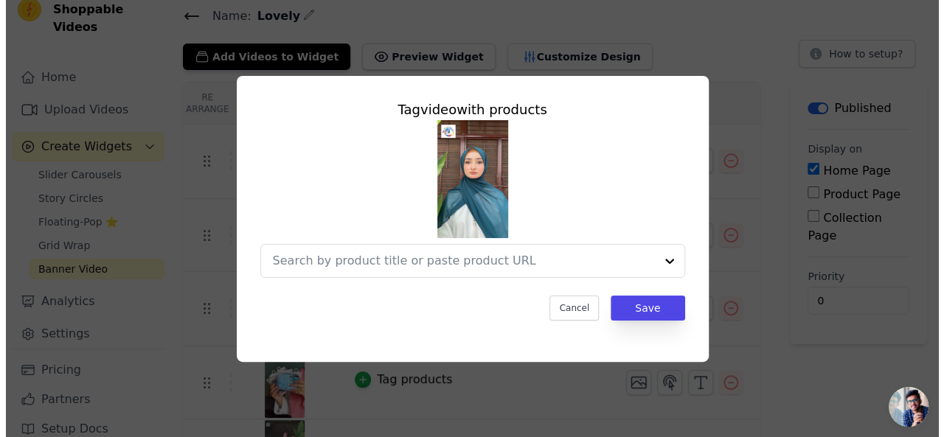
scroll to position [0, 0]
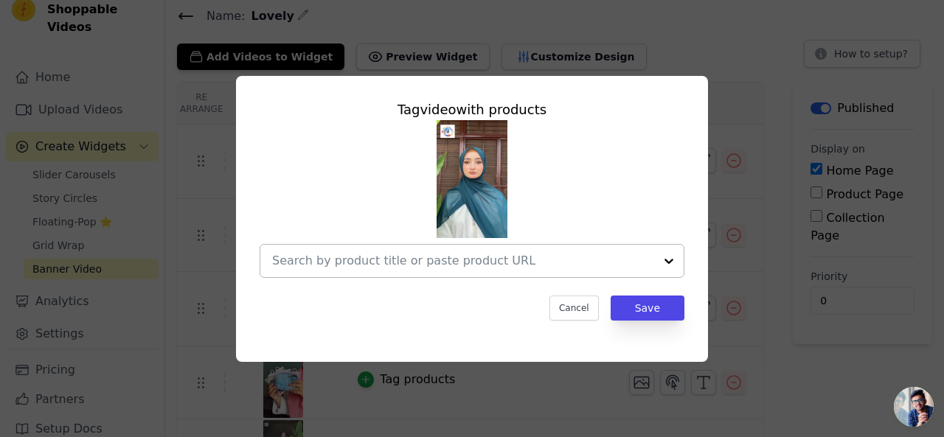
click at [364, 266] on input "text" at bounding box center [463, 261] width 382 height 18
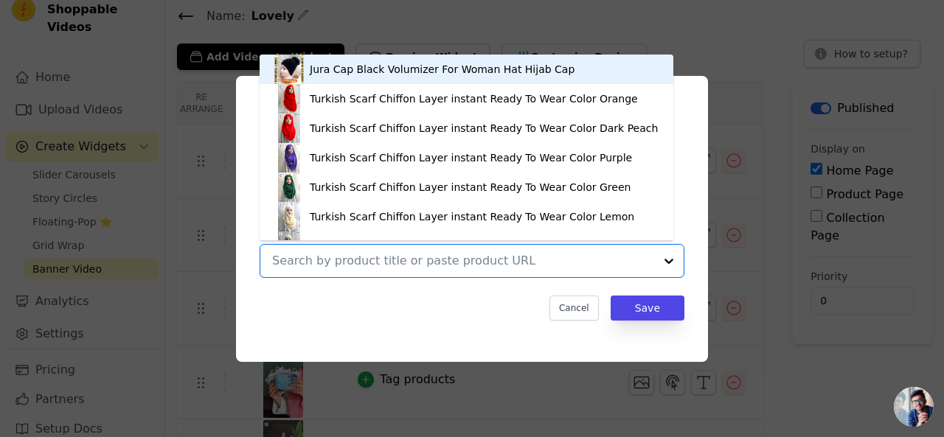
paste input "Mirror Turkish Ready to Wear Hijab Colors Available"
type input "Mirror Turkish Ready to Wear Hijab Colors Available"
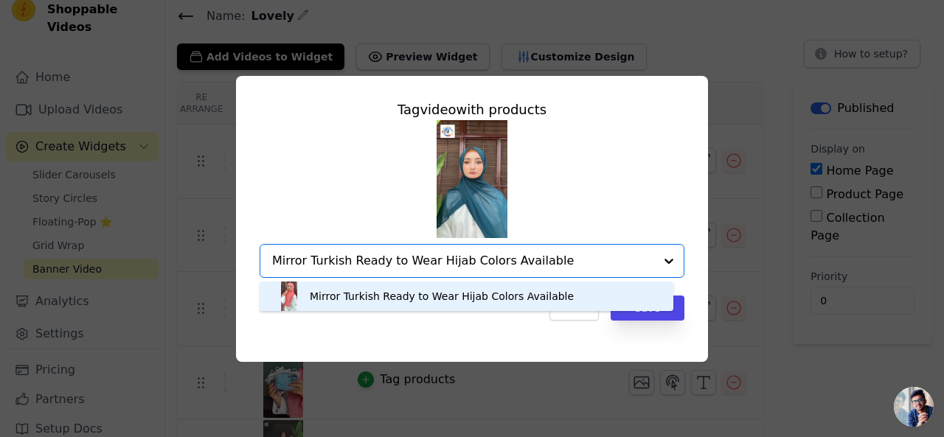
click at [386, 294] on div "Mirror Turkish Ready to Wear Hijab Colors Available" at bounding box center [442, 296] width 264 height 15
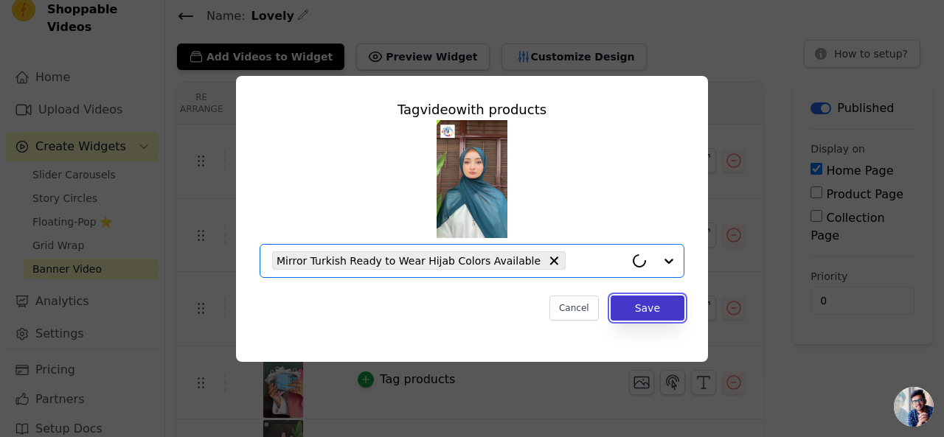
click at [647, 311] on button "Save" at bounding box center [648, 308] width 74 height 25
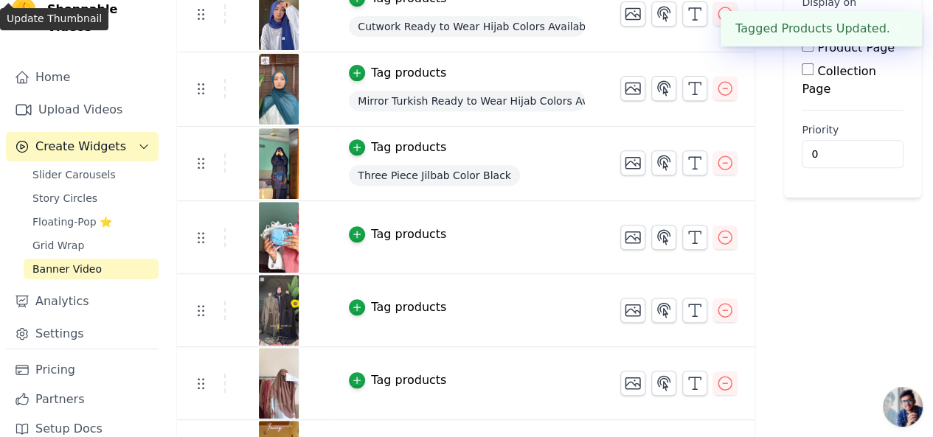
scroll to position [263, 0]
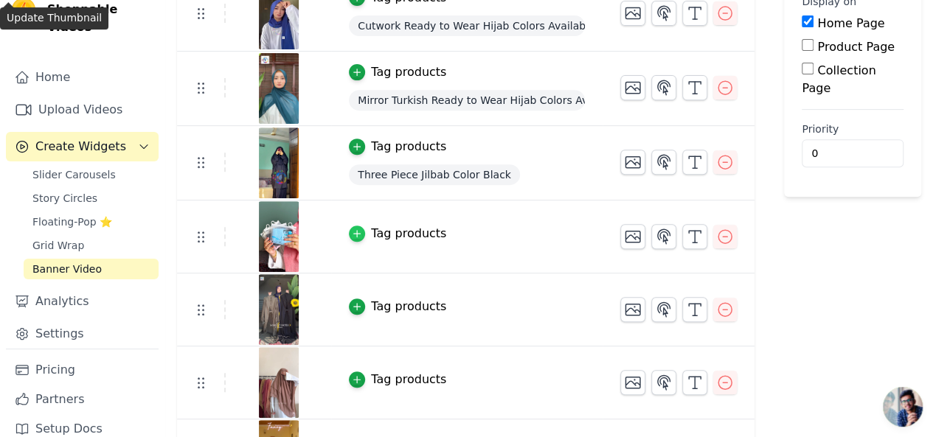
click at [365, 226] on div "button" at bounding box center [357, 234] width 16 height 16
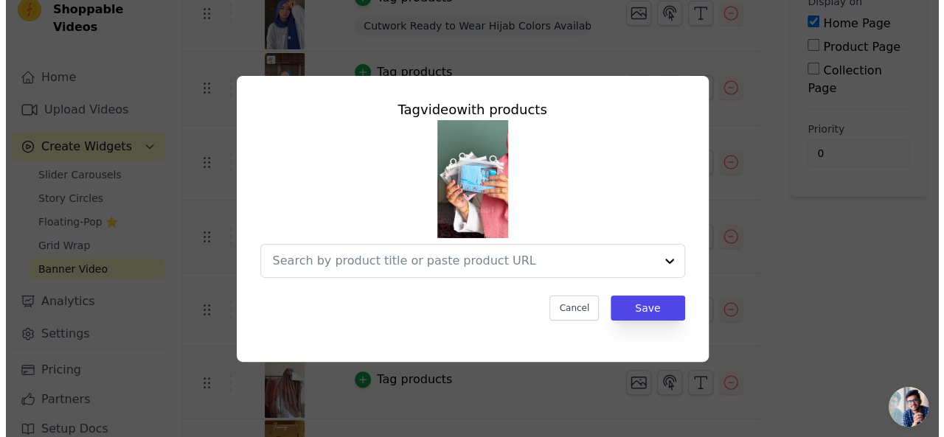
scroll to position [0, 0]
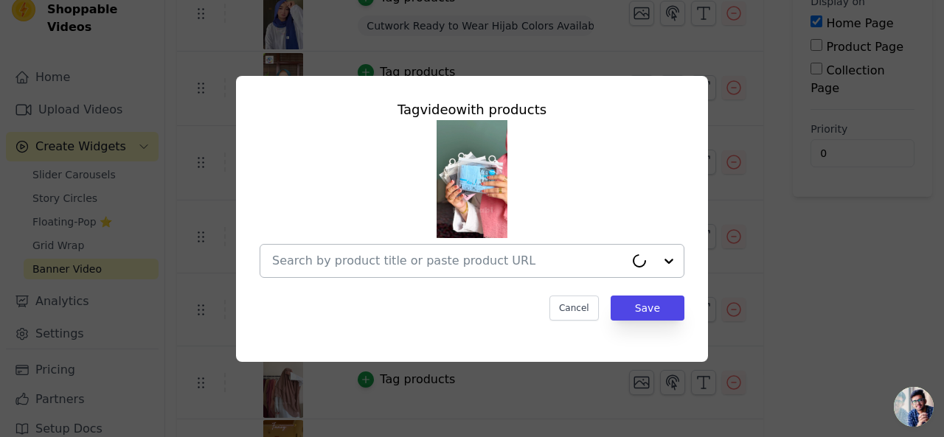
click at [416, 260] on input "text" at bounding box center [448, 261] width 353 height 18
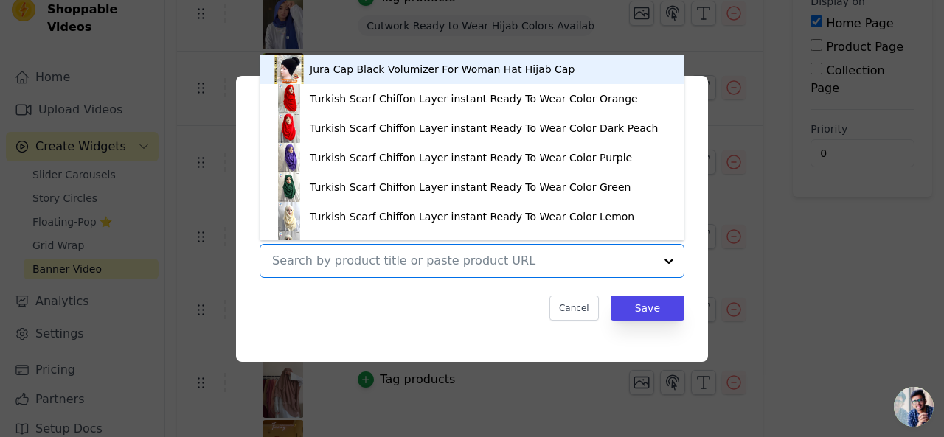
paste input "Cooling Arm Sleeves Deal"
type input "Cooling Arm Sleeves Deal"
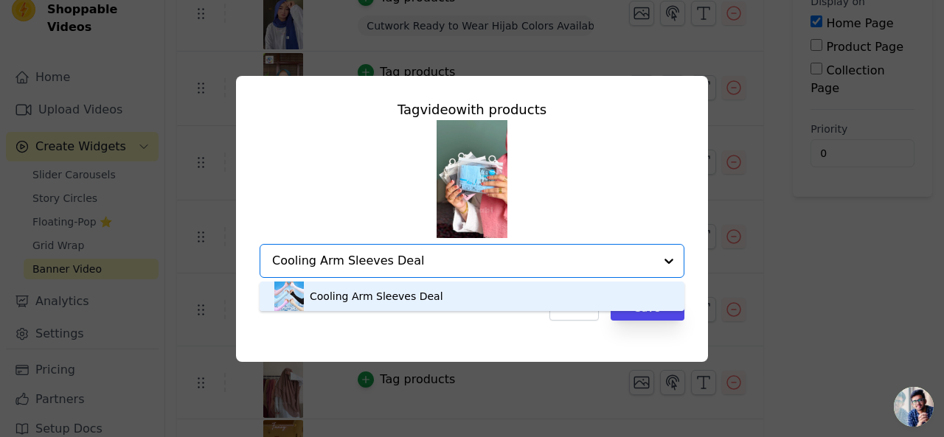
click at [404, 291] on div "Cooling Arm Sleeves Deal" at bounding box center [377, 296] width 134 height 15
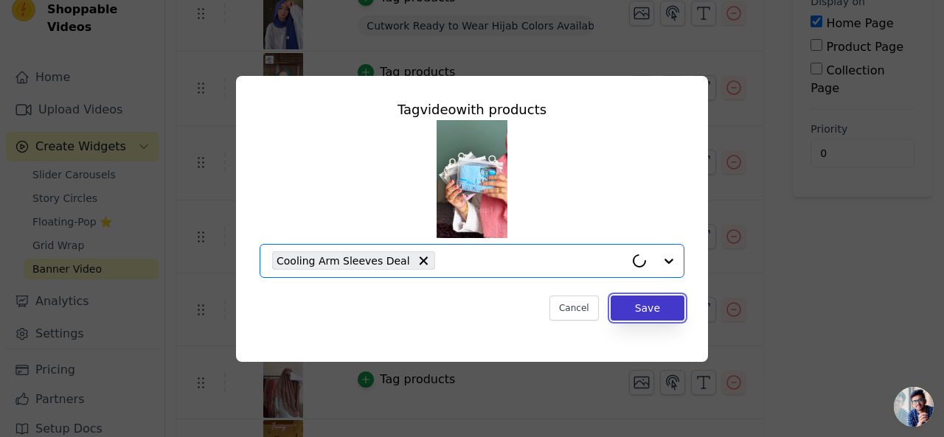
click at [640, 309] on button "Save" at bounding box center [648, 308] width 74 height 25
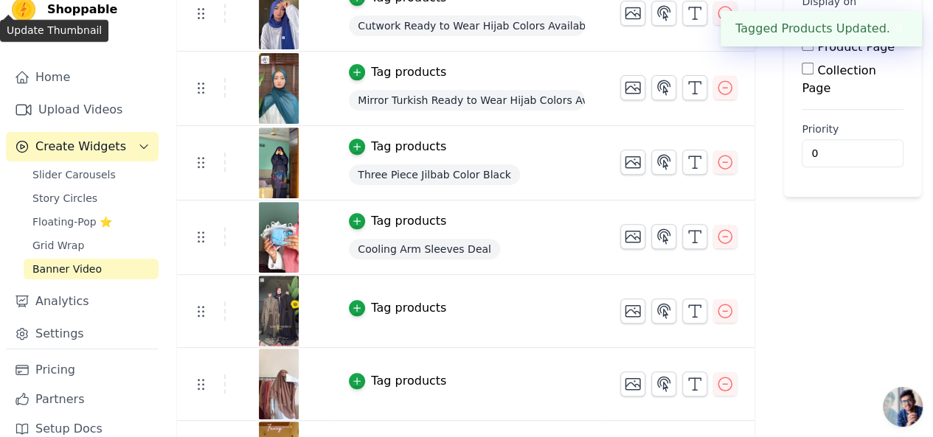
scroll to position [316, 0]
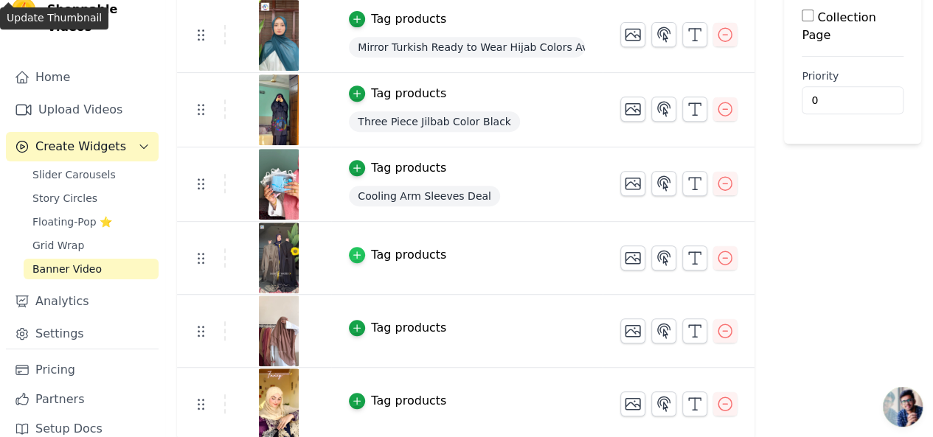
click at [361, 250] on icon "button" at bounding box center [357, 255] width 10 height 10
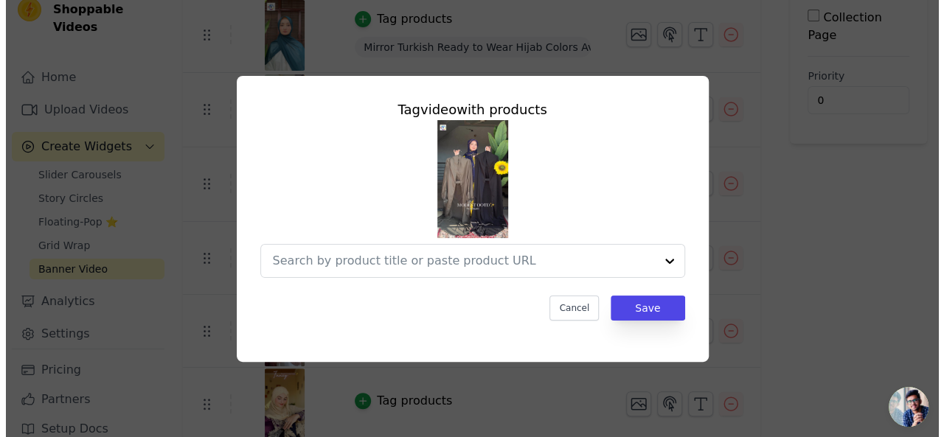
scroll to position [0, 0]
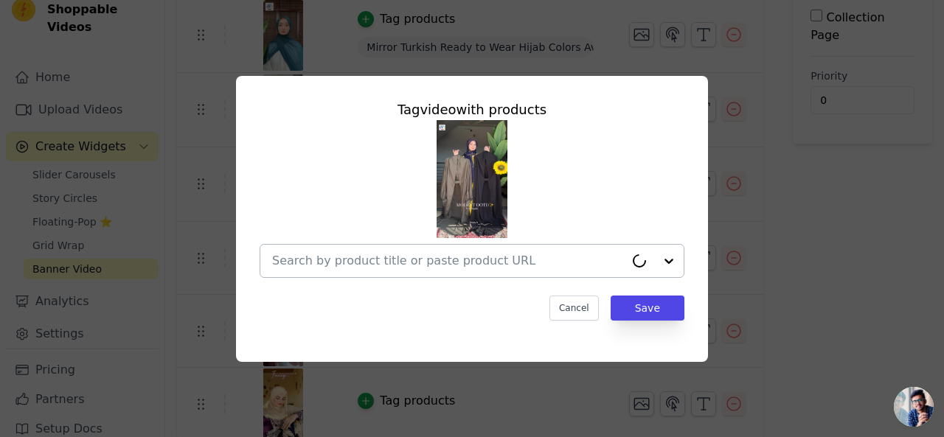
click at [373, 259] on input "text" at bounding box center [448, 261] width 353 height 18
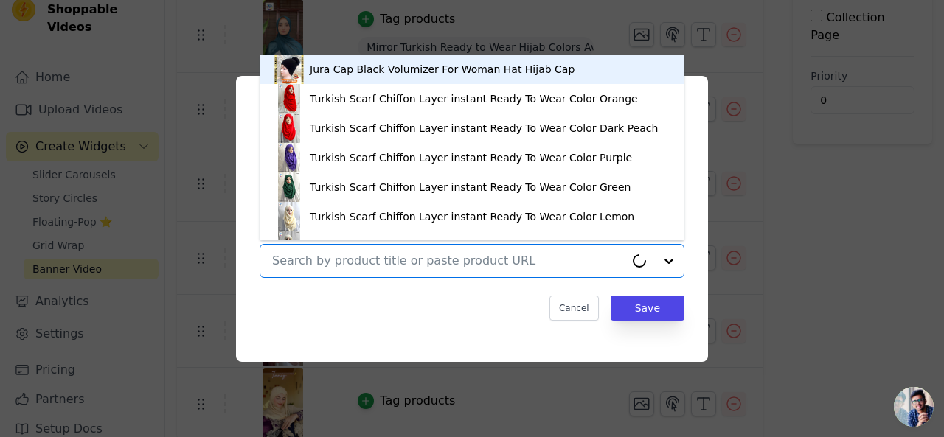
paste input "PREMIUM SAUDI JILBAB - BLACK"
type input "PREMIUM SAUDI JILBAB - BLACK"
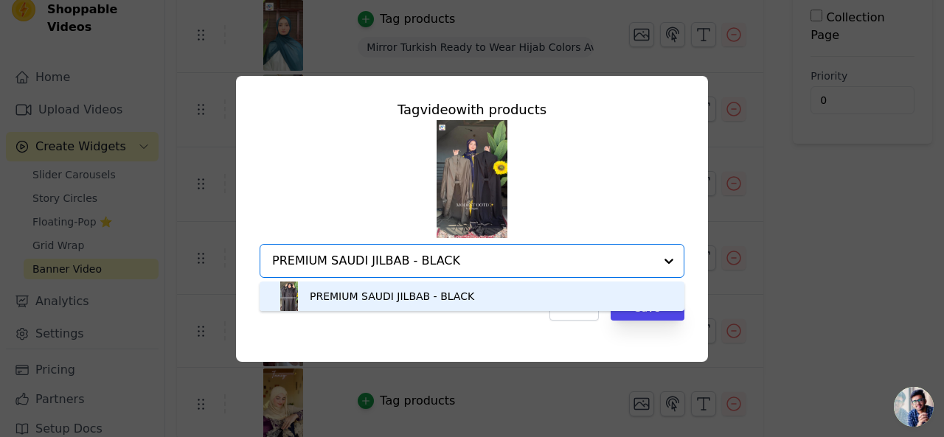
click at [410, 296] on div "PREMIUM SAUDI JILBAB - BLACK" at bounding box center [392, 296] width 165 height 15
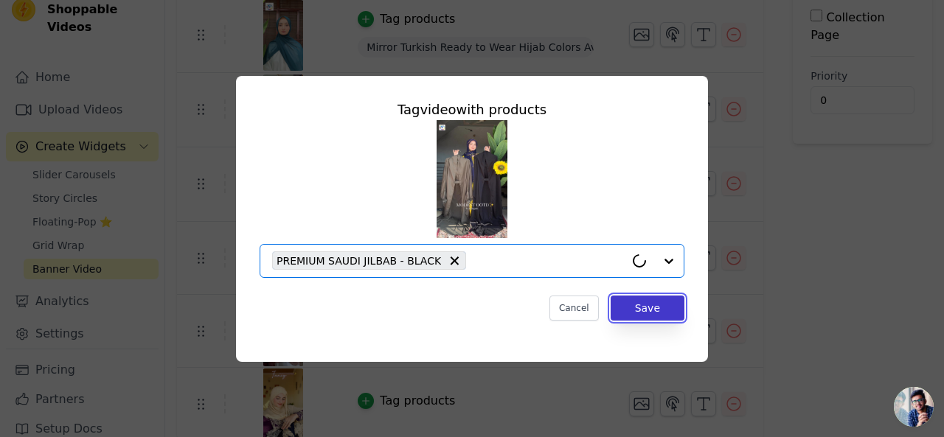
click at [646, 312] on button "Save" at bounding box center [648, 308] width 74 height 25
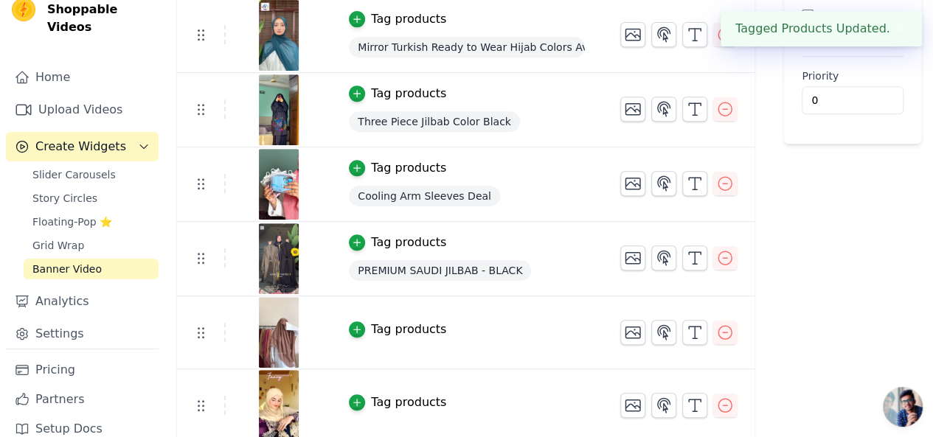
scroll to position [317, 0]
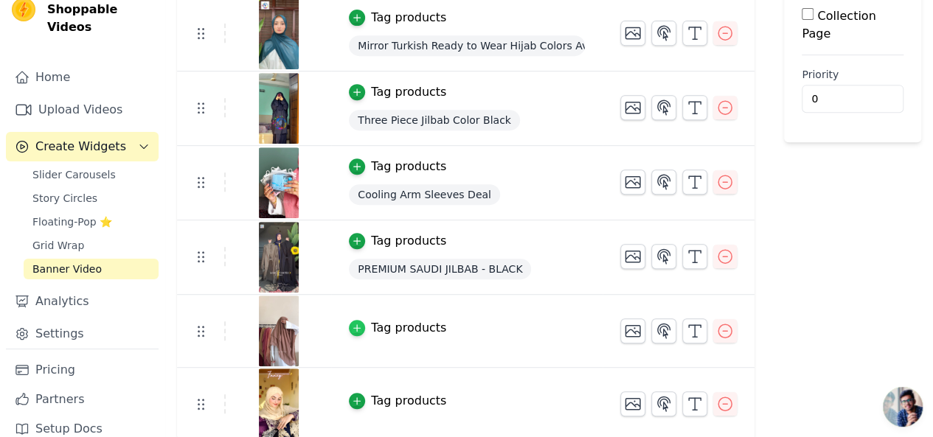
click at [365, 320] on div "button" at bounding box center [357, 328] width 16 height 16
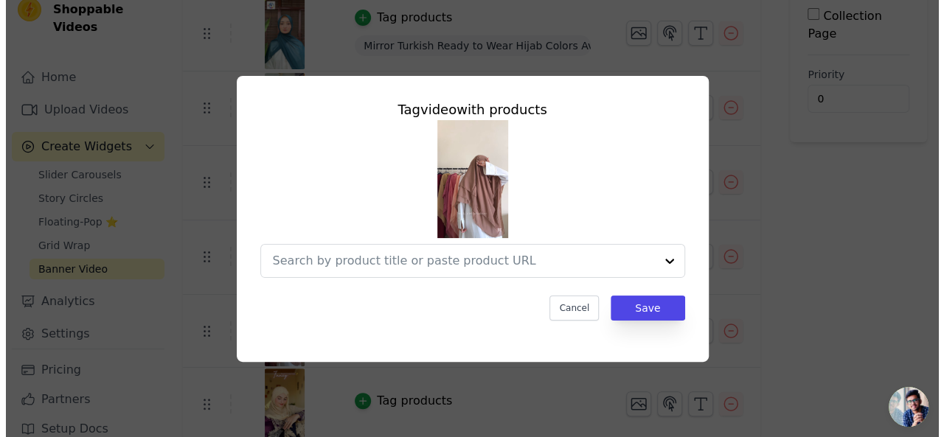
scroll to position [0, 0]
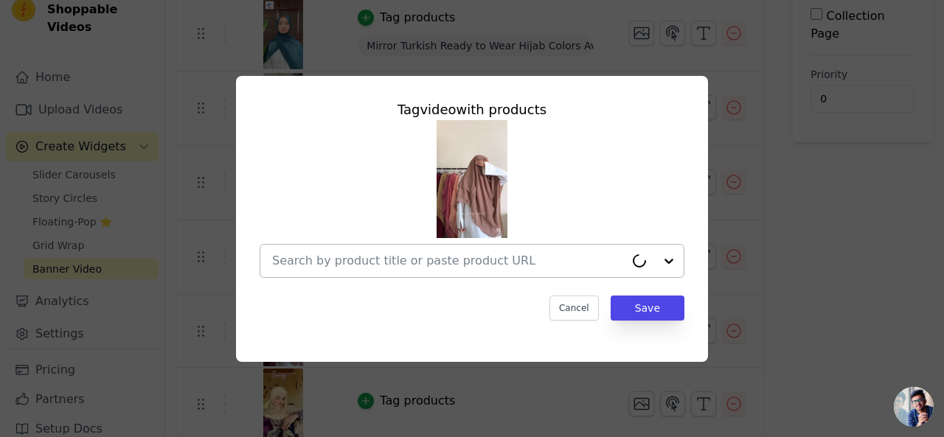
click at [444, 263] on input "text" at bounding box center [448, 261] width 353 height 18
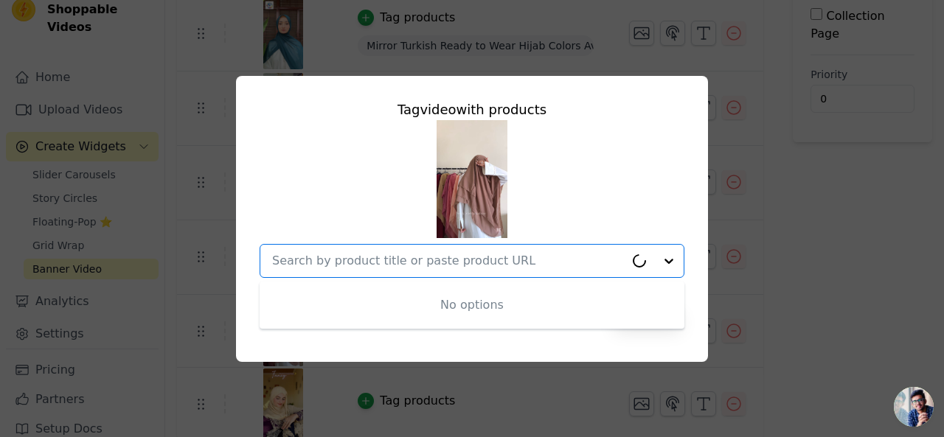
paste input "Three Layers Chiffon Khimar All Colors"
type input "Three Layers Chiffon Khimar All Colors"
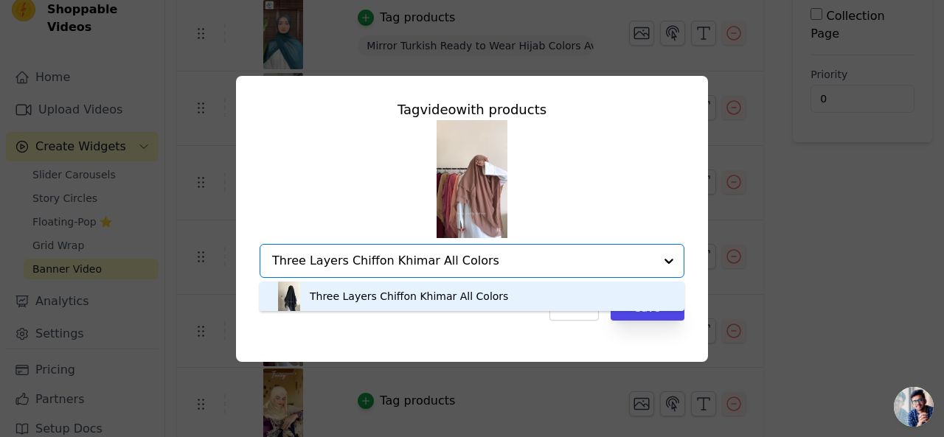
click at [460, 290] on div "Three Layers Chiffon Khimar All Colors" at bounding box center [409, 296] width 198 height 15
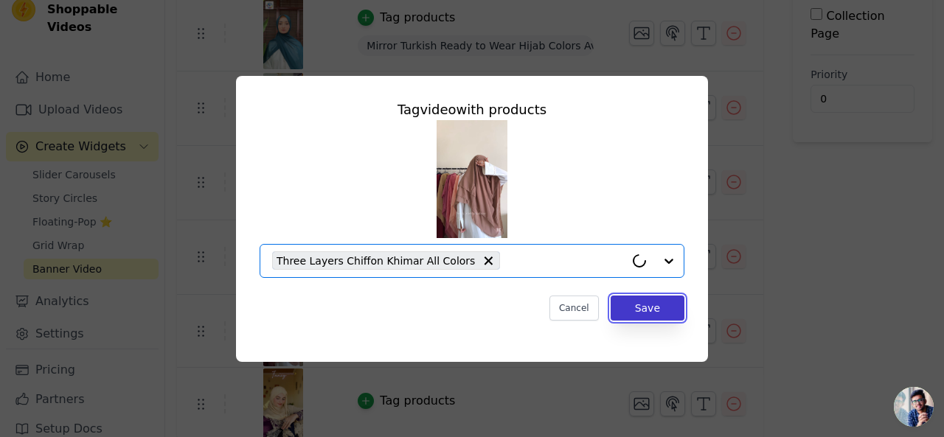
click at [635, 307] on button "Save" at bounding box center [648, 308] width 74 height 25
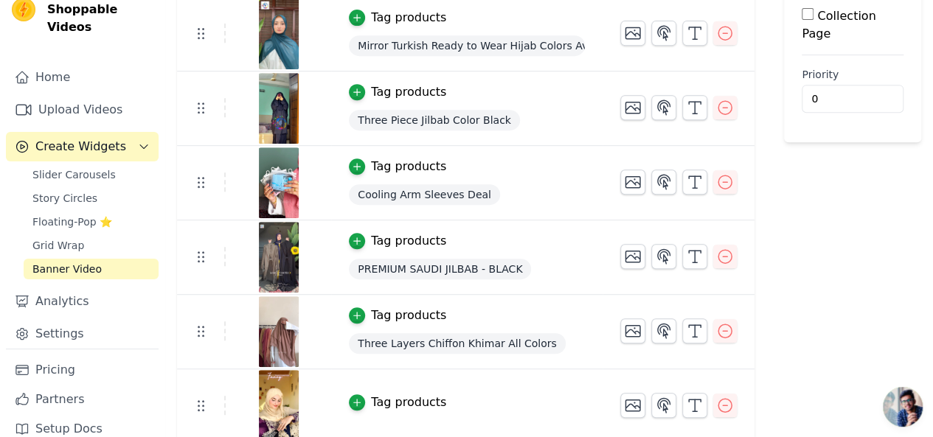
scroll to position [319, 0]
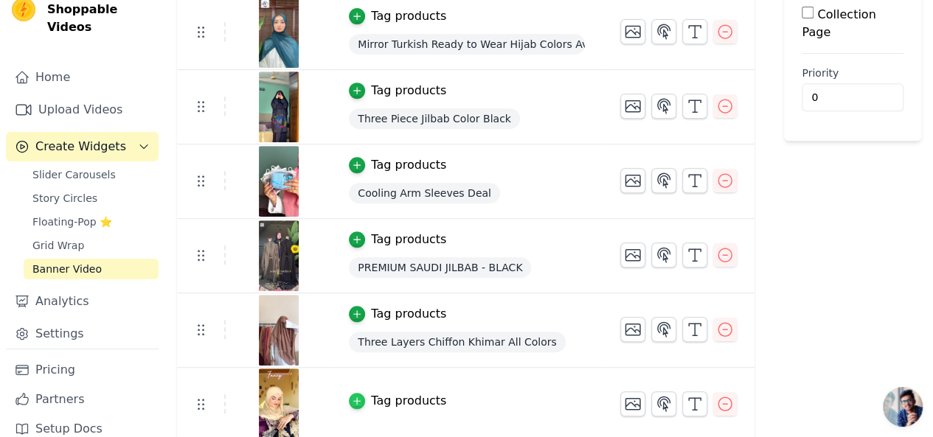
click at [362, 399] on icon "button" at bounding box center [357, 401] width 10 height 10
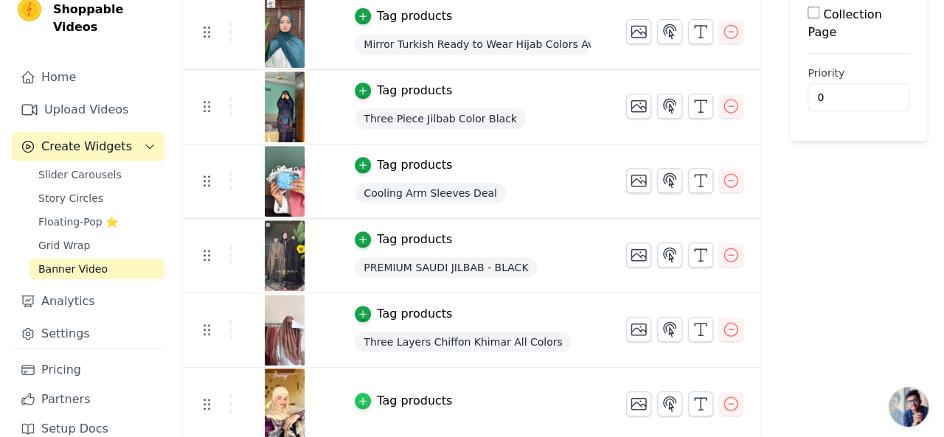
scroll to position [0, 0]
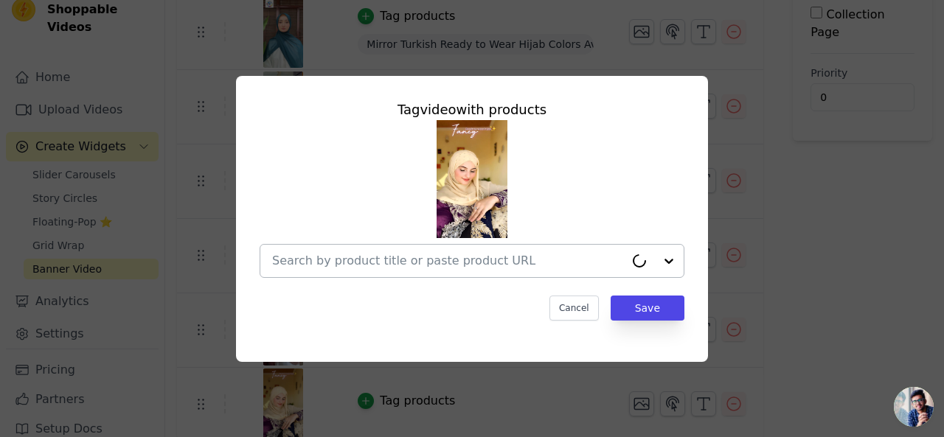
click at [426, 266] on input "text" at bounding box center [448, 261] width 353 height 18
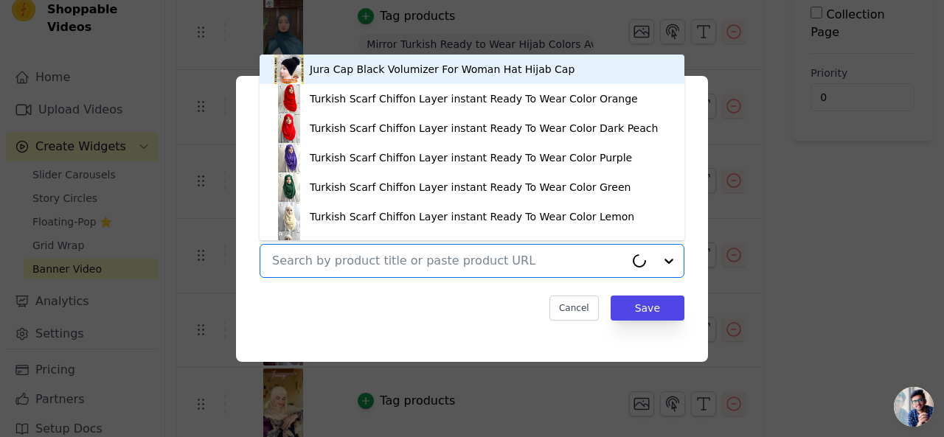
paste input "Bridal Turkish Hijab"
type input "Bridal Turkish Hijab"
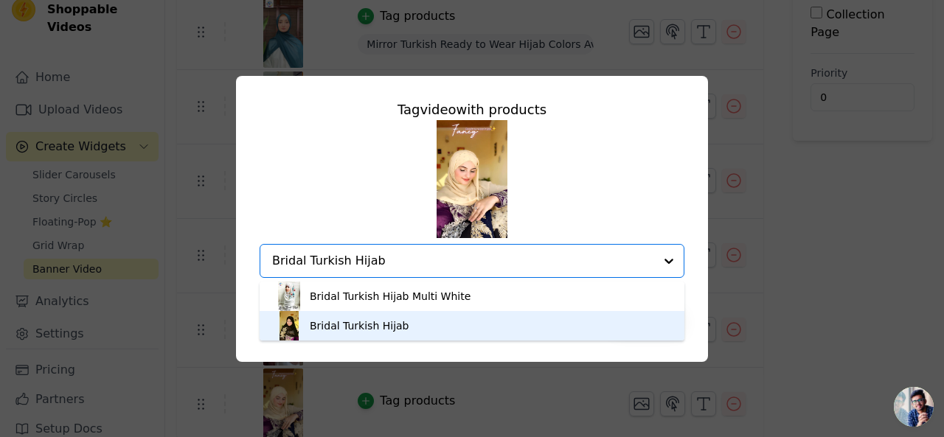
click at [380, 325] on div "Bridal Turkish Hijab" at bounding box center [360, 326] width 100 height 15
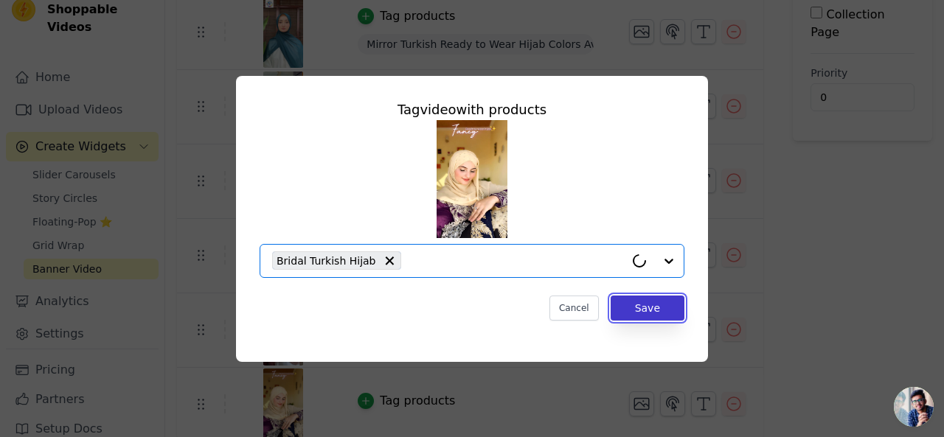
click at [643, 308] on button "Save" at bounding box center [648, 308] width 74 height 25
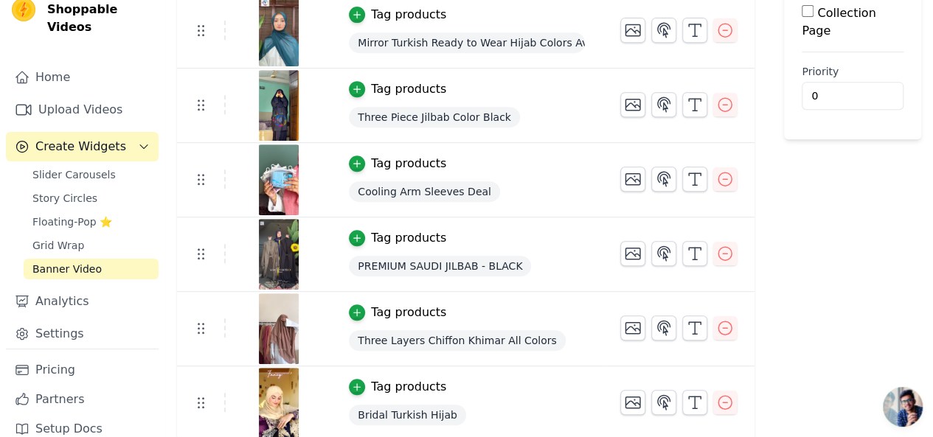
scroll to position [25, 0]
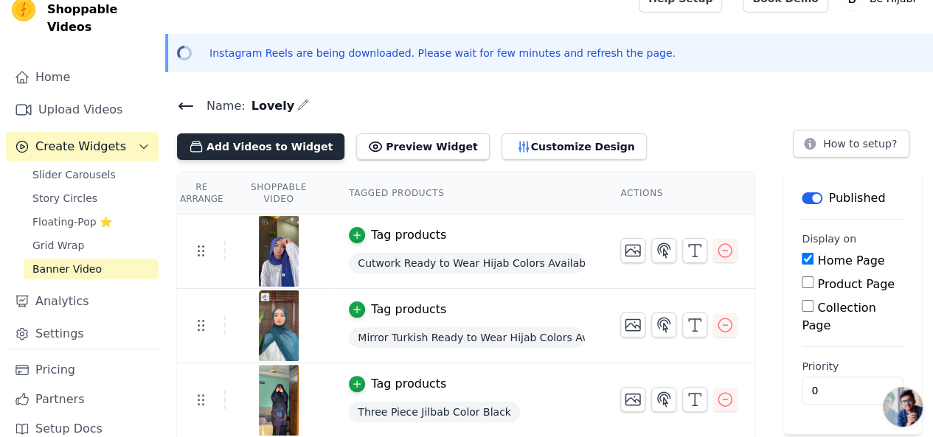
click at [249, 149] on button "Add Videos to Widget" at bounding box center [260, 147] width 167 height 27
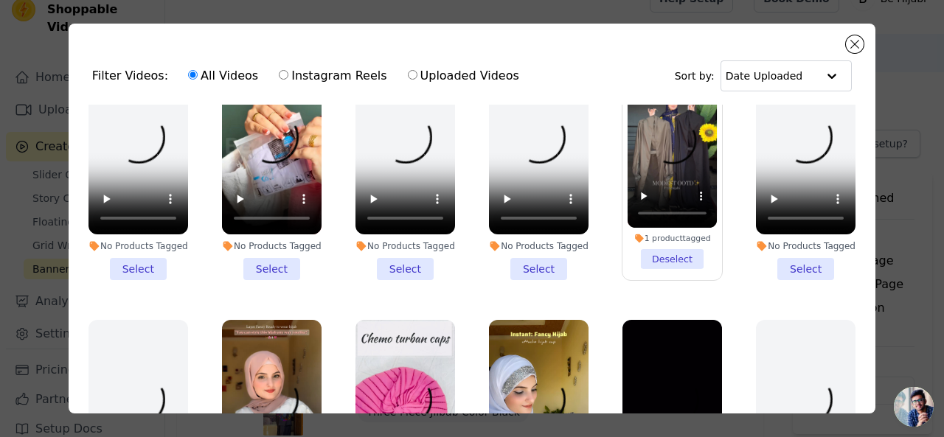
scroll to position [1254, 0]
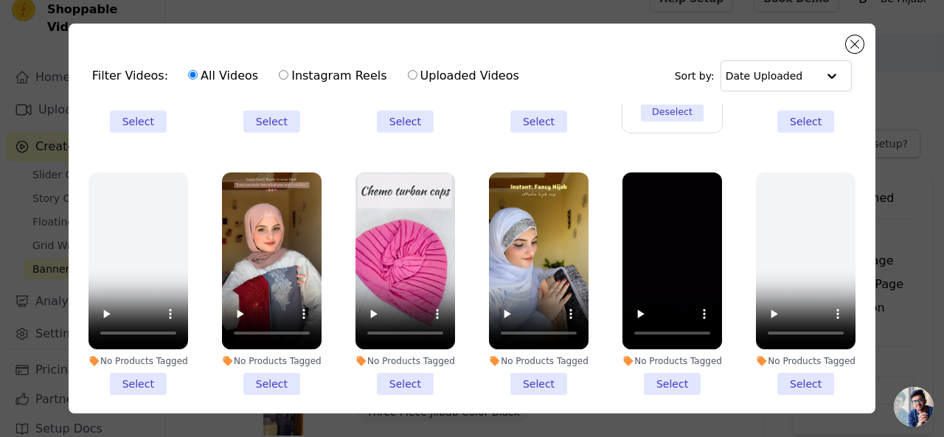
click at [527, 350] on li "No Products Tagged Select" at bounding box center [539, 284] width 100 height 223
click at [0, 0] on input "No Products Tagged Select" at bounding box center [0, 0] width 0 height 0
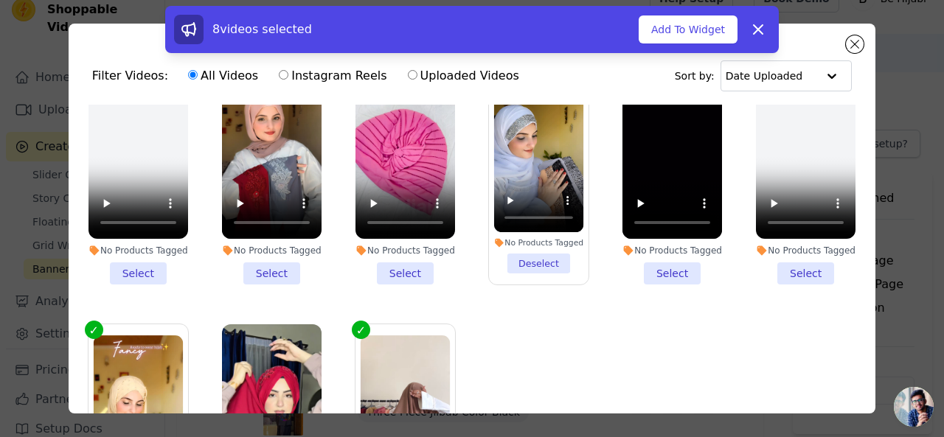
scroll to position [1343, 0]
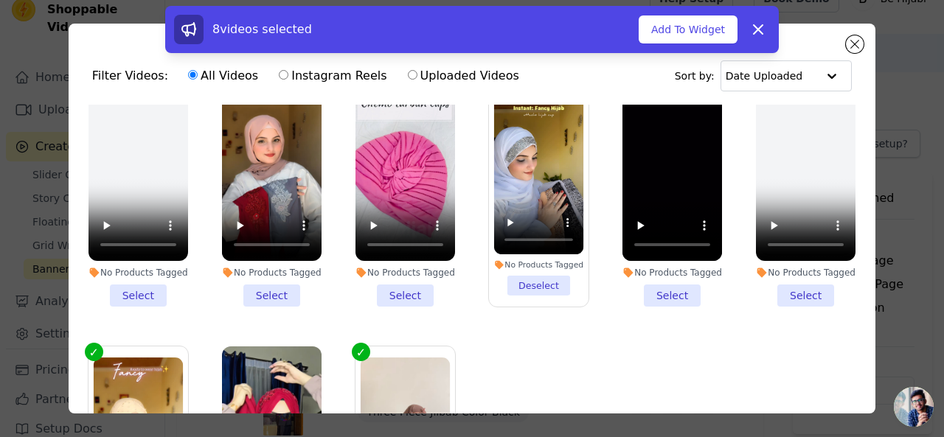
click at [406, 262] on li "No Products Tagged Select" at bounding box center [406, 195] width 100 height 223
click at [0, 0] on input "No Products Tagged Select" at bounding box center [0, 0] width 0 height 0
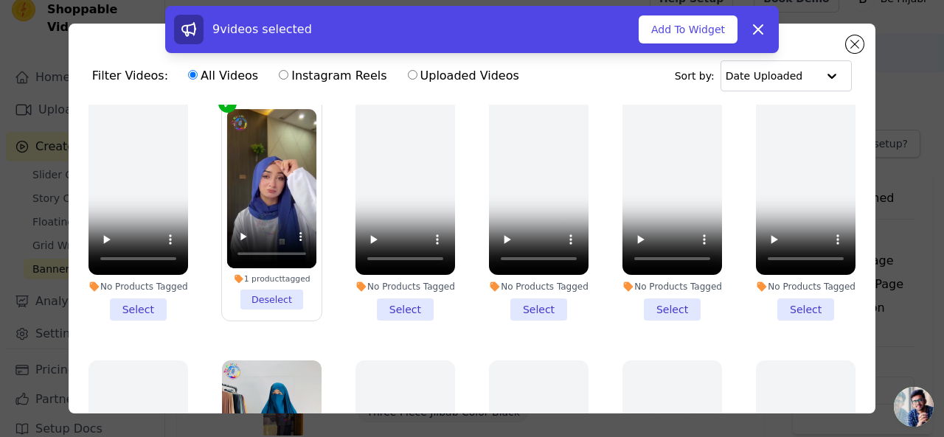
scroll to position [0, 0]
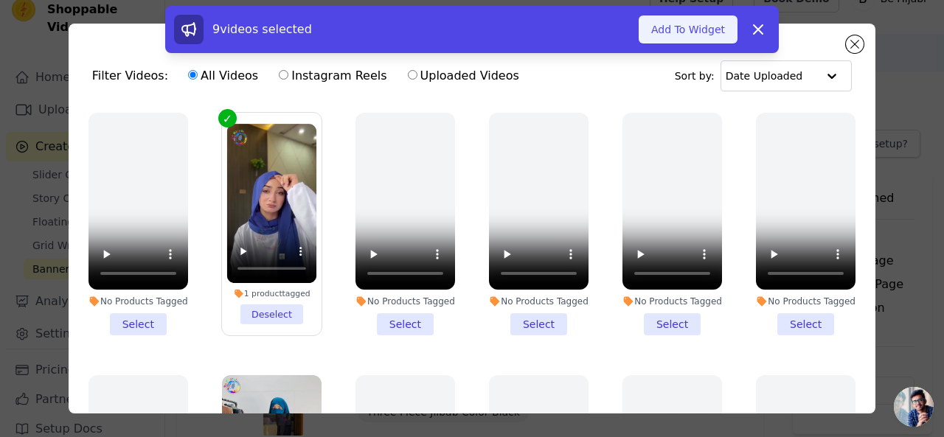
click at [695, 33] on button "Add To Widget" at bounding box center [688, 29] width 99 height 28
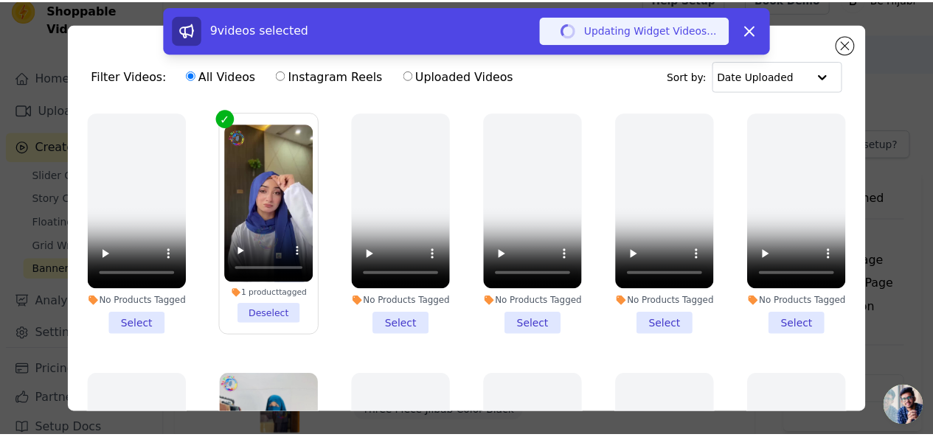
scroll to position [25, 0]
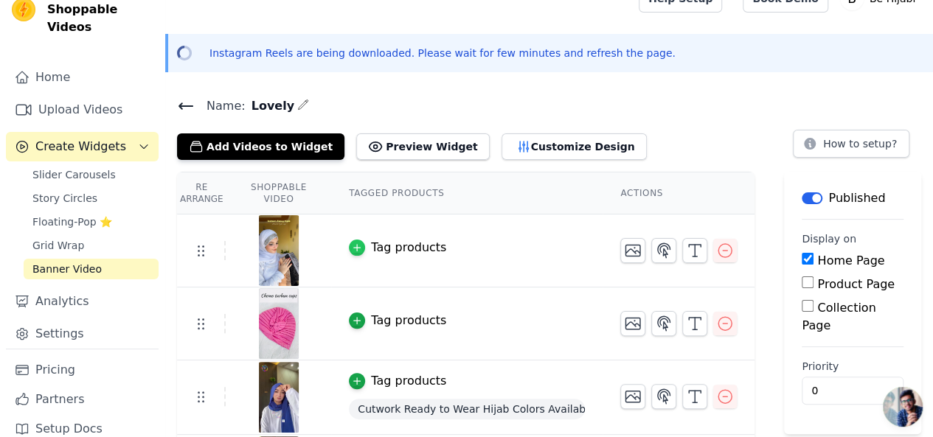
click at [362, 250] on icon "button" at bounding box center [357, 248] width 10 height 10
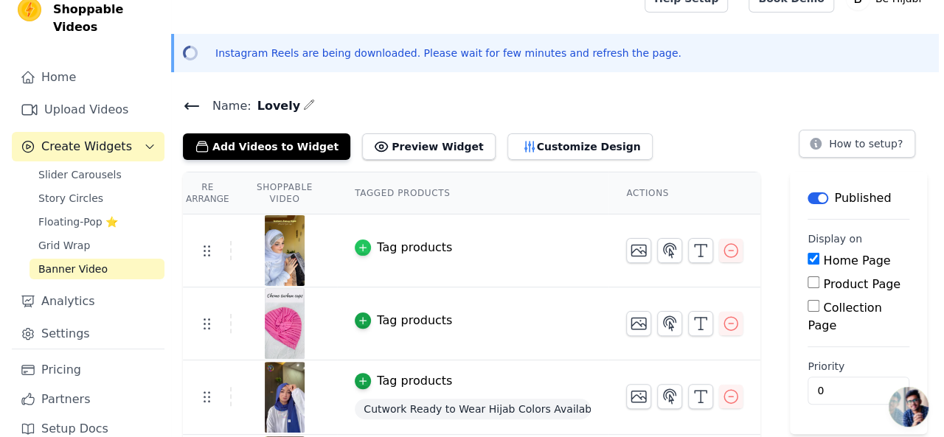
scroll to position [0, 0]
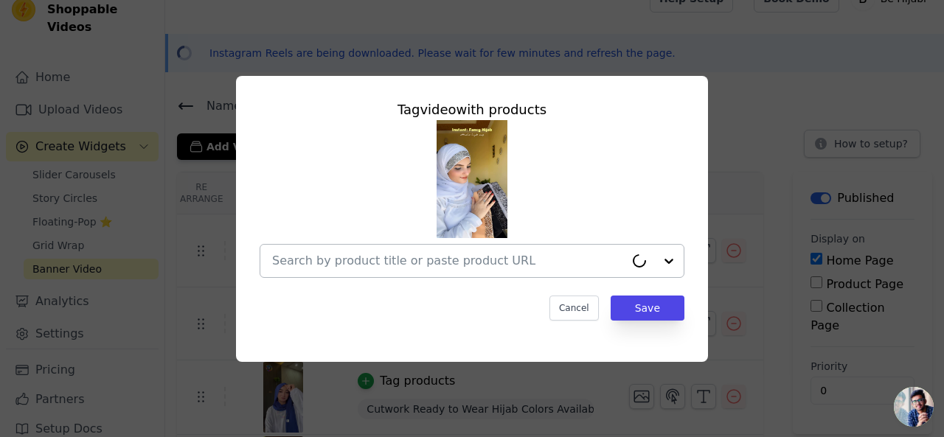
click at [373, 264] on input "text" at bounding box center [448, 261] width 353 height 18
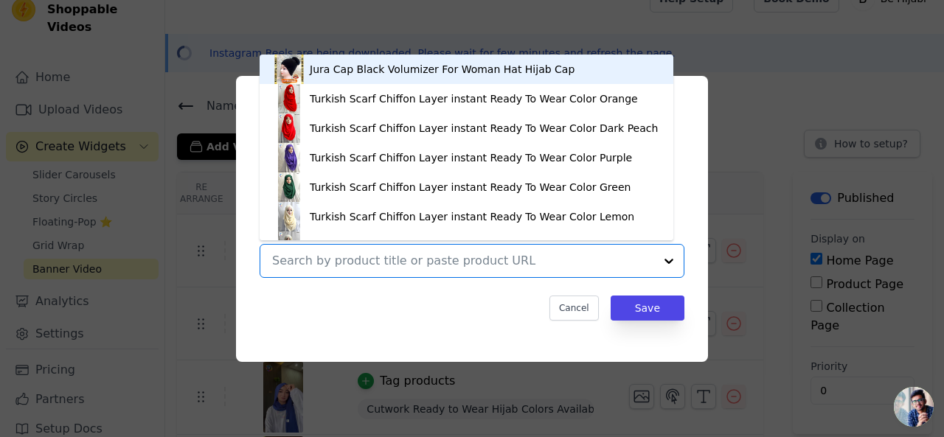
paste input "Bridal Attach Cap Hijab"
type input "Bridal Attach Cap Hijab"
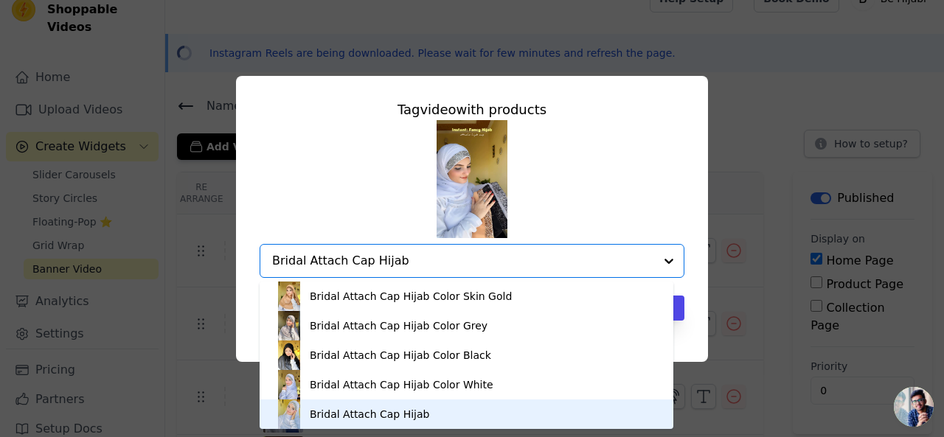
click at [415, 415] on div "Bridal Attach Cap Hijab" at bounding box center [466, 415] width 384 height 30
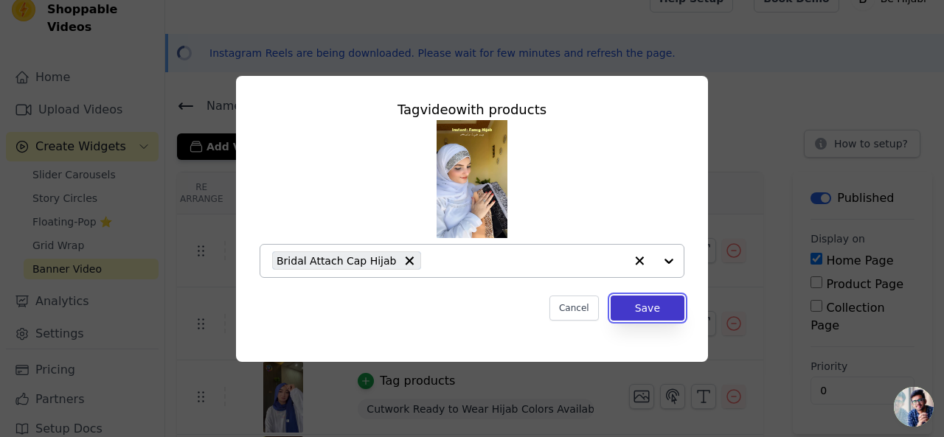
click at [654, 311] on button "Save" at bounding box center [648, 308] width 74 height 25
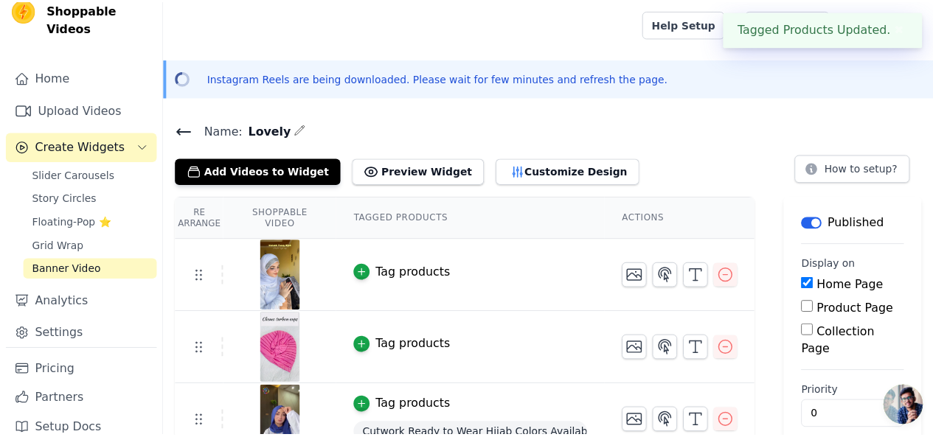
scroll to position [25, 0]
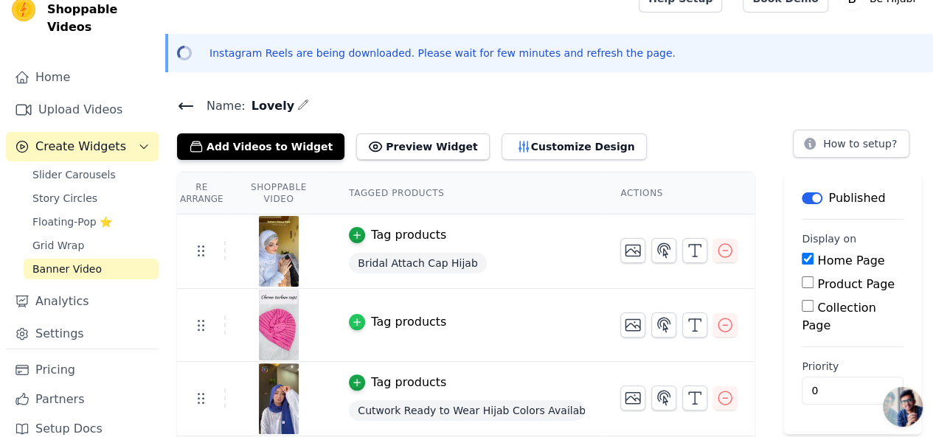
click at [362, 317] on icon "button" at bounding box center [357, 322] width 10 height 10
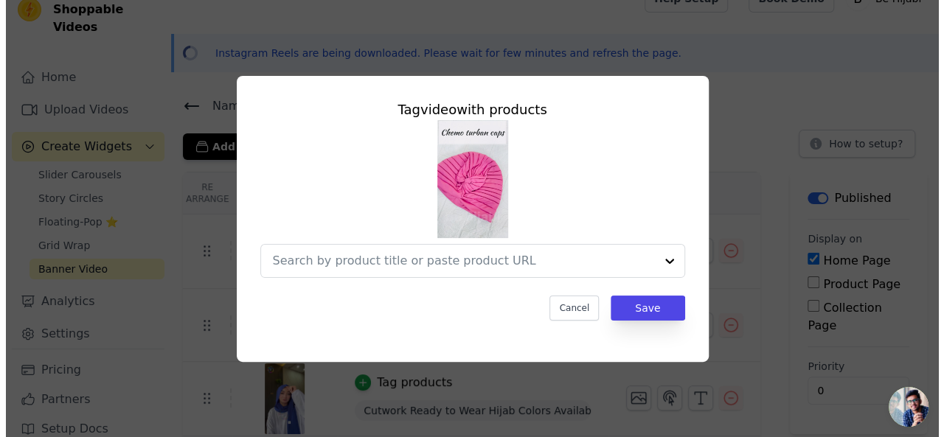
scroll to position [0, 0]
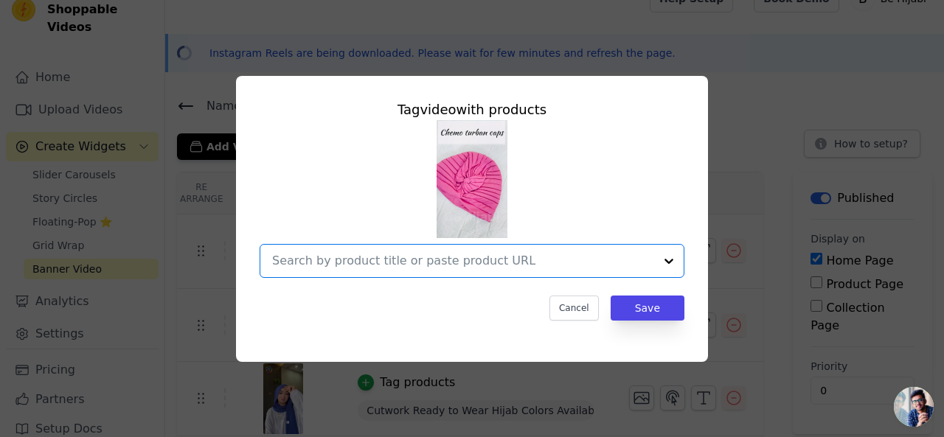
click at [391, 268] on input "text" at bounding box center [463, 261] width 382 height 18
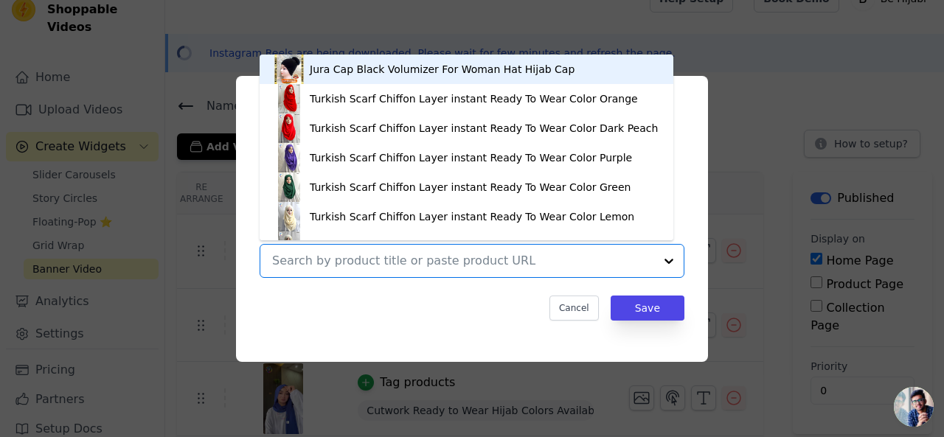
paste input "Pack Of 5 Turban Caps Headscarf Pleated Wrap Chemo Cap Random Colors"
type input "Pack Of 5 Turban Caps Headscarf Pleated Wrap Chemo Cap Random Colors"
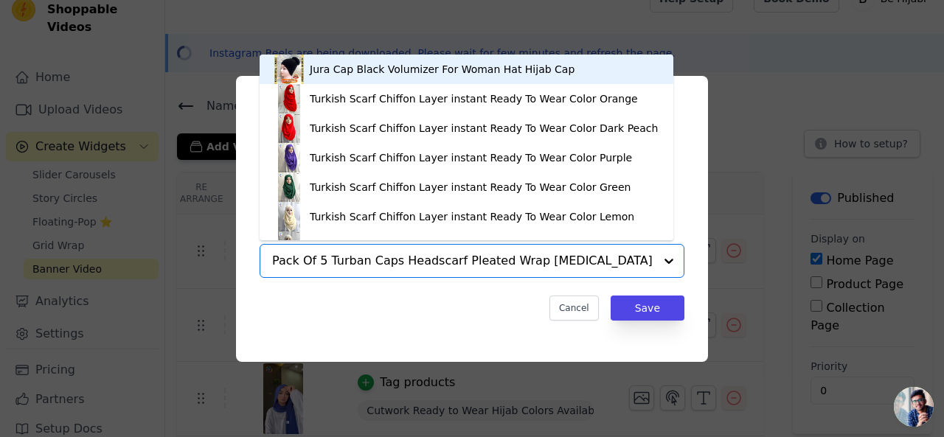
scroll to position [0, 10]
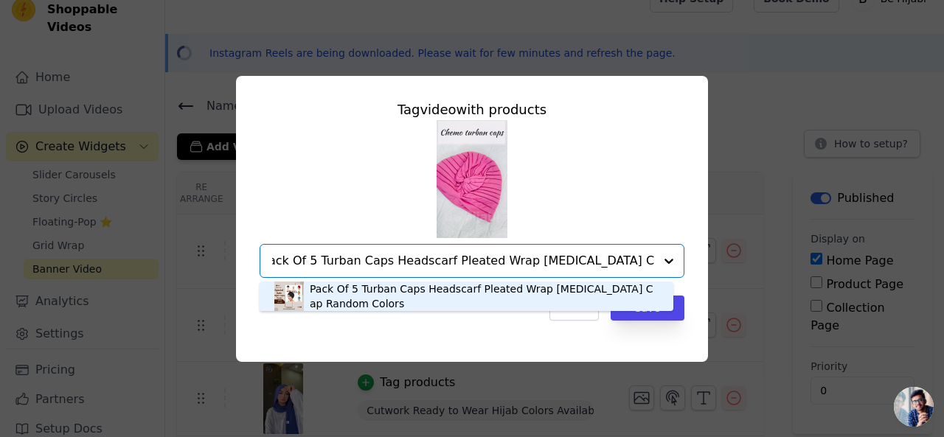
click at [398, 284] on div "Pack Of 5 Turban Caps Headscarf Pleated Wrap Chemo Cap Random Colors" at bounding box center [484, 297] width 349 height 30
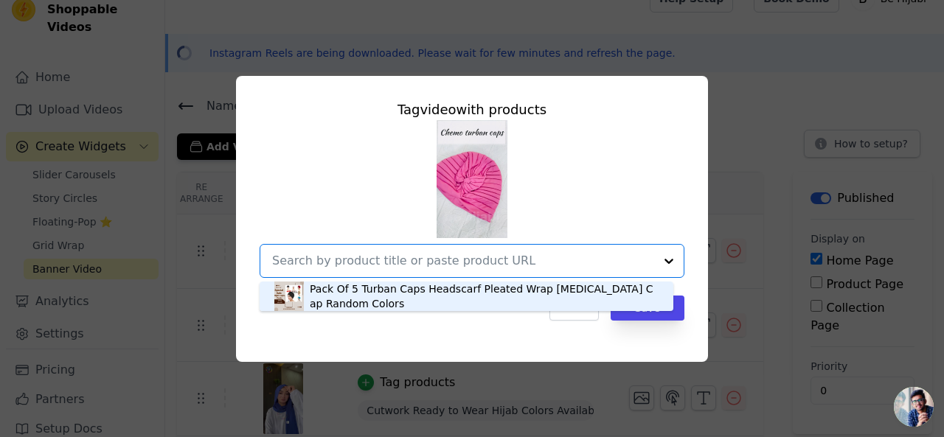
scroll to position [0, 0]
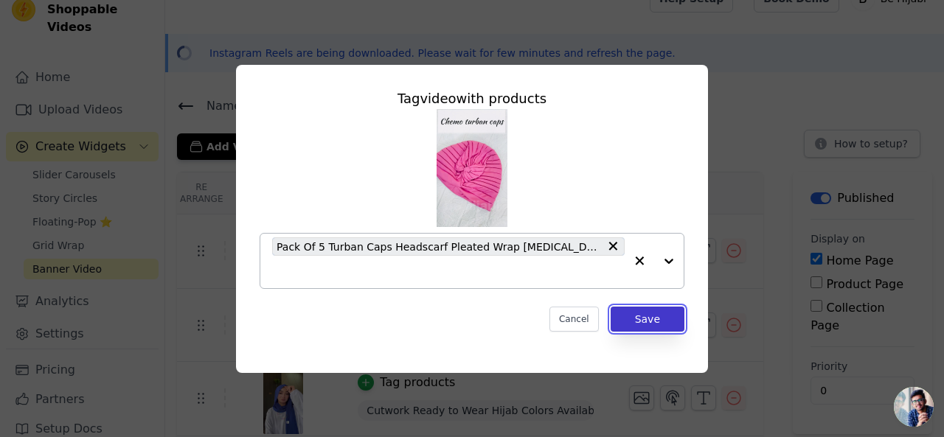
click at [667, 313] on button "Save" at bounding box center [648, 319] width 74 height 25
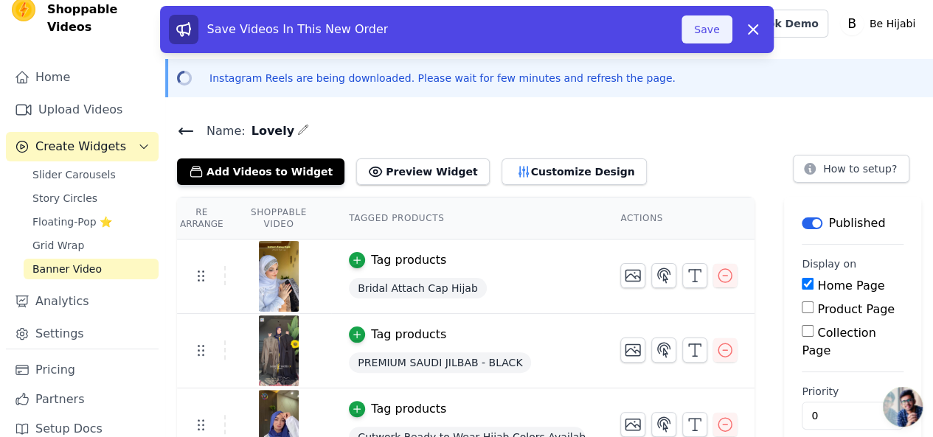
click at [693, 37] on button "Save" at bounding box center [707, 29] width 50 height 28
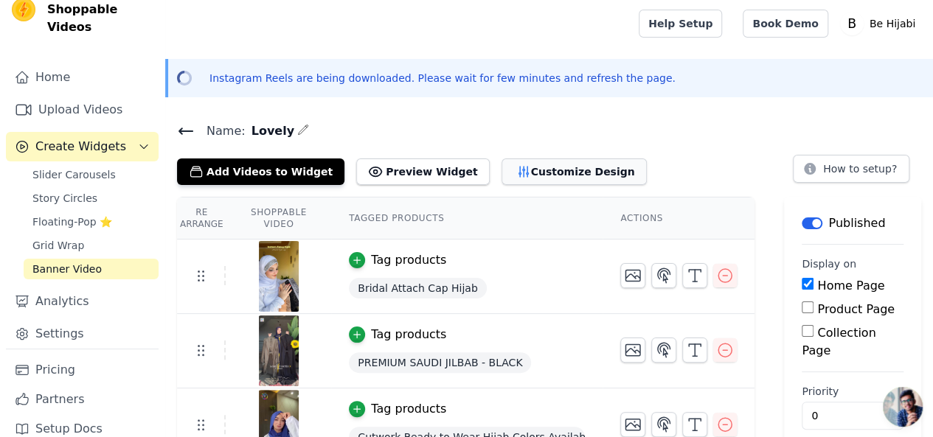
click at [516, 175] on button "Customize Design" at bounding box center [574, 172] width 145 height 27
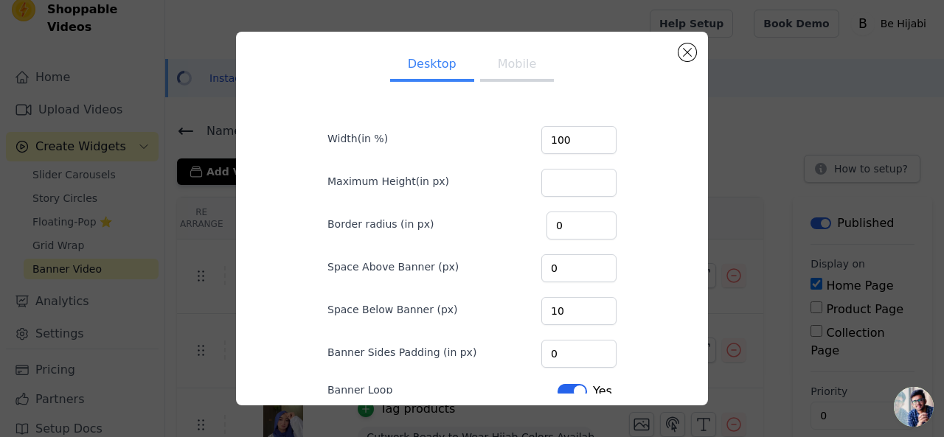
click at [519, 69] on button "Mobile" at bounding box center [517, 65] width 74 height 32
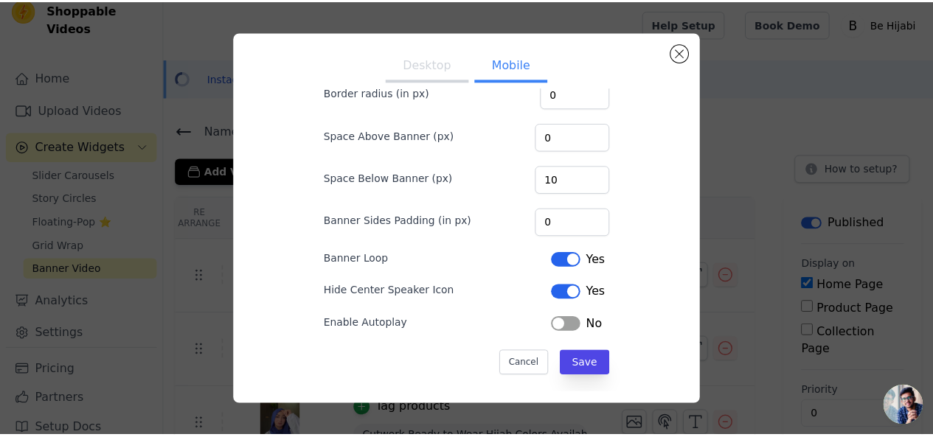
scroll to position [134, 0]
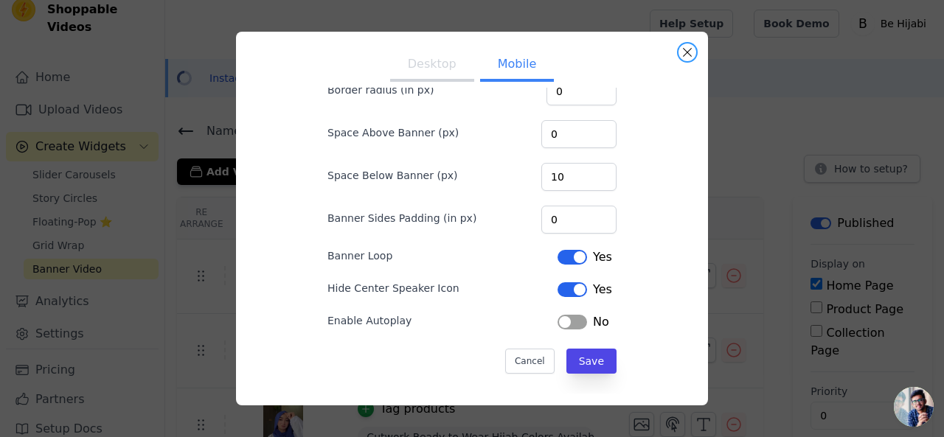
click at [684, 49] on button "Close modal" at bounding box center [688, 53] width 18 height 18
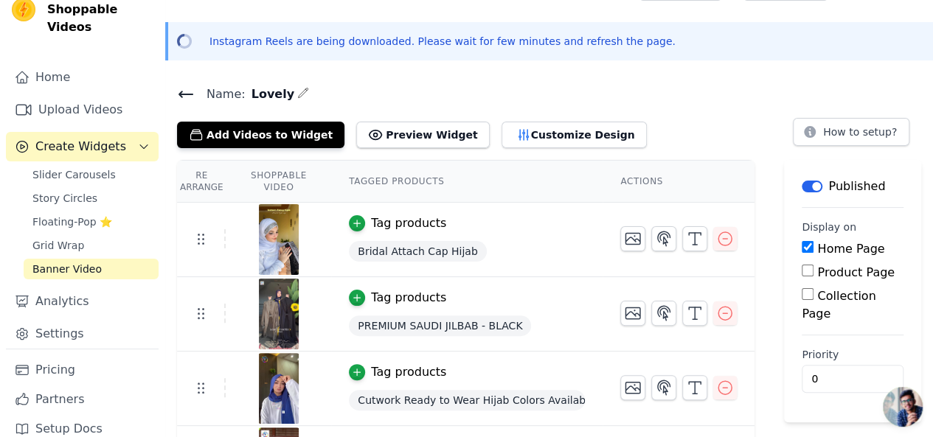
scroll to position [26, 0]
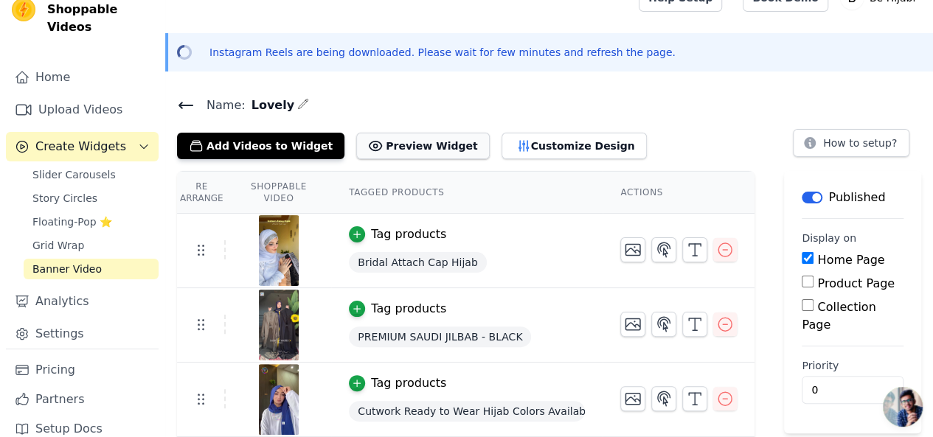
click at [412, 147] on button "Preview Widget" at bounding box center [422, 146] width 133 height 27
click at [89, 167] on span "Slider Carousels" at bounding box center [73, 174] width 83 height 15
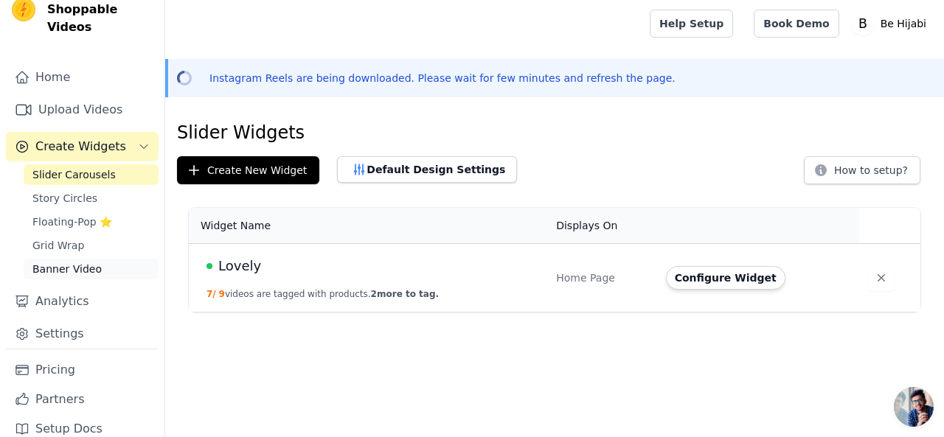
click at [83, 262] on span "Banner Video" at bounding box center [66, 269] width 69 height 15
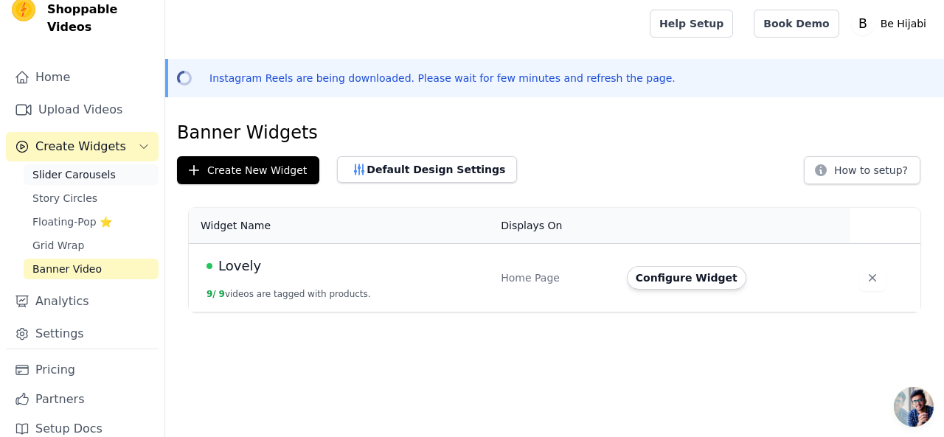
click at [92, 167] on span "Slider Carousels" at bounding box center [73, 174] width 83 height 15
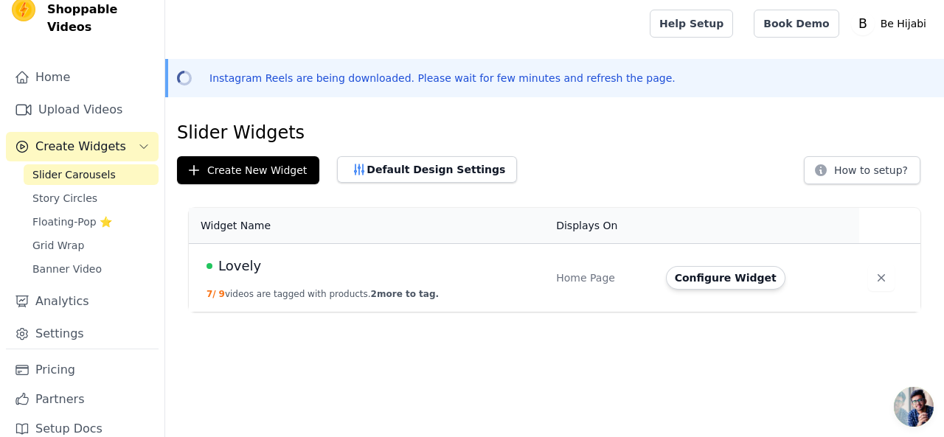
click at [372, 293] on span "2 more to tag." at bounding box center [405, 294] width 68 height 10
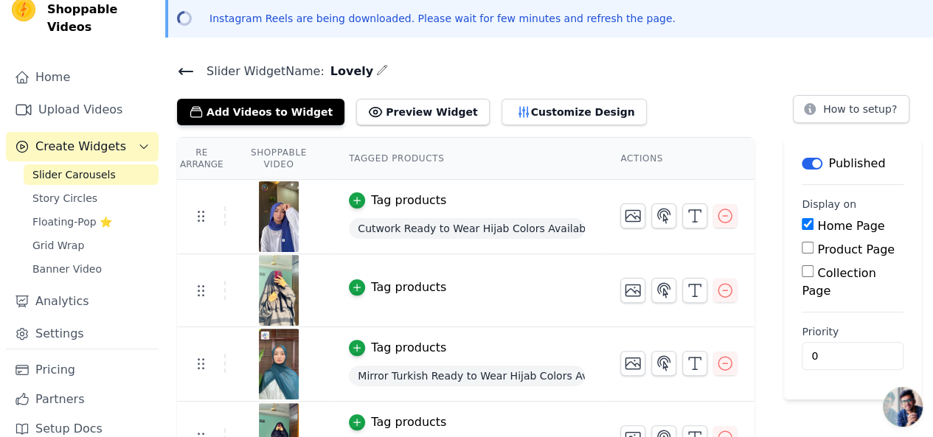
scroll to position [74, 0]
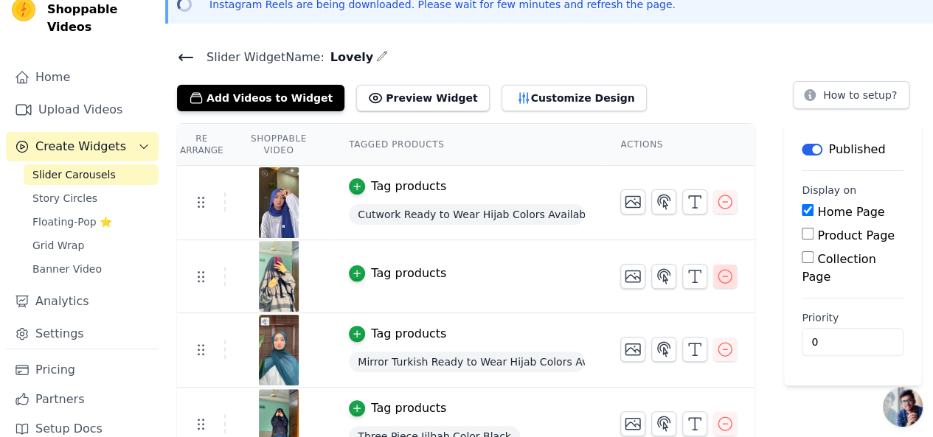
click at [734, 280] on icon "button" at bounding box center [725, 277] width 18 height 18
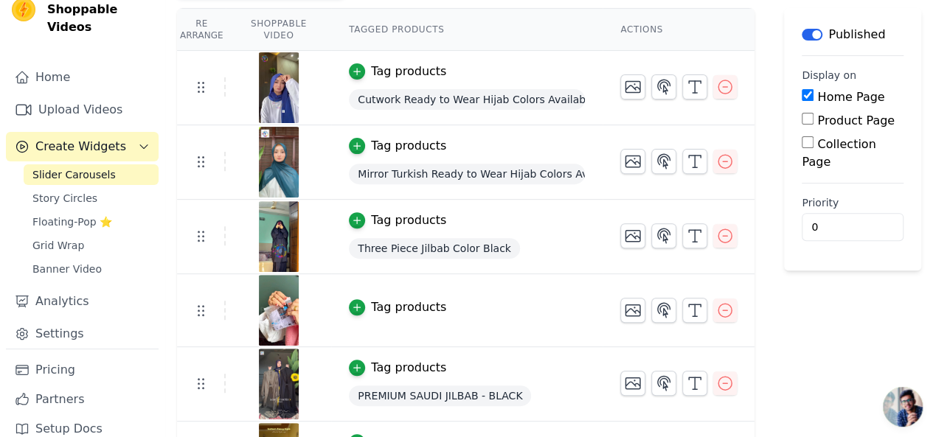
scroll to position [263, 0]
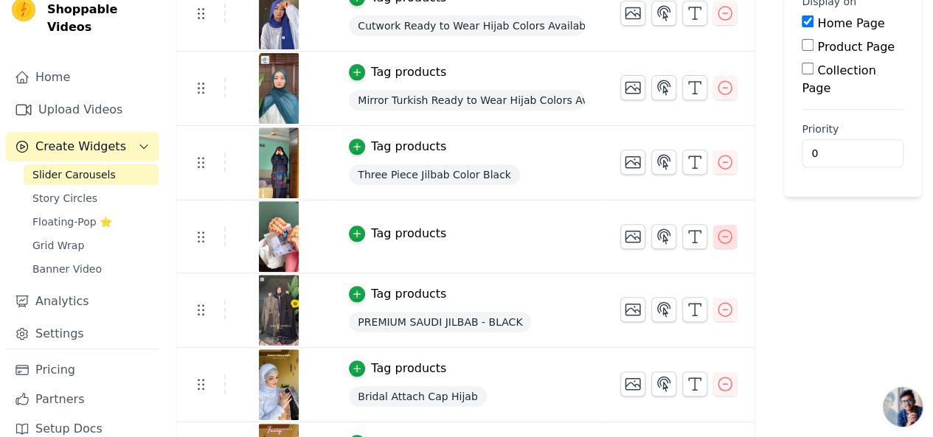
click at [730, 240] on icon "button" at bounding box center [725, 237] width 18 height 18
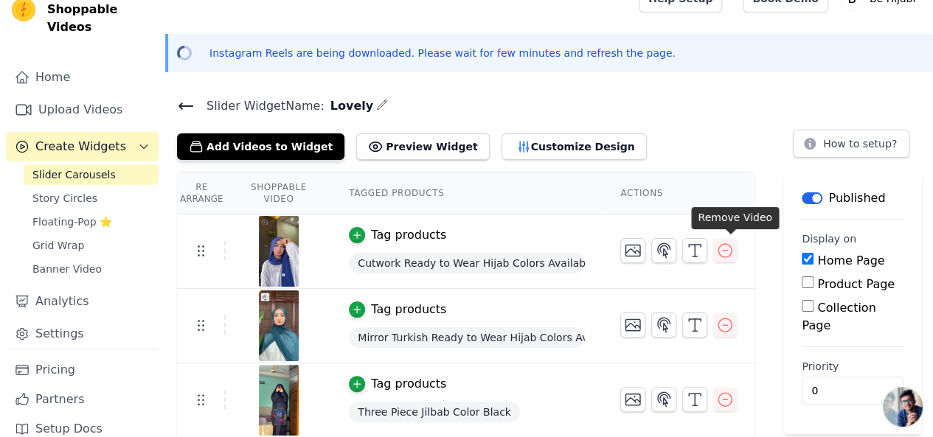
scroll to position [0, 0]
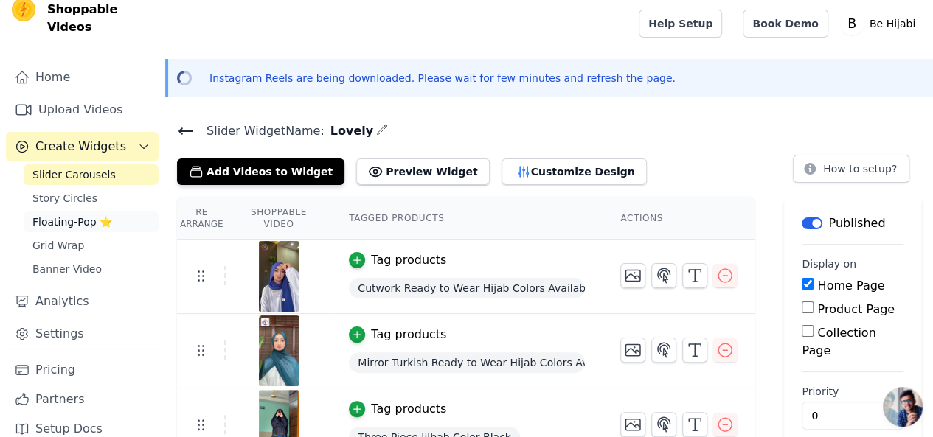
click at [93, 215] on span "Floating-Pop ⭐" at bounding box center [72, 222] width 80 height 15
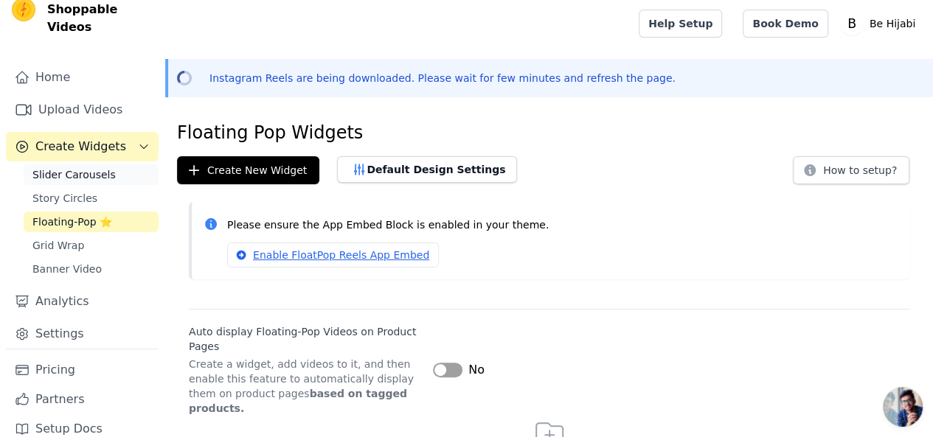
click at [105, 165] on link "Slider Carousels" at bounding box center [91, 175] width 135 height 21
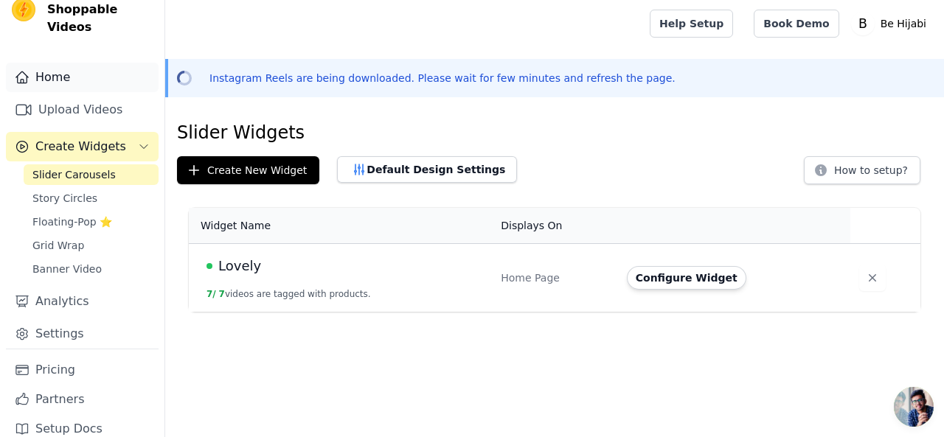
click at [68, 63] on link "Home" at bounding box center [82, 78] width 153 height 30
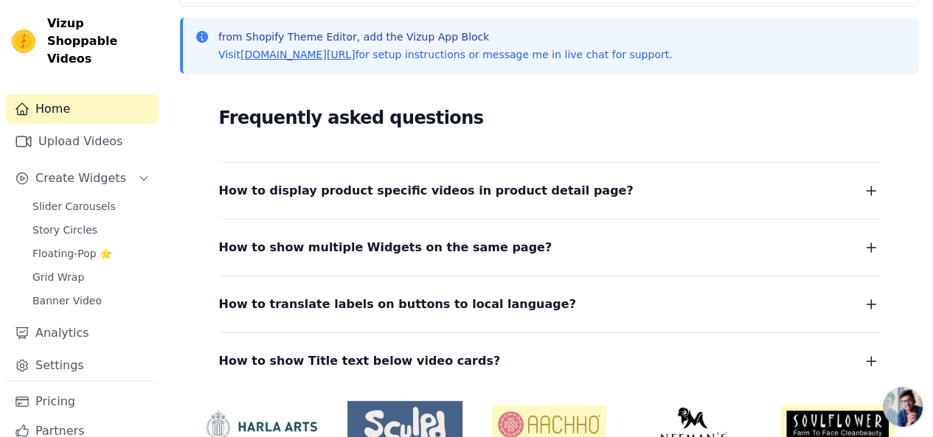
scroll to position [263, 0]
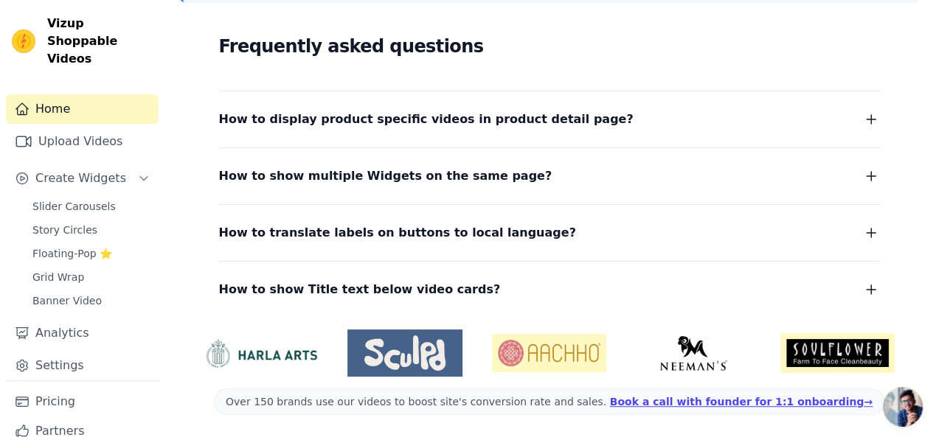
click at [481, 176] on span "How to show multiple Widgets on the same page?" at bounding box center [385, 176] width 333 height 21
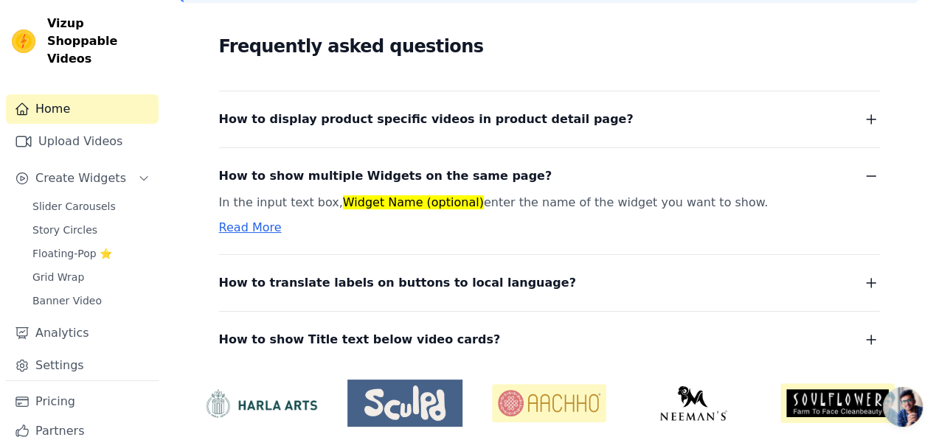
click at [251, 224] on link "Read More" at bounding box center [250, 228] width 63 height 14
